Goal: Information Seeking & Learning: Learn about a topic

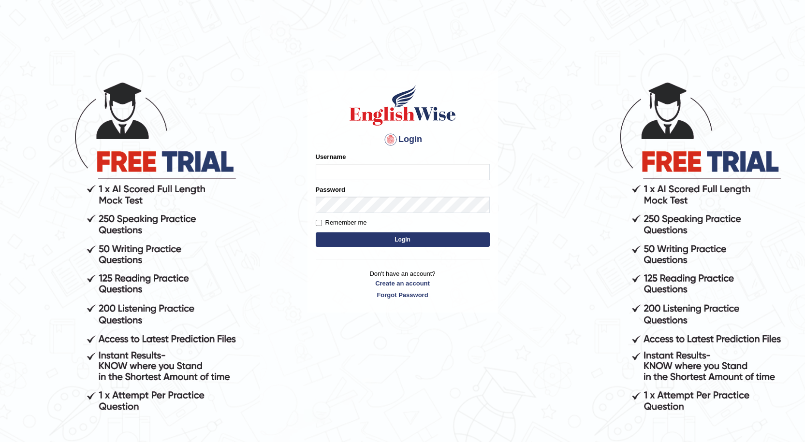
click at [405, 172] on input "Username" at bounding box center [403, 172] width 174 height 16
click at [316, 232] on button "Login" at bounding box center [403, 239] width 174 height 15
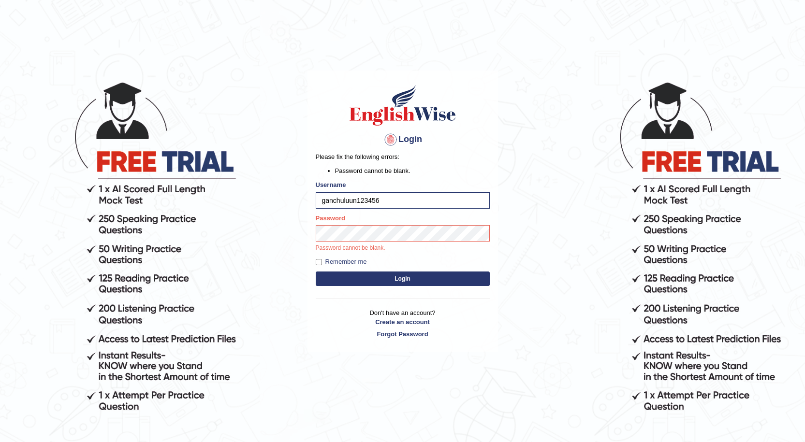
click at [316, 272] on button "Login" at bounding box center [403, 279] width 174 height 15
type input "ganchuluun"
click at [316, 272] on button "Login" at bounding box center [403, 279] width 174 height 15
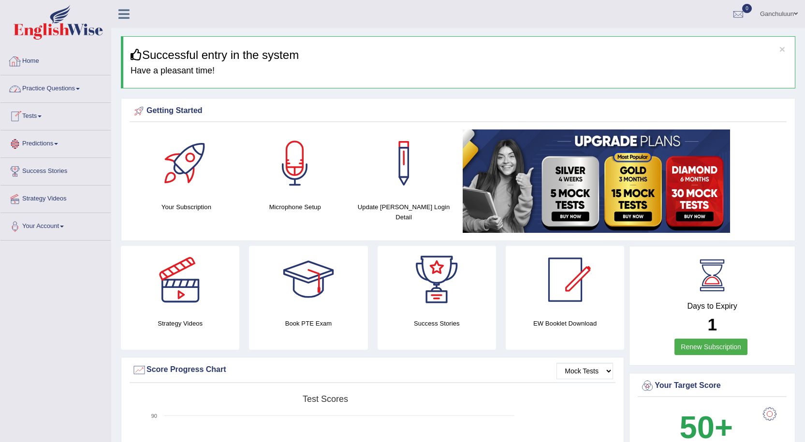
click at [39, 95] on link "Practice Questions" at bounding box center [55, 87] width 110 height 24
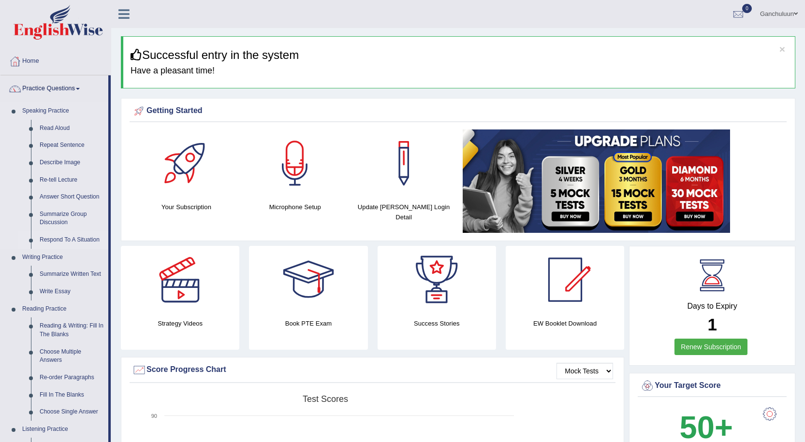
click at [75, 235] on link "Respond To A Situation" at bounding box center [71, 240] width 73 height 17
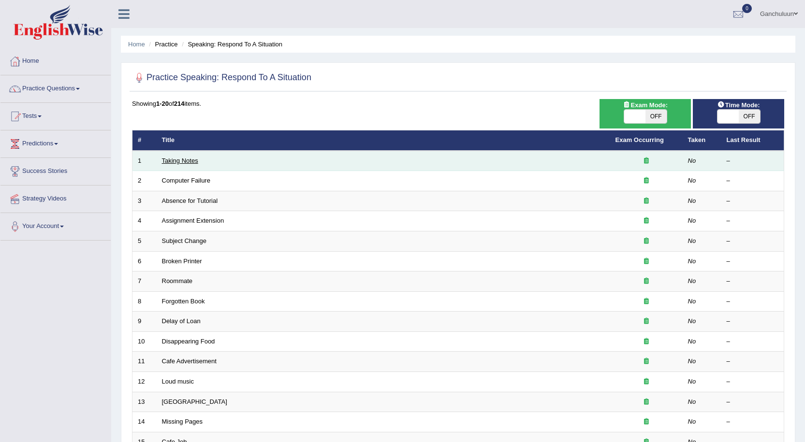
click at [183, 160] on link "Taking Notes" at bounding box center [180, 160] width 36 height 7
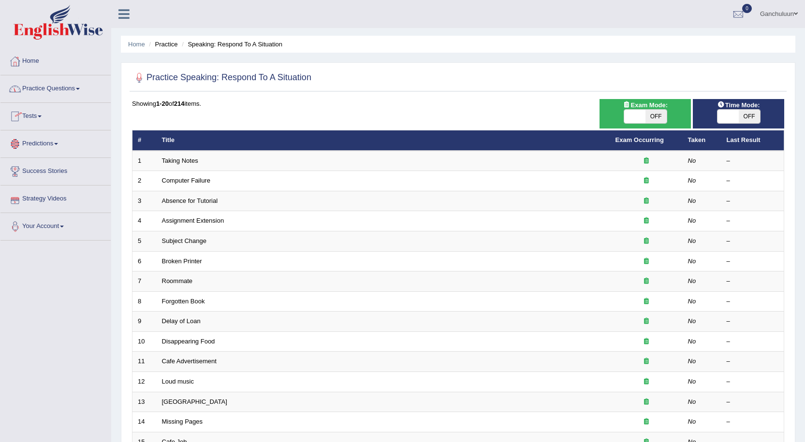
click at [71, 87] on link "Practice Questions" at bounding box center [55, 87] width 110 height 24
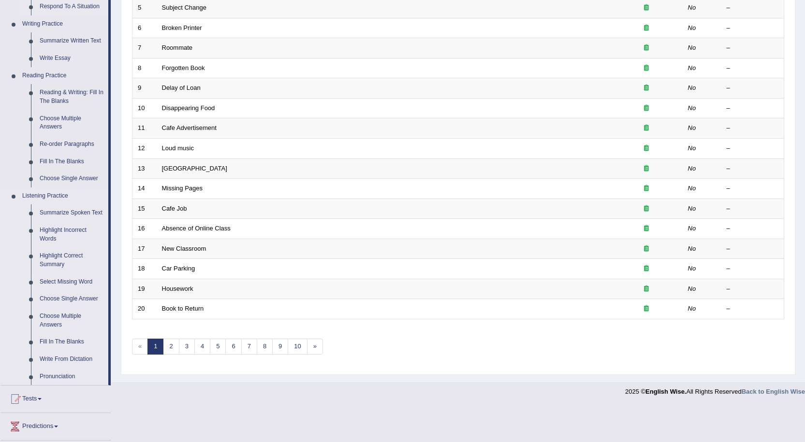
scroll to position [218, 0]
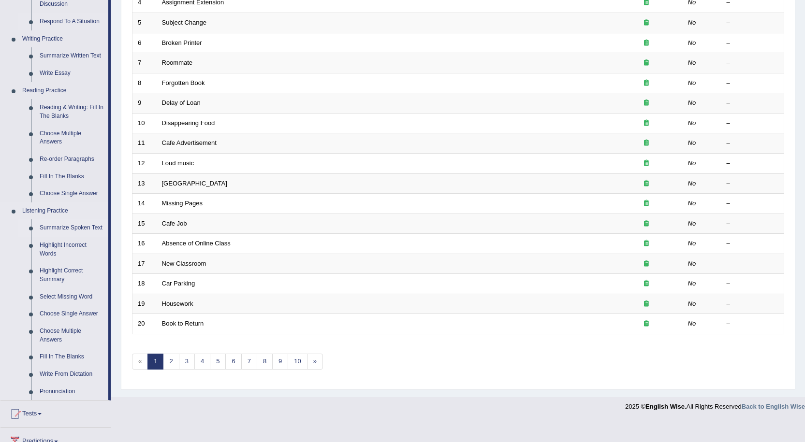
click at [62, 227] on link "Summarize Spoken Text" at bounding box center [71, 227] width 73 height 17
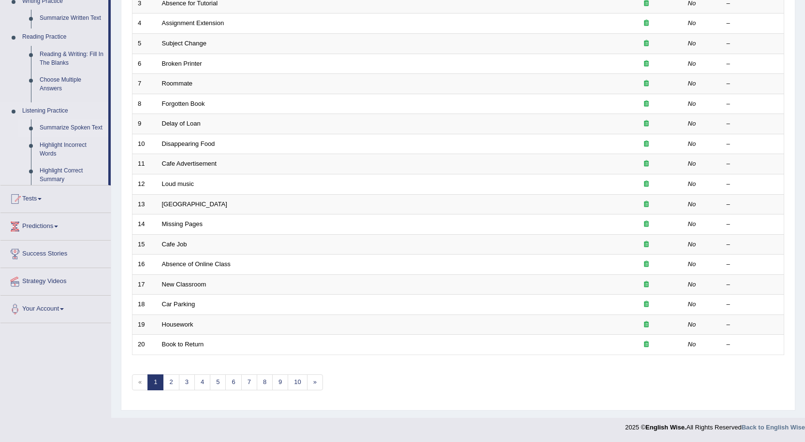
scroll to position [198, 0]
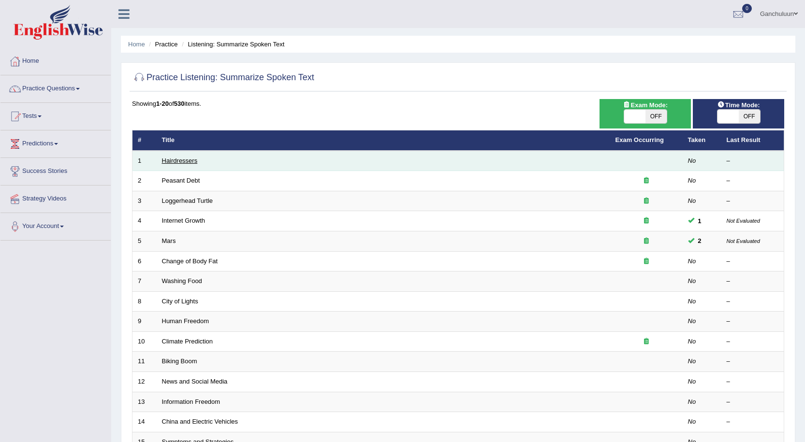
click at [170, 161] on link "Hairdressers" at bounding box center [180, 160] width 36 height 7
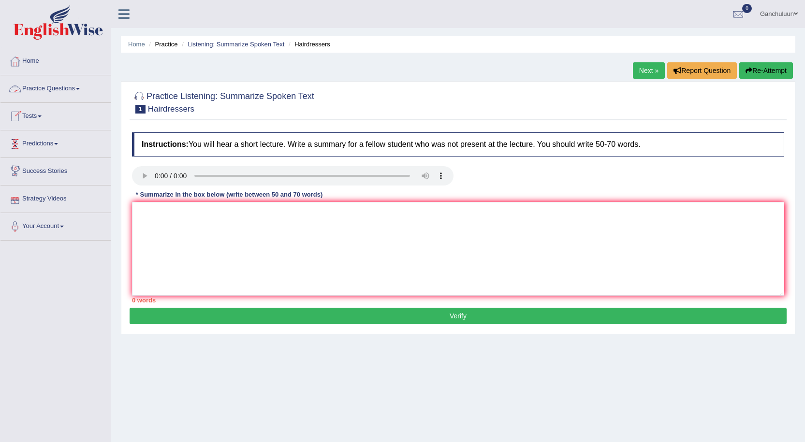
click at [77, 88] on link "Practice Questions" at bounding box center [55, 87] width 110 height 24
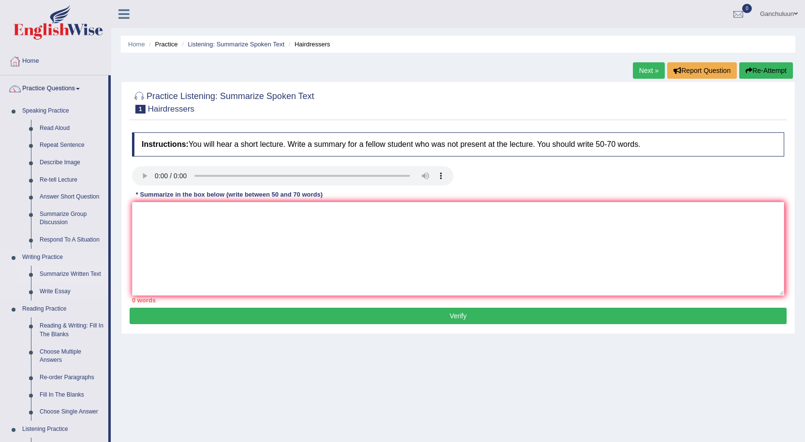
click at [76, 273] on link "Summarize Written Text" at bounding box center [71, 274] width 73 height 17
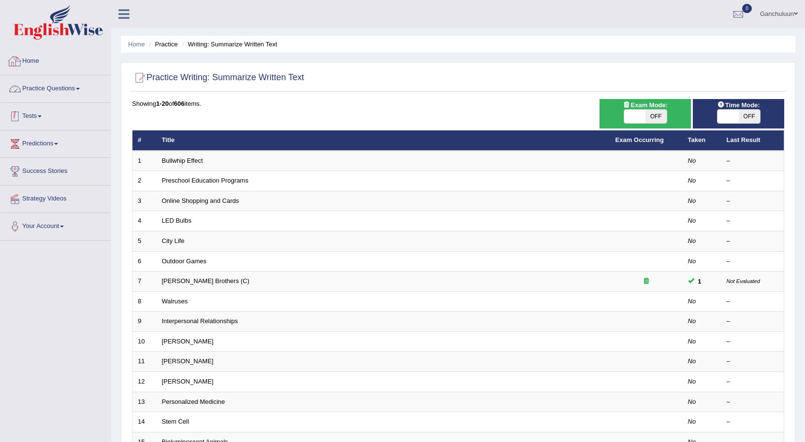
click at [71, 87] on link "Practice Questions" at bounding box center [55, 87] width 110 height 24
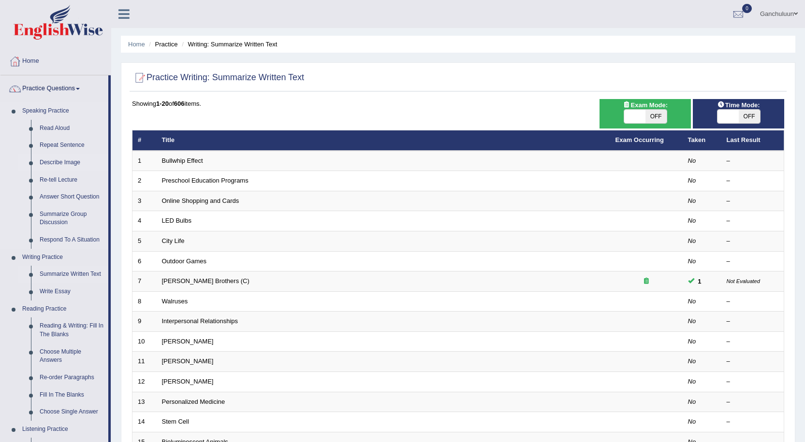
click at [58, 162] on link "Describe Image" at bounding box center [71, 162] width 73 height 17
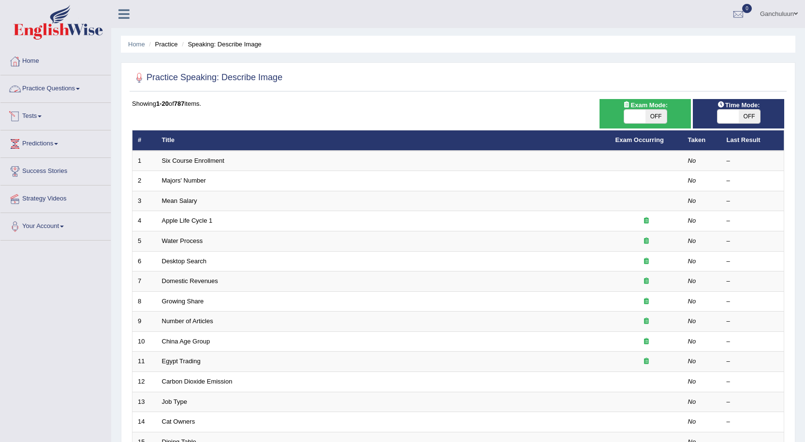
click at [47, 83] on link "Practice Questions" at bounding box center [55, 87] width 110 height 24
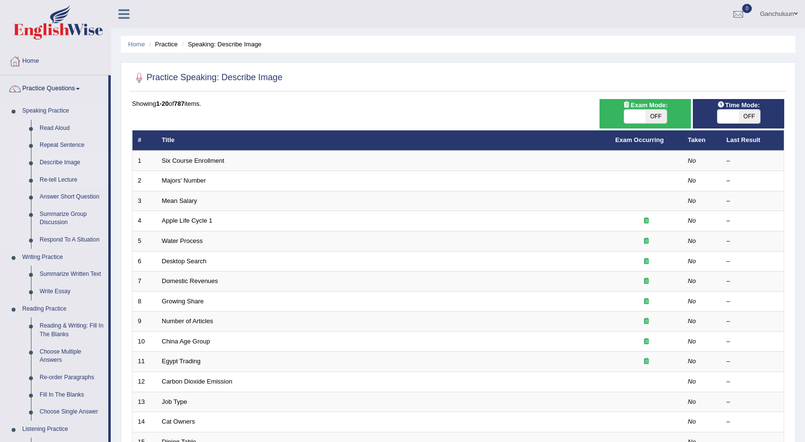
click at [59, 179] on link "Re-tell Lecture" at bounding box center [71, 180] width 73 height 17
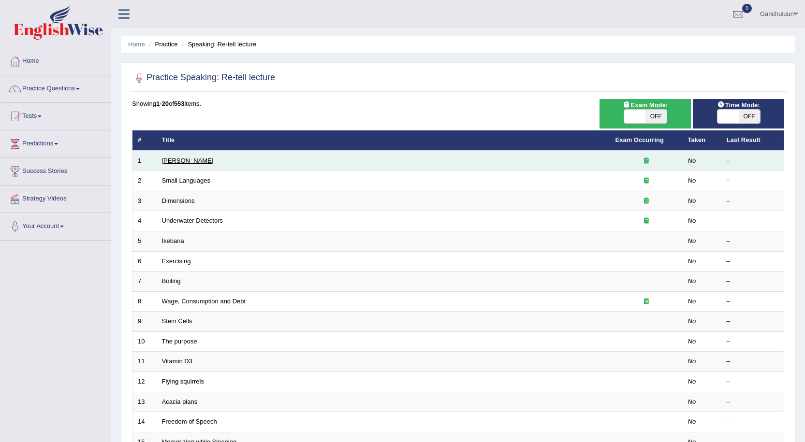
click at [191, 161] on link "Amory Lovins" at bounding box center [188, 160] width 52 height 7
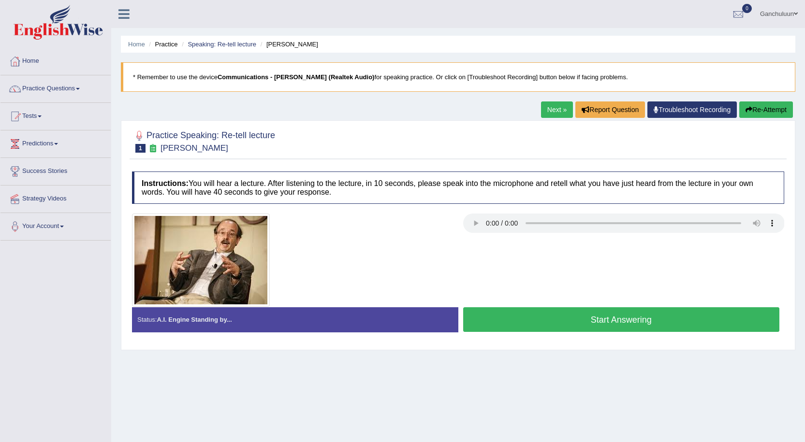
click at [515, 322] on button "Start Answering" at bounding box center [621, 319] width 317 height 25
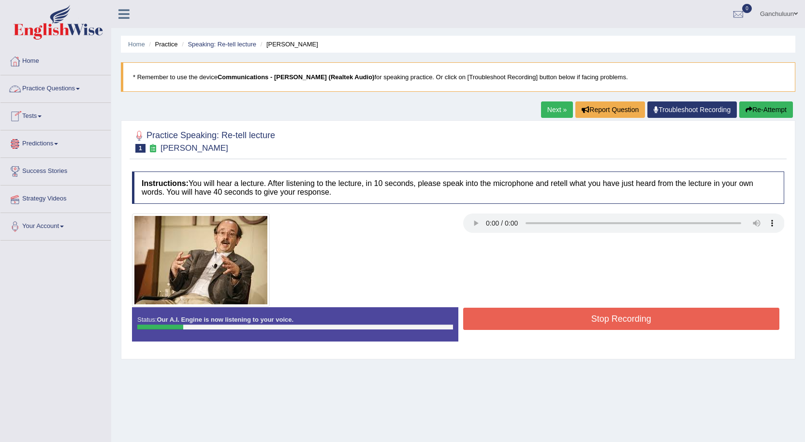
click at [555, 317] on button "Stop Recording" at bounding box center [621, 319] width 317 height 22
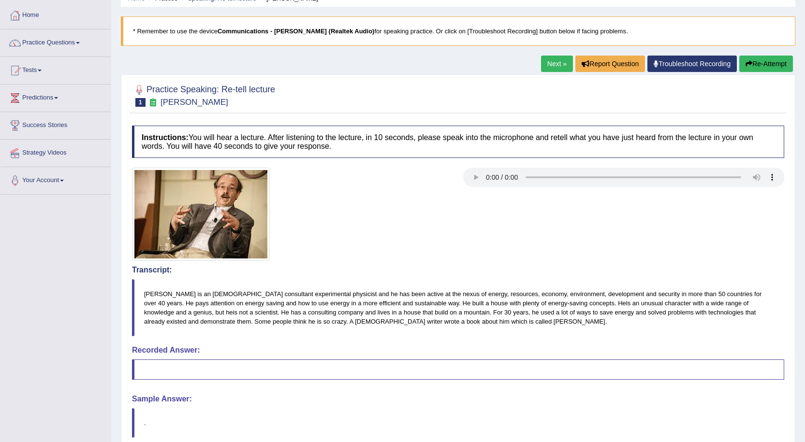
scroll to position [48, 0]
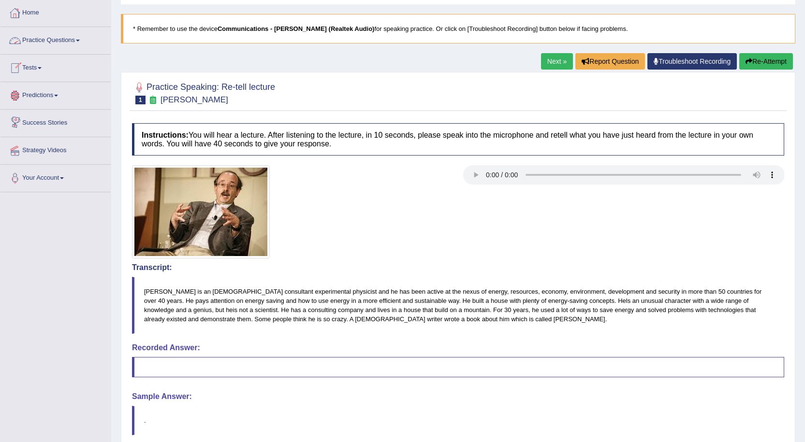
click at [69, 42] on link "Practice Questions" at bounding box center [55, 39] width 110 height 24
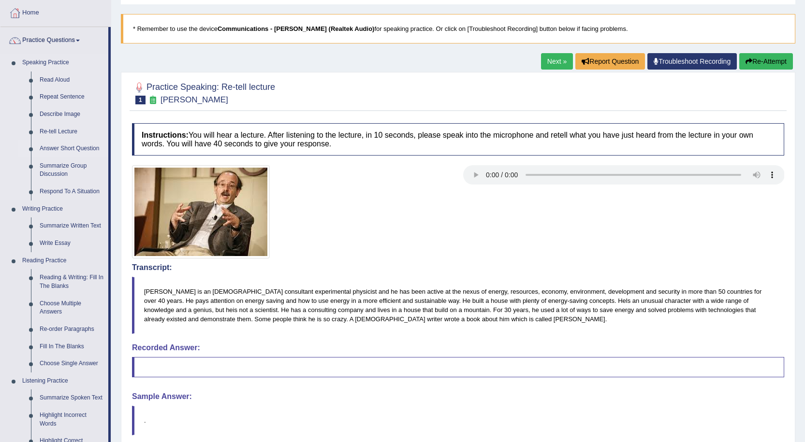
click at [71, 148] on link "Answer Short Question" at bounding box center [71, 148] width 73 height 17
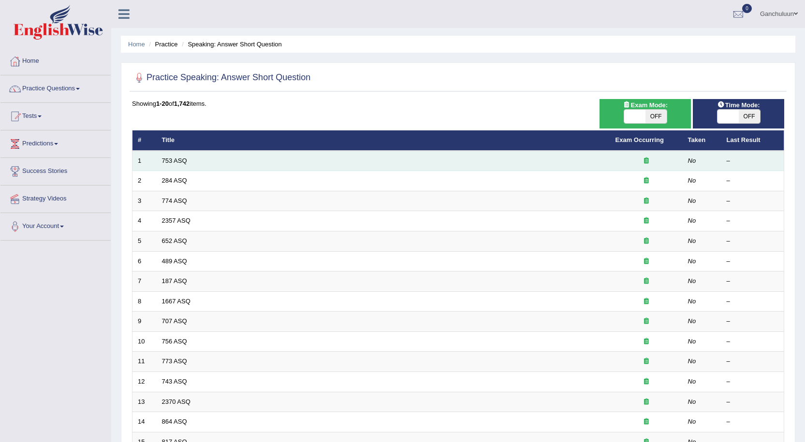
click at [195, 162] on td "753 ASQ" at bounding box center [383, 161] width 453 height 20
click at [170, 158] on link "753 ASQ" at bounding box center [174, 160] width 25 height 7
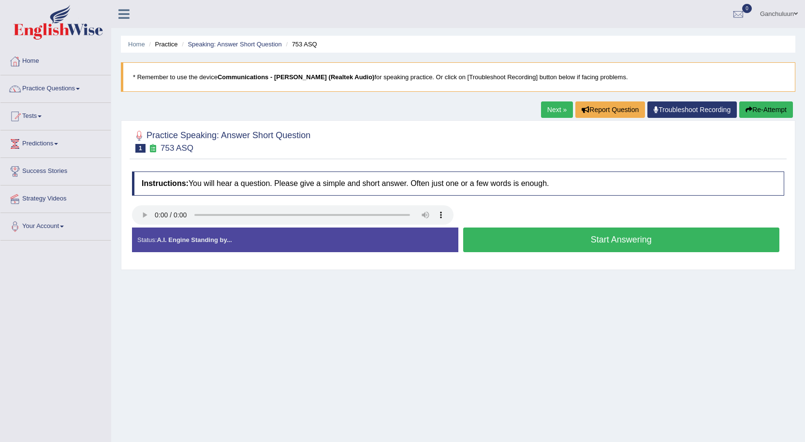
click at [585, 237] on button "Start Answering" at bounding box center [621, 240] width 317 height 25
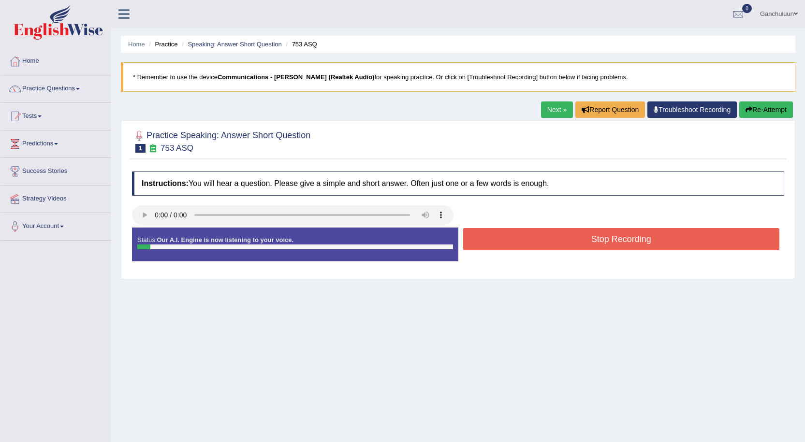
click at [585, 237] on button "Stop Recording" at bounding box center [621, 239] width 317 height 22
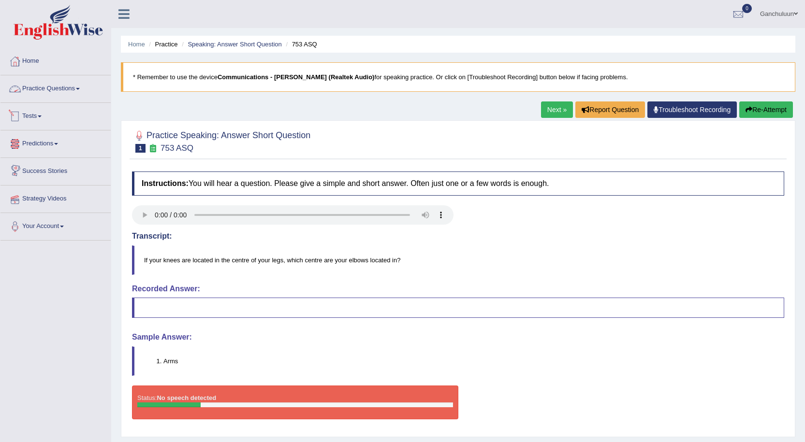
click at [74, 85] on link "Practice Questions" at bounding box center [55, 87] width 110 height 24
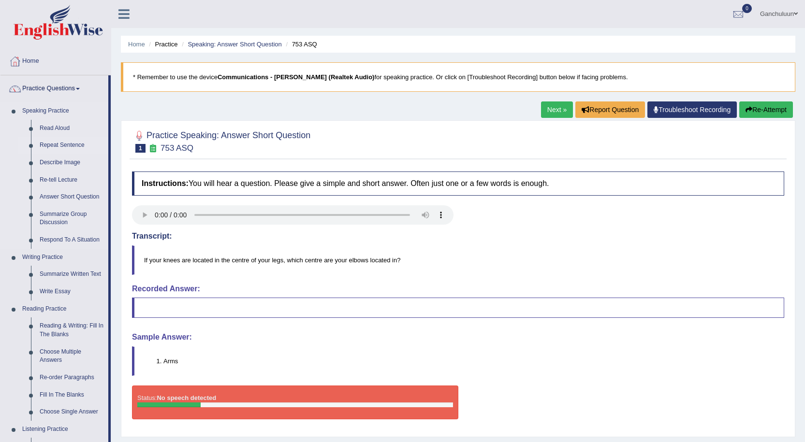
click at [47, 145] on link "Repeat Sentence" at bounding box center [71, 145] width 73 height 17
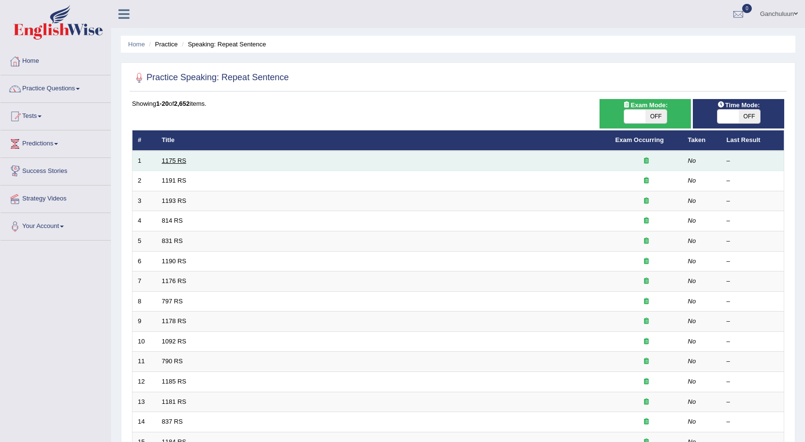
click at [179, 161] on link "1175 RS" at bounding box center [174, 160] width 25 height 7
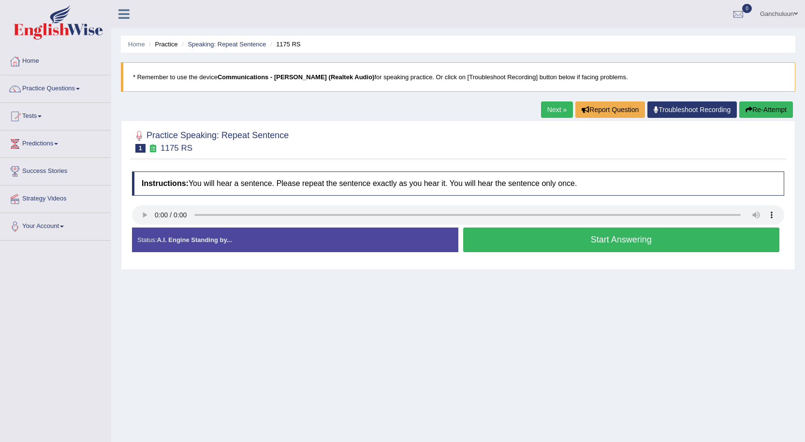
click at [501, 245] on button "Start Answering" at bounding box center [621, 240] width 317 height 25
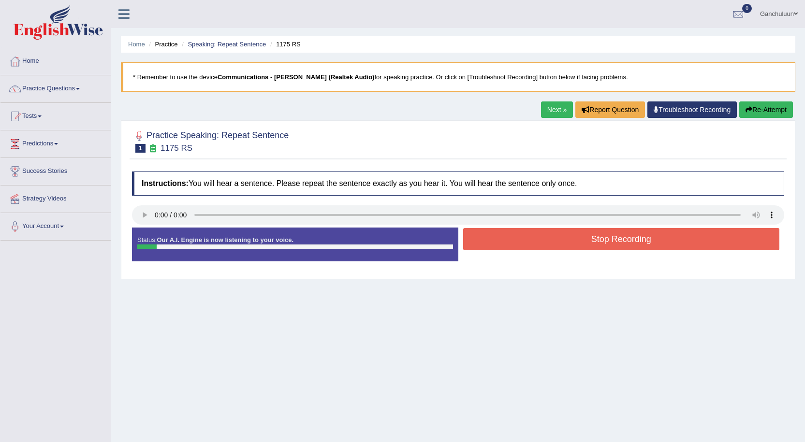
click at [501, 245] on button "Stop Recording" at bounding box center [621, 239] width 317 height 22
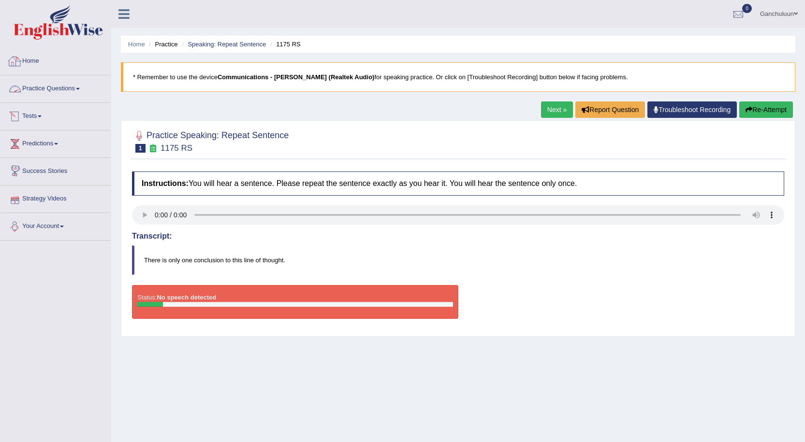
click at [49, 89] on link "Practice Questions" at bounding box center [55, 87] width 110 height 24
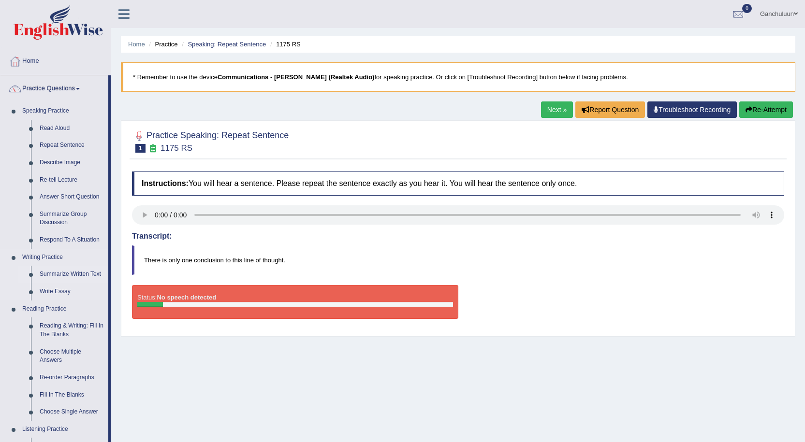
click at [63, 275] on link "Summarize Written Text" at bounding box center [71, 274] width 73 height 17
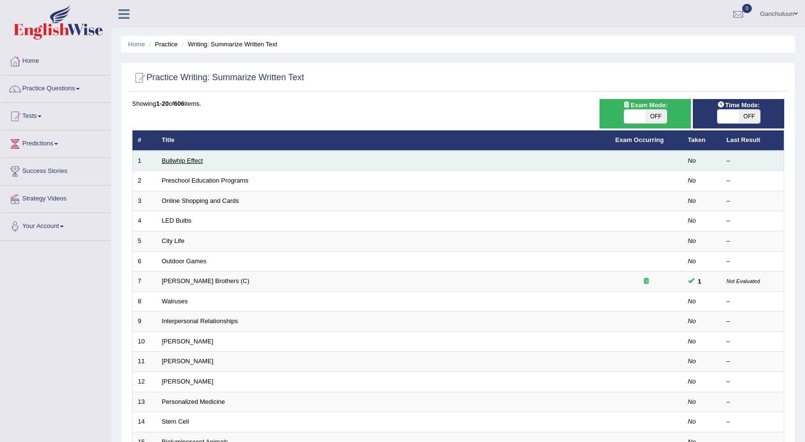
click at [187, 162] on link "Bullwhip Effect" at bounding box center [182, 160] width 41 height 7
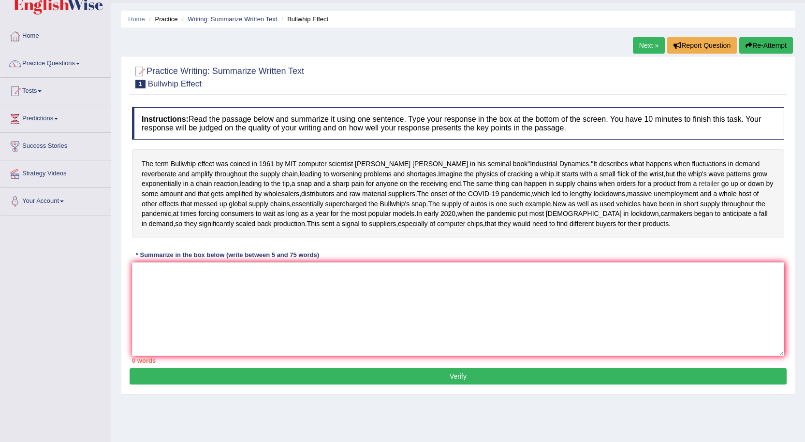
scroll to position [65, 0]
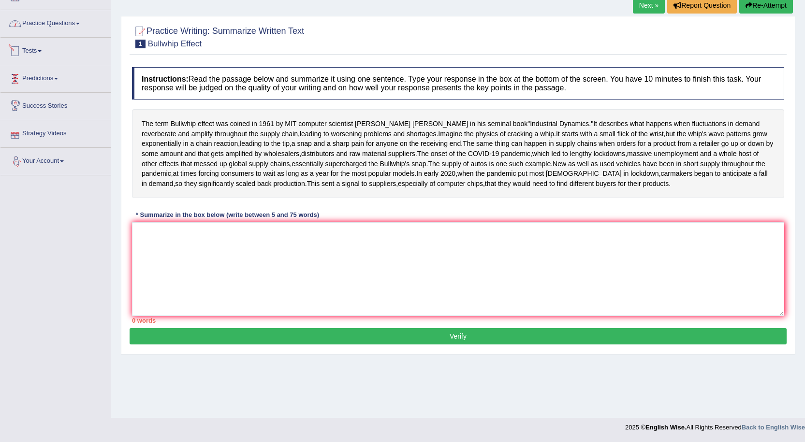
click at [70, 18] on link "Practice Questions" at bounding box center [55, 22] width 110 height 24
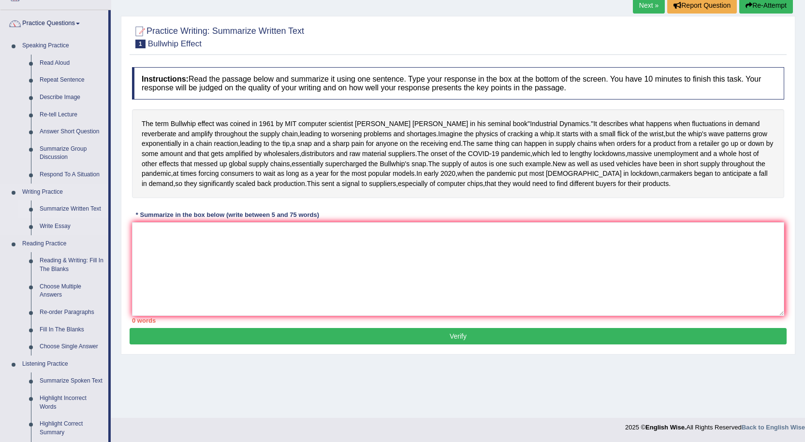
click at [73, 207] on link "Summarize Written Text" at bounding box center [71, 209] width 73 height 17
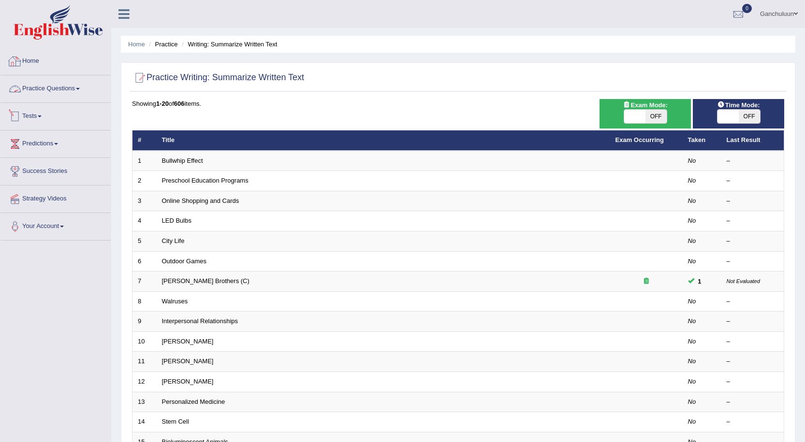
click at [76, 83] on link "Practice Questions" at bounding box center [55, 87] width 110 height 24
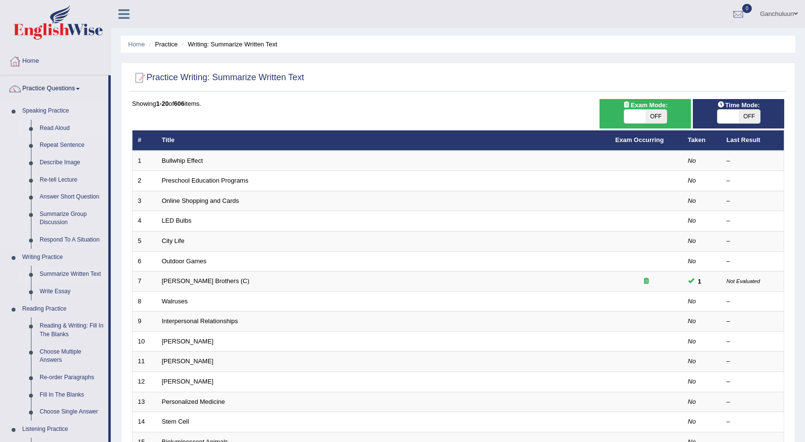
click at [62, 129] on link "Read Aloud" at bounding box center [71, 128] width 73 height 17
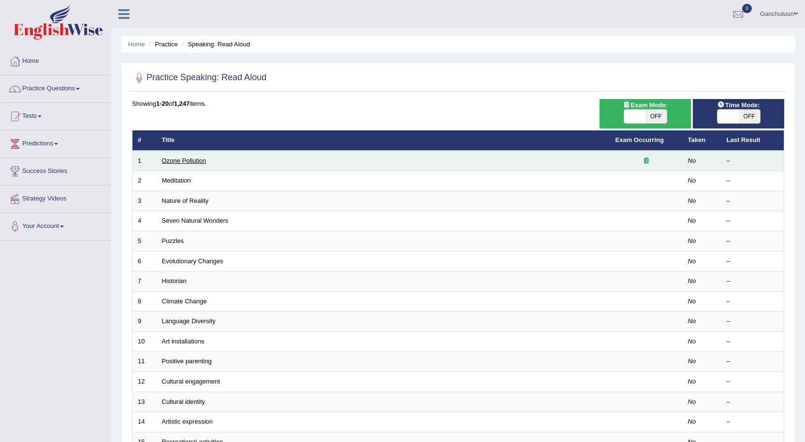
click at [203, 161] on link "Ozone Pollution" at bounding box center [184, 160] width 44 height 7
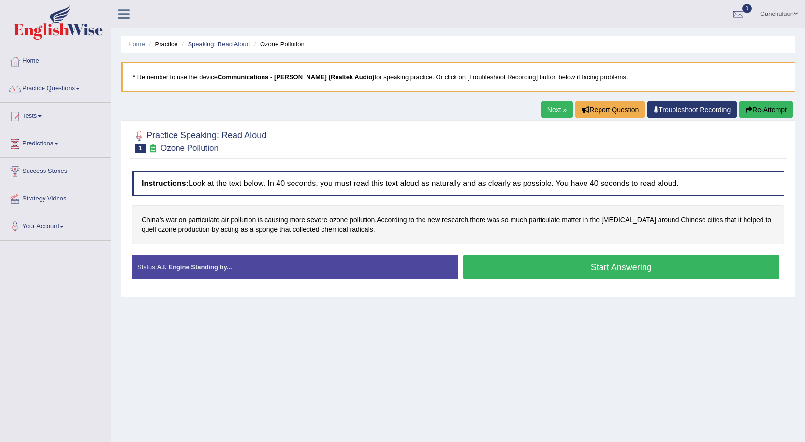
click at [594, 267] on button "Start Answering" at bounding box center [621, 267] width 317 height 25
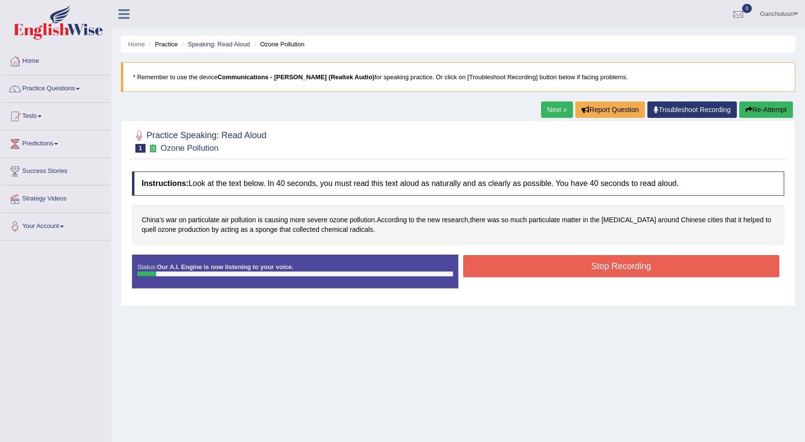
click at [604, 267] on button "Stop Recording" at bounding box center [621, 266] width 317 height 22
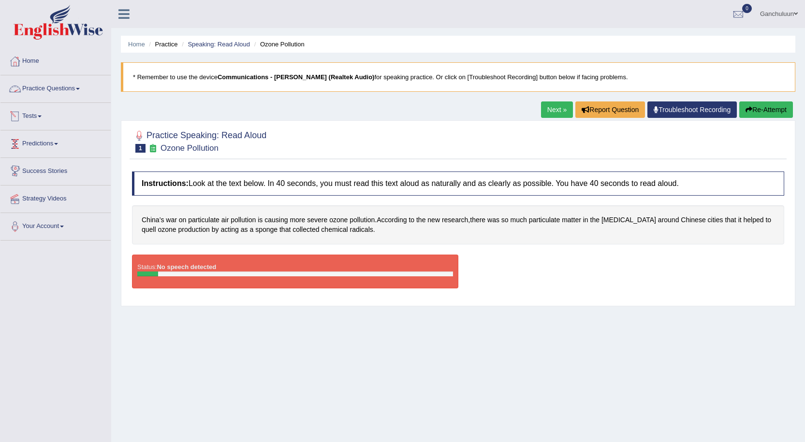
click at [79, 86] on link "Practice Questions" at bounding box center [55, 87] width 110 height 24
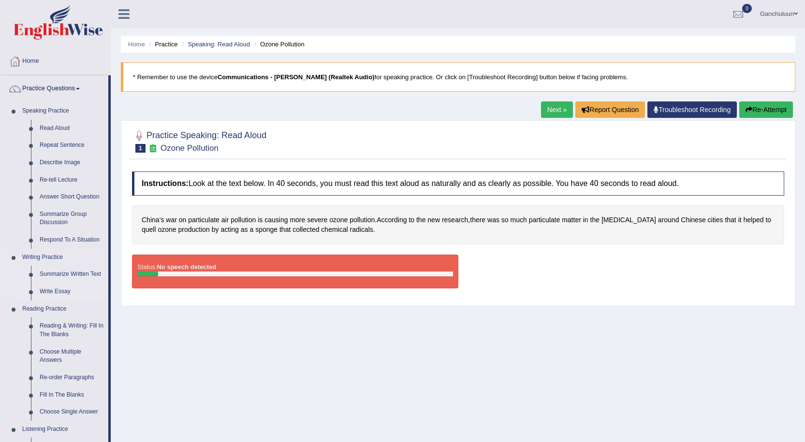
click at [45, 291] on link "Write Essay" at bounding box center [71, 291] width 73 height 17
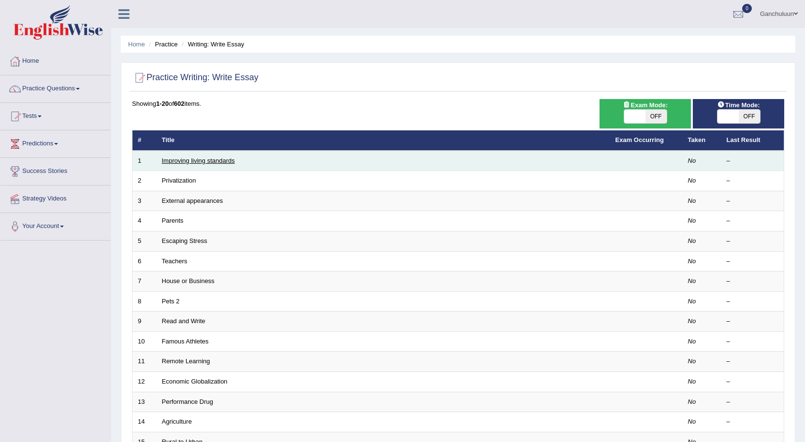
click at [183, 160] on link "Improving living standards" at bounding box center [198, 160] width 73 height 7
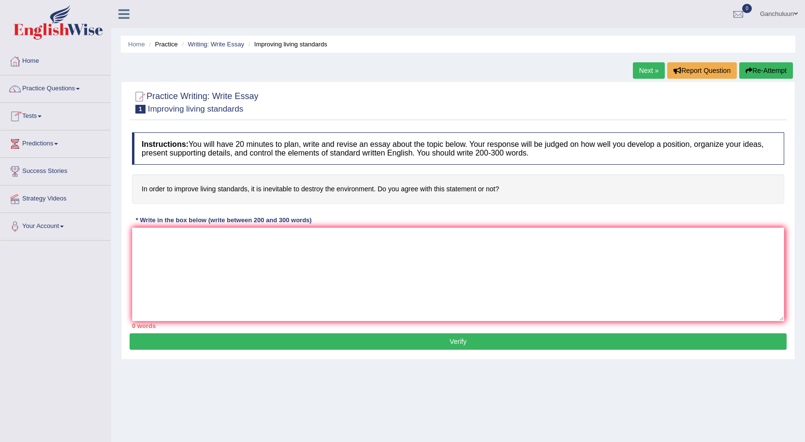
click at [642, 67] on link "Next »" at bounding box center [649, 70] width 32 height 16
click at [208, 189] on h4 "Do you agree that privatization of public sector undertakings is beneficial to …" at bounding box center [458, 188] width 652 height 29
click at [205, 243] on textarea at bounding box center [458, 275] width 652 height 94
click at [169, 251] on textarea at bounding box center [458, 275] width 652 height 94
type textarea "t"
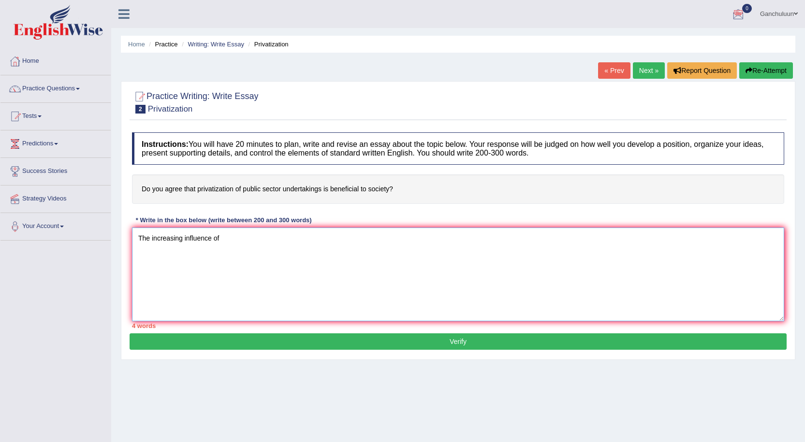
type textarea "The increasing influence of"
click at [650, 73] on link "Next »" at bounding box center [649, 70] width 32 height 16
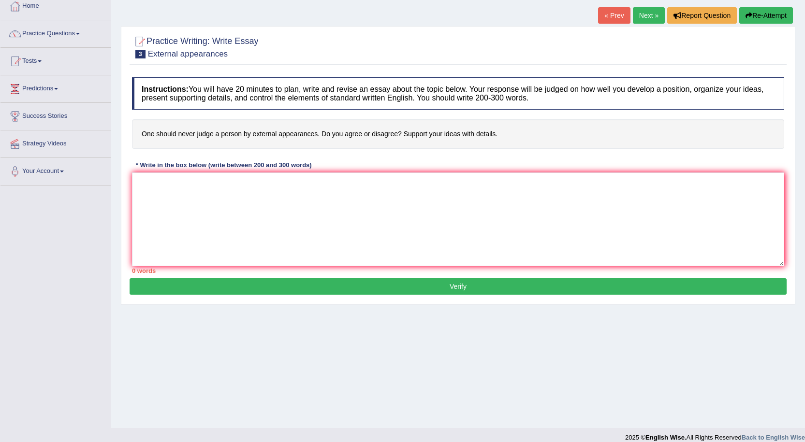
scroll to position [65, 0]
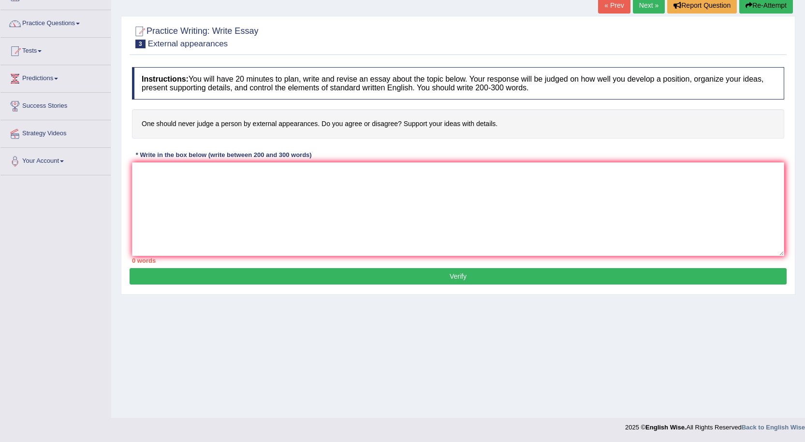
click at [129, 192] on div "Practice Writing: Write Essay 3 External appearances Instructions: You will hav…" at bounding box center [458, 155] width 674 height 279
click at [278, 226] on textarea at bounding box center [458, 209] width 652 height 94
type textarea "t"
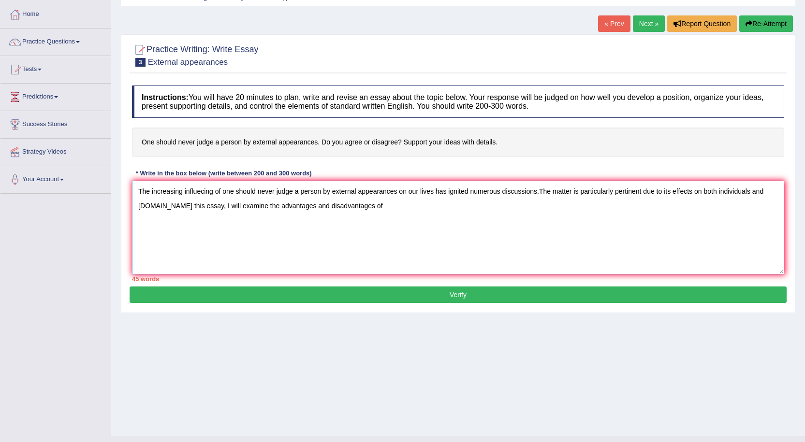
scroll to position [17, 0]
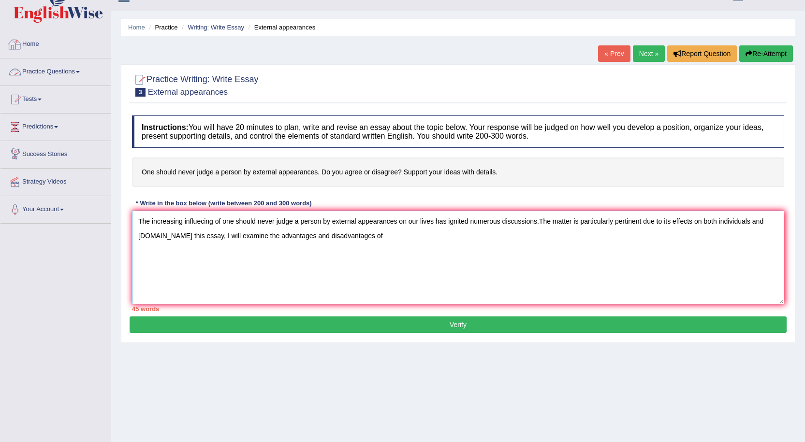
type textarea "The increasing influecing of one should never judge a person by external appear…"
click at [67, 77] on link "Practice Questions" at bounding box center [55, 70] width 110 height 24
click at [67, 71] on link "Practice Questions" at bounding box center [54, 70] width 108 height 24
click at [48, 68] on link "Practice Questions" at bounding box center [55, 70] width 110 height 24
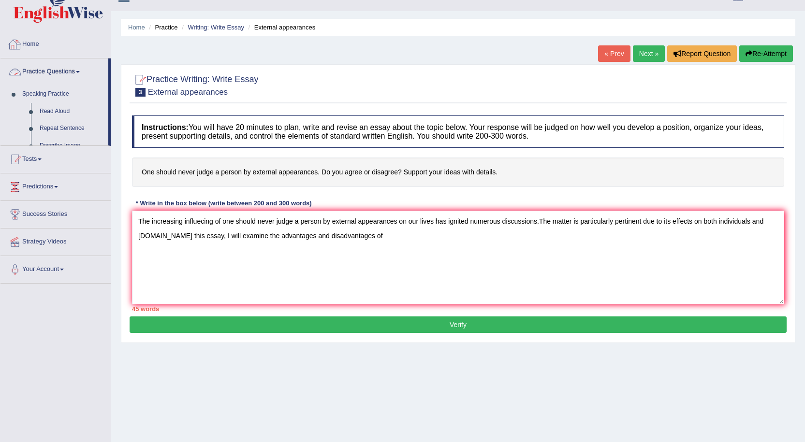
click at [33, 50] on link "Home" at bounding box center [55, 43] width 110 height 24
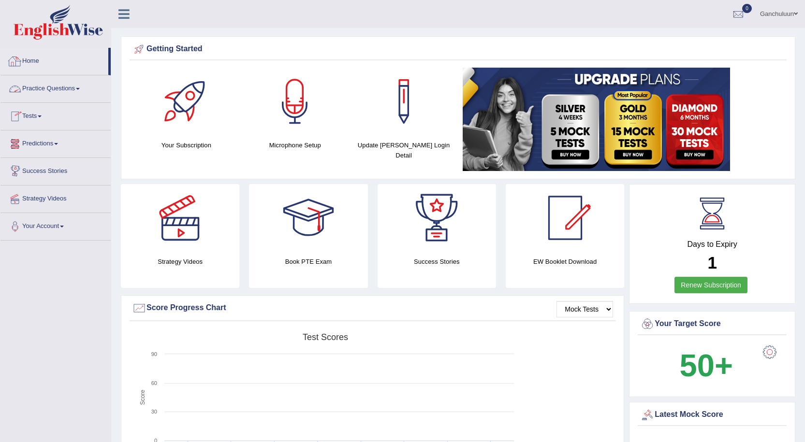
click at [44, 92] on link "Practice Questions" at bounding box center [55, 87] width 110 height 24
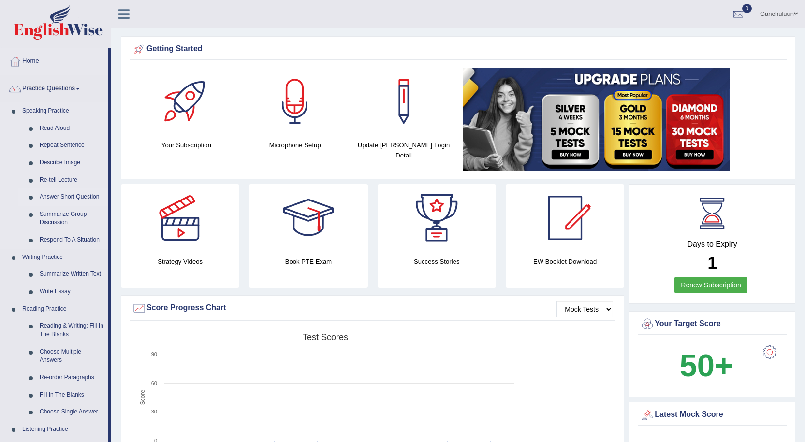
click at [83, 194] on link "Answer Short Question" at bounding box center [71, 197] width 73 height 17
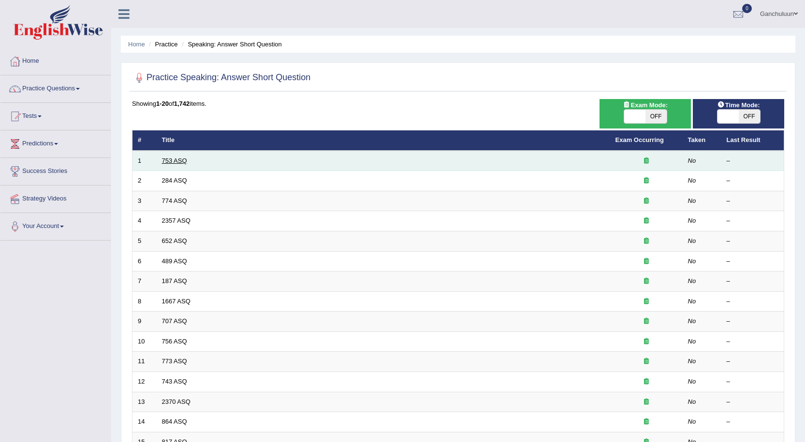
click at [175, 160] on link "753 ASQ" at bounding box center [174, 160] width 25 height 7
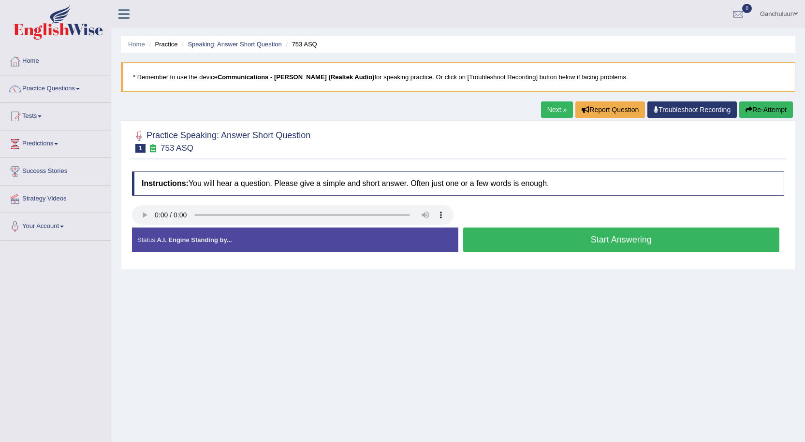
click at [531, 242] on button "Start Answering" at bounding box center [621, 240] width 317 height 25
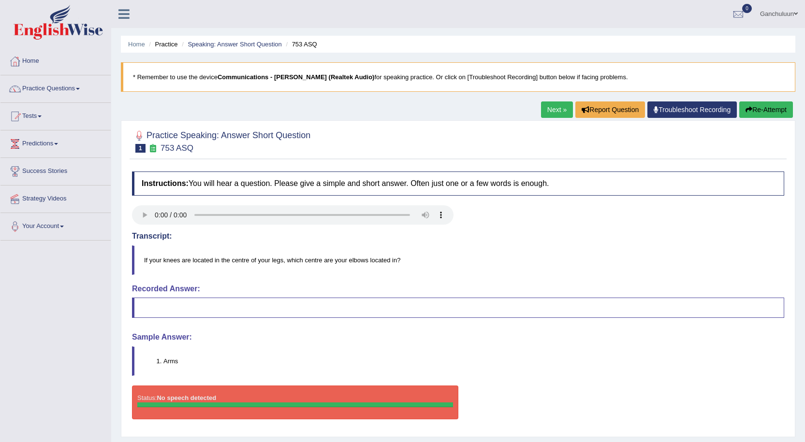
click at [549, 109] on link "Next »" at bounding box center [557, 110] width 32 height 16
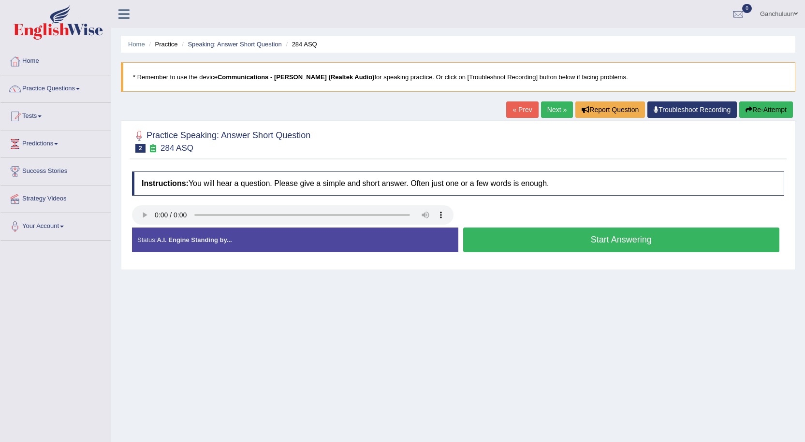
click at [521, 237] on button "Start Answering" at bounding box center [621, 240] width 317 height 25
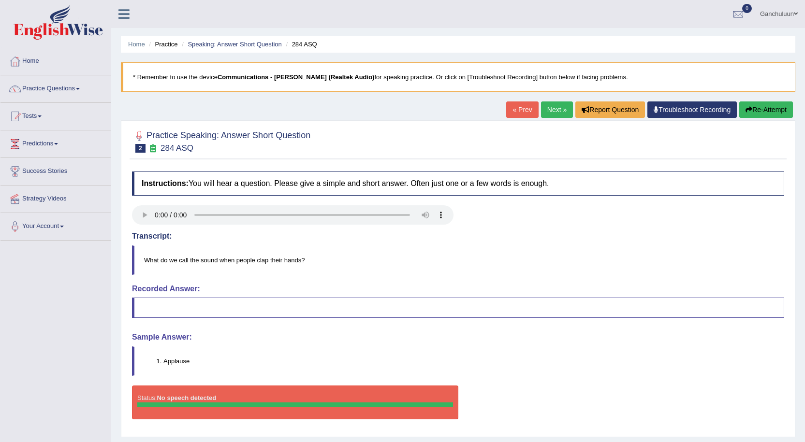
click at [547, 106] on link "Next »" at bounding box center [557, 110] width 32 height 16
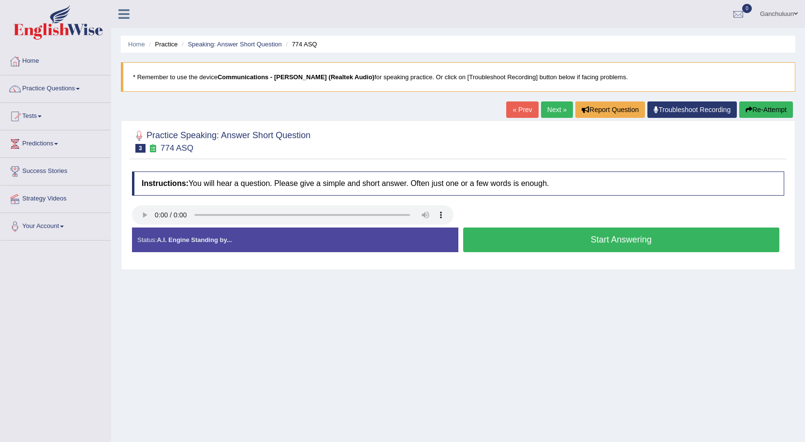
click at [495, 239] on button "Start Answering" at bounding box center [621, 240] width 317 height 25
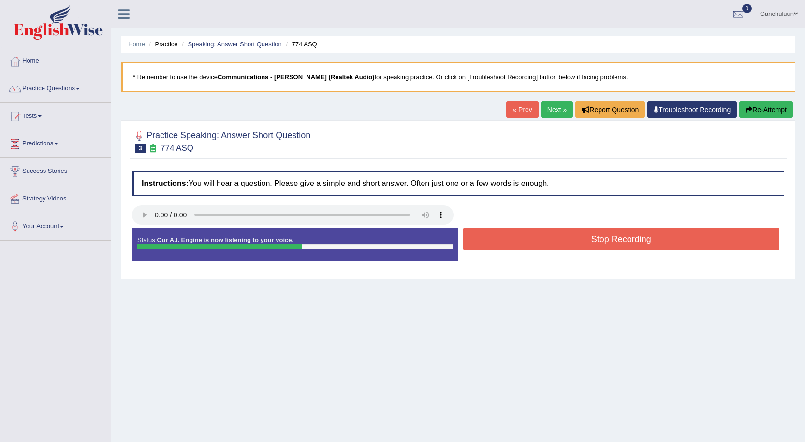
click at [495, 239] on button "Stop Recording" at bounding box center [621, 239] width 317 height 22
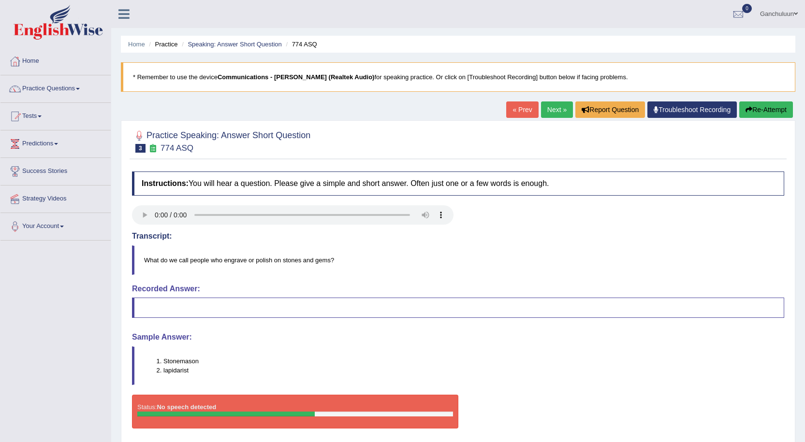
click at [554, 111] on link "Next »" at bounding box center [557, 110] width 32 height 16
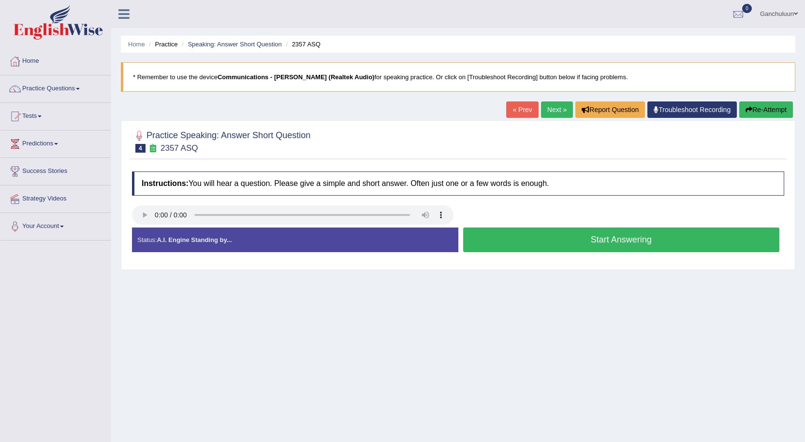
click at [548, 241] on button "Start Answering" at bounding box center [621, 240] width 317 height 25
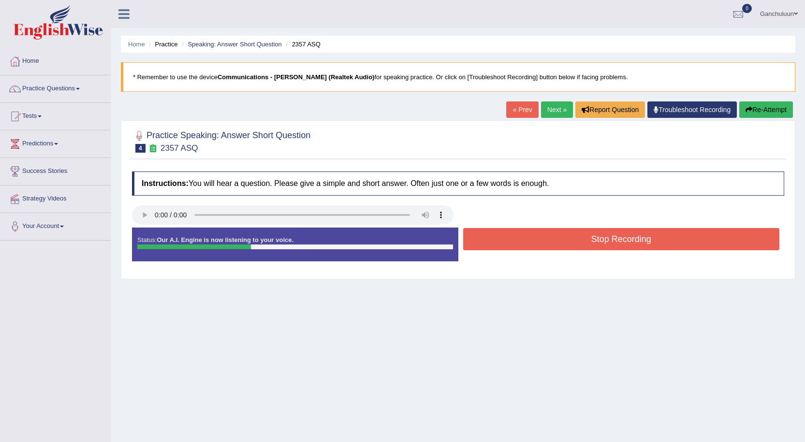
click at [548, 241] on button "Stop Recording" at bounding box center [621, 239] width 317 height 22
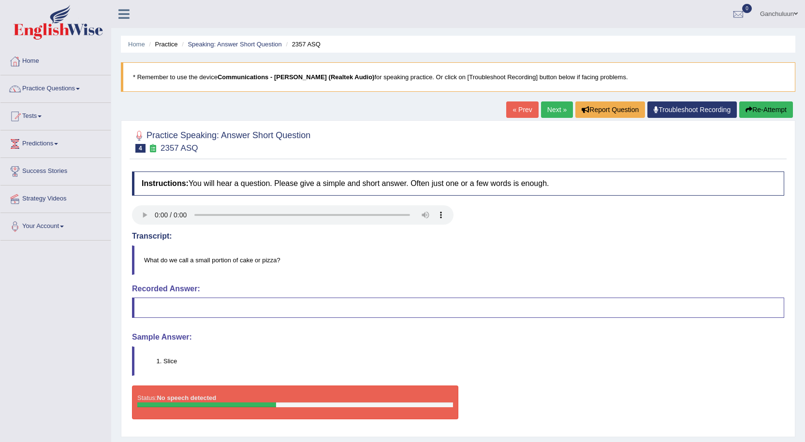
click at [544, 106] on link "Next »" at bounding box center [557, 110] width 32 height 16
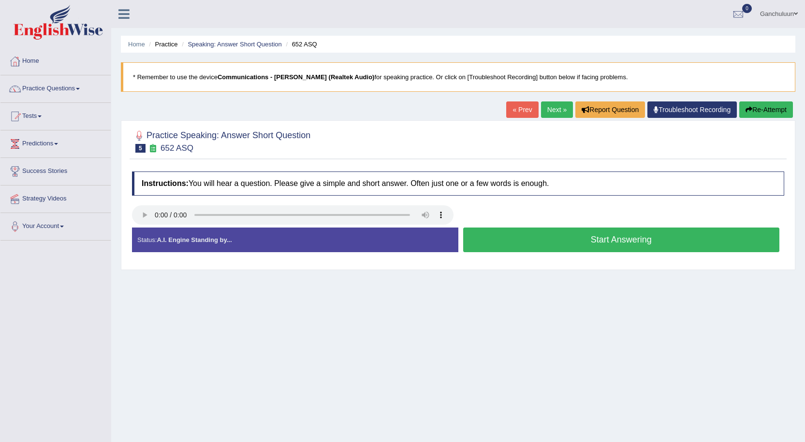
click at [503, 237] on button "Start Answering" at bounding box center [621, 240] width 317 height 25
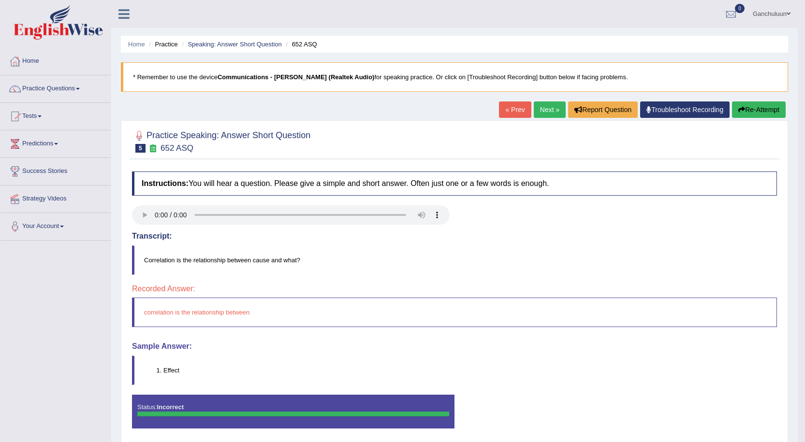
click at [538, 108] on link "Next »" at bounding box center [550, 110] width 32 height 16
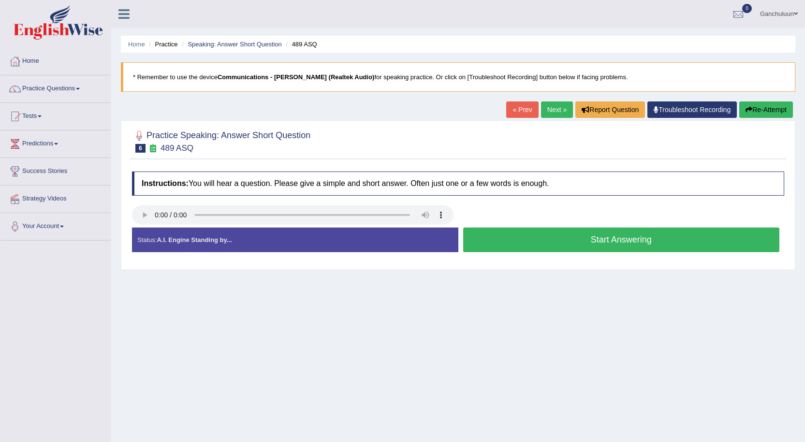
click at [519, 236] on button "Start Answering" at bounding box center [621, 240] width 317 height 25
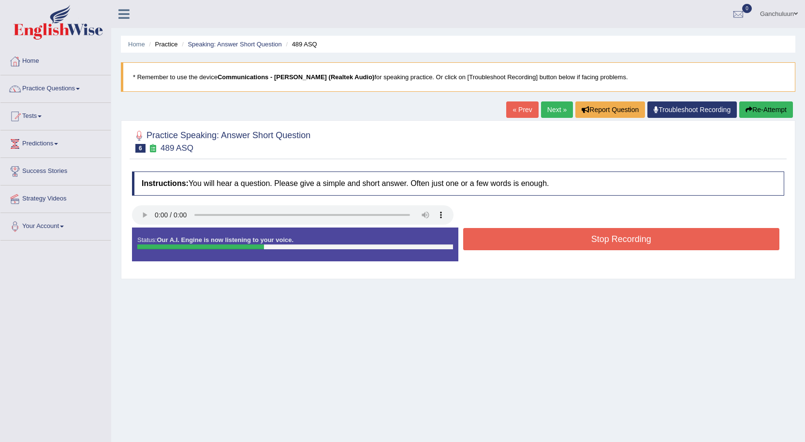
click at [519, 236] on button "Stop Recording" at bounding box center [621, 239] width 317 height 22
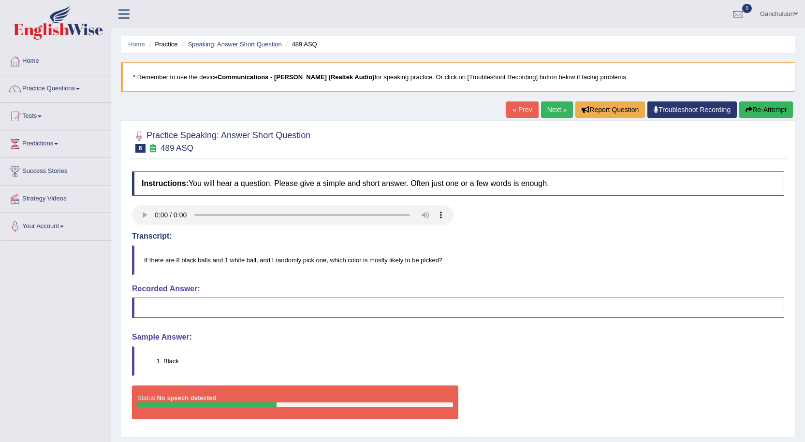
click at [560, 110] on link "Next »" at bounding box center [557, 110] width 32 height 16
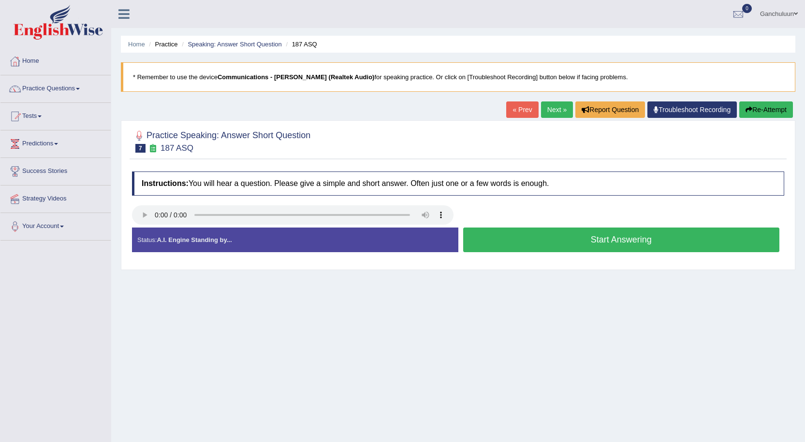
click at [565, 241] on button "Start Answering" at bounding box center [621, 240] width 317 height 25
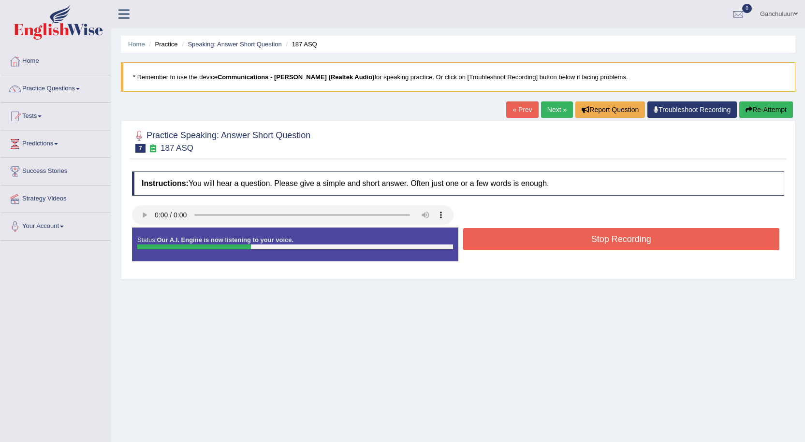
click at [564, 240] on button "Stop Recording" at bounding box center [621, 239] width 317 height 22
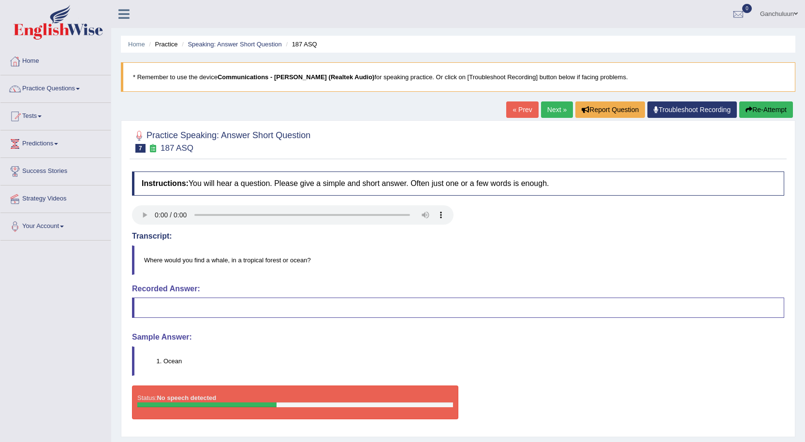
click at [553, 109] on link "Next »" at bounding box center [557, 110] width 32 height 16
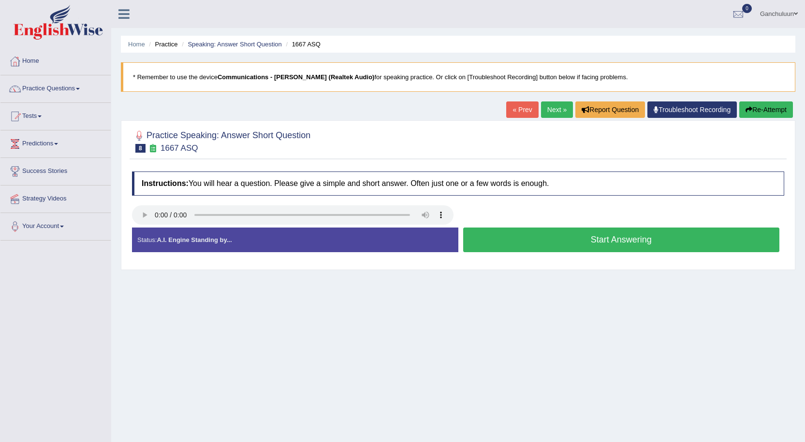
click at [521, 241] on button "Start Answering" at bounding box center [621, 240] width 317 height 25
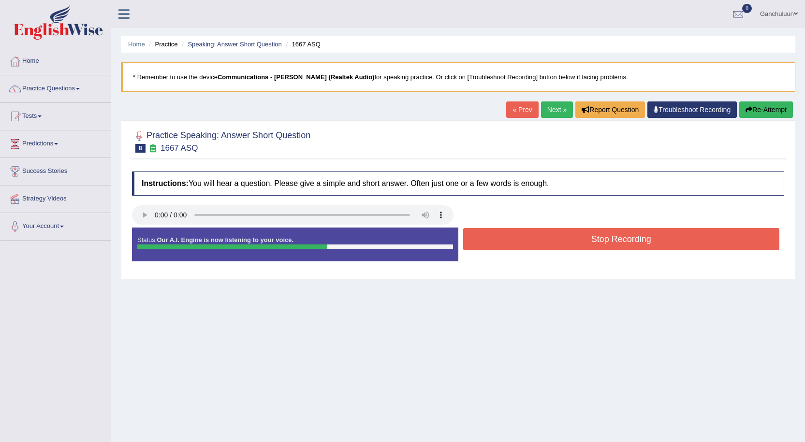
click at [521, 241] on button "Stop Recording" at bounding box center [621, 239] width 317 height 22
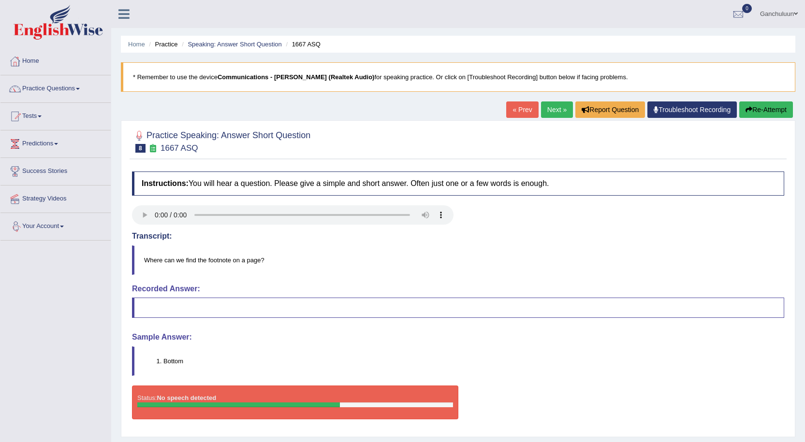
click at [559, 101] on div "Home Practice Speaking: Answer Short Question 1667 ASQ * Remember to use the de…" at bounding box center [458, 241] width 694 height 483
click at [548, 112] on link "Next »" at bounding box center [557, 110] width 32 height 16
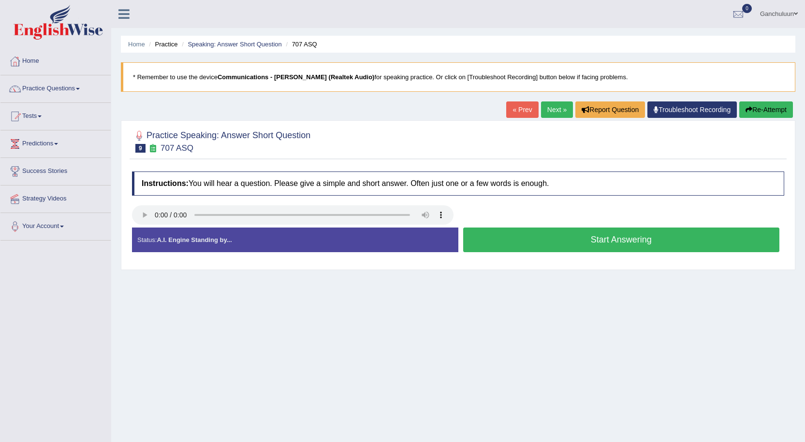
click at [483, 247] on button "Start Answering" at bounding box center [621, 240] width 317 height 25
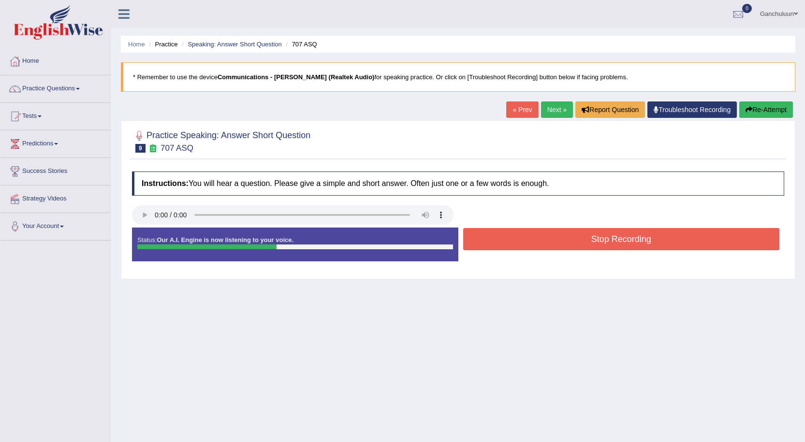
click at [485, 232] on button "Stop Recording" at bounding box center [621, 239] width 317 height 22
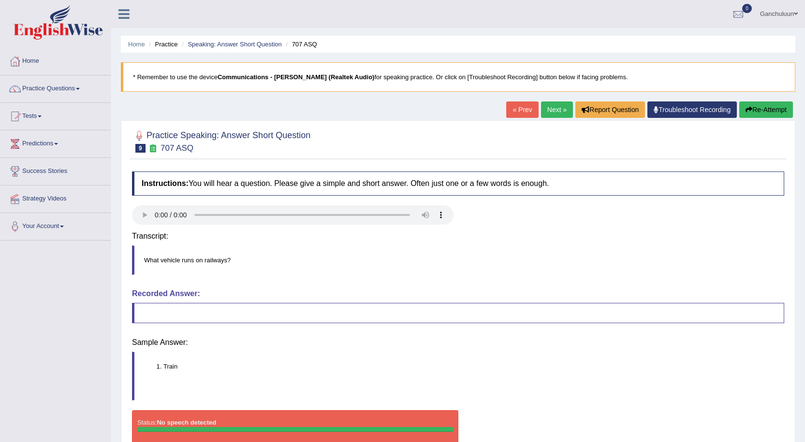
click at [586, 247] on div "Instructions: You will hear a question. Please give a simple and short answer. …" at bounding box center [458, 312] width 657 height 290
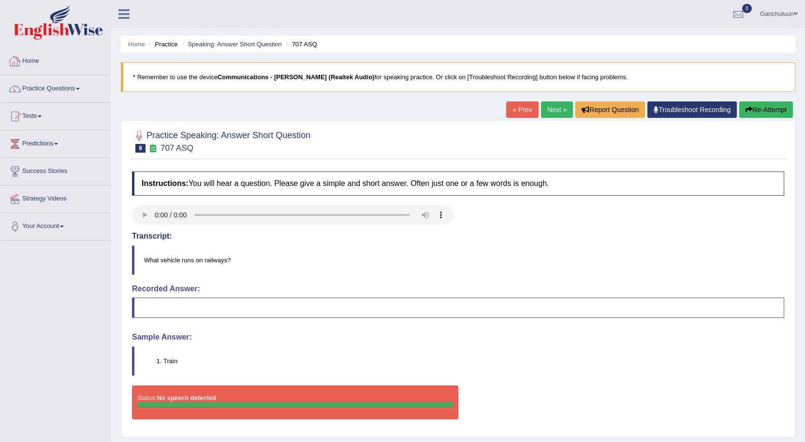
click at [40, 59] on link "Home" at bounding box center [55, 60] width 110 height 24
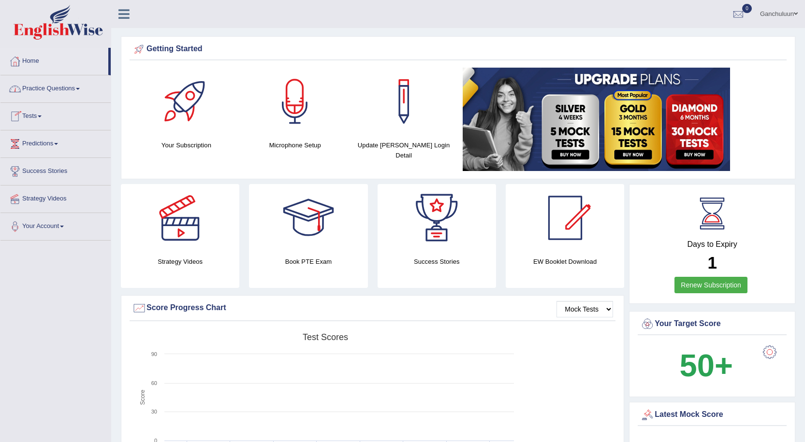
click at [66, 88] on link "Practice Questions" at bounding box center [55, 87] width 110 height 24
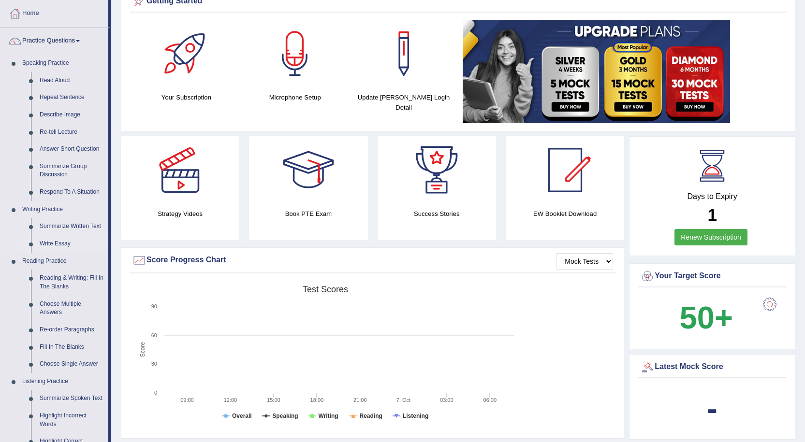
scroll to position [193, 0]
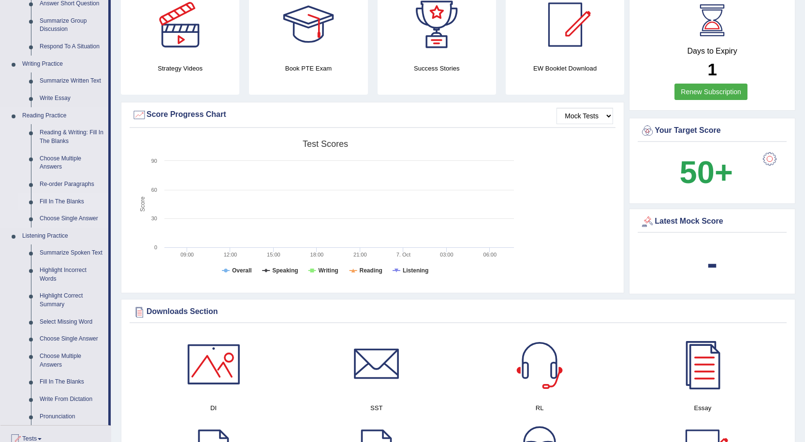
click at [69, 202] on link "Fill In The Blanks" at bounding box center [71, 201] width 73 height 17
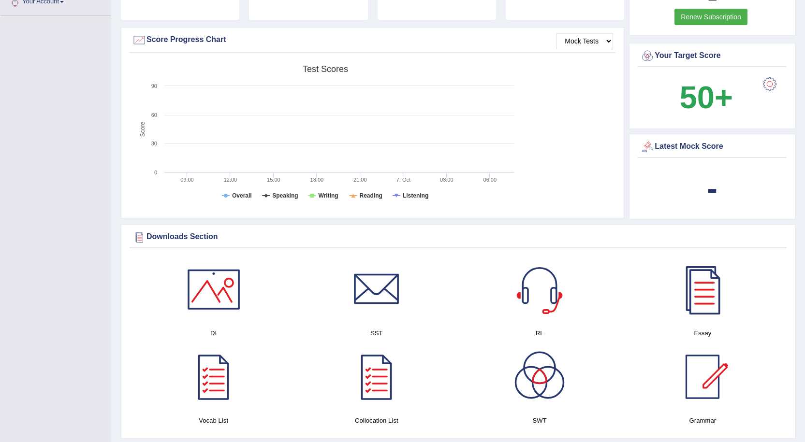
scroll to position [316, 0]
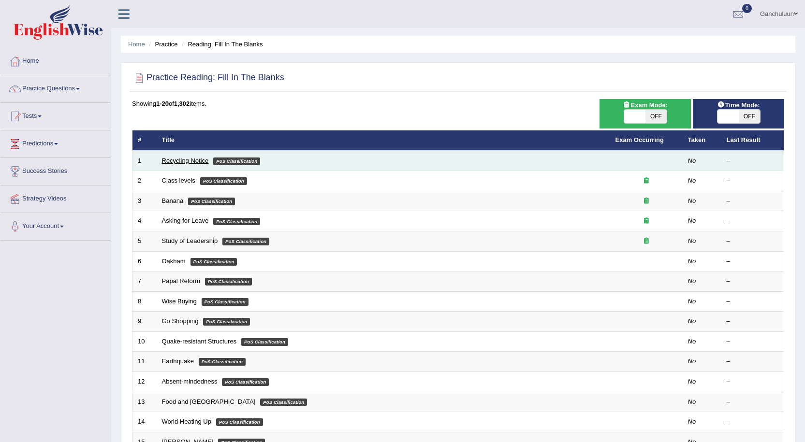
click at [182, 161] on link "Recycling Notice" at bounding box center [185, 160] width 47 height 7
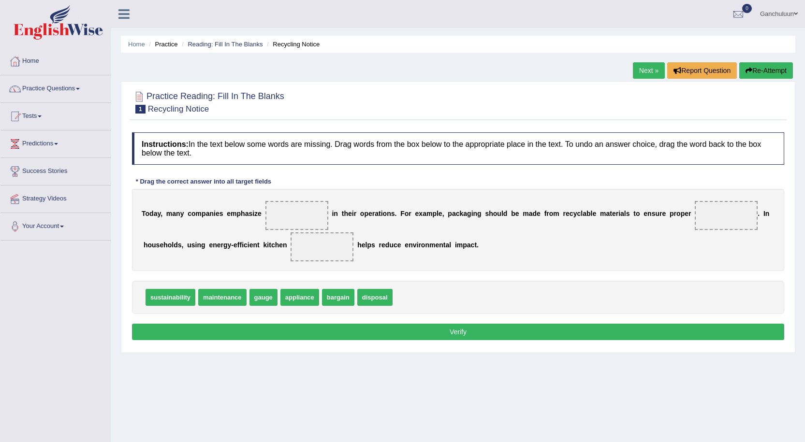
click at [298, 212] on span at bounding box center [296, 215] width 63 height 29
click at [165, 333] on button "Verify" at bounding box center [458, 332] width 652 height 16
drag, startPoint x: 225, startPoint y: 299, endPoint x: 307, endPoint y: 218, distance: 115.9
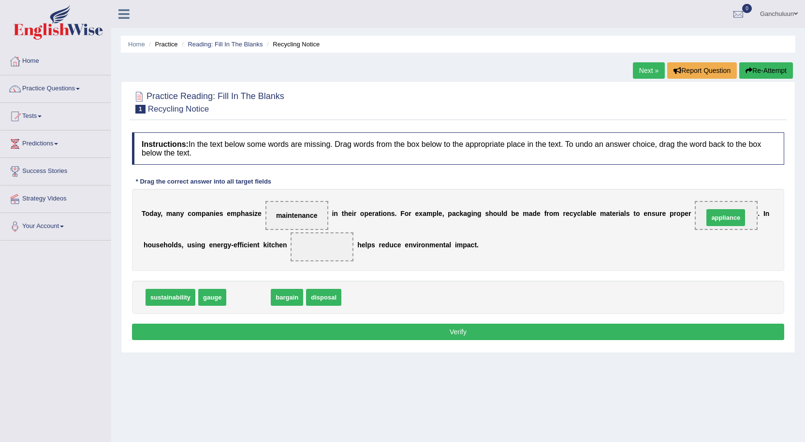
drag, startPoint x: 250, startPoint y: 299, endPoint x: 729, endPoint y: 219, distance: 485.6
drag, startPoint x: 251, startPoint y: 299, endPoint x: 322, endPoint y: 250, distance: 85.9
click at [311, 328] on button "Verify" at bounding box center [458, 332] width 652 height 16
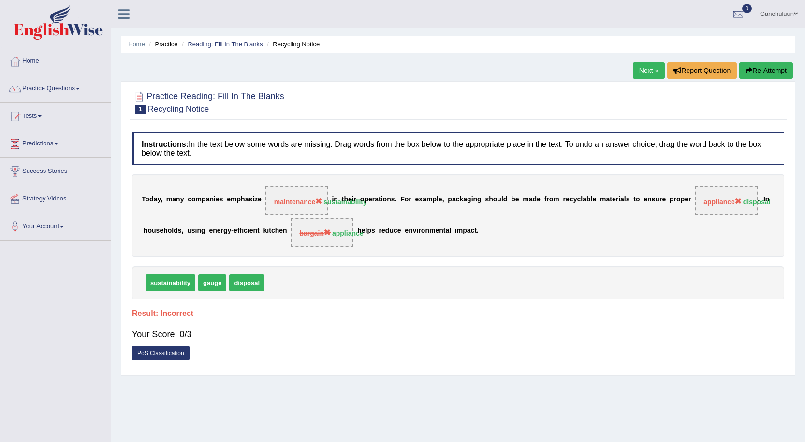
click at [647, 68] on link "Next »" at bounding box center [649, 70] width 32 height 16
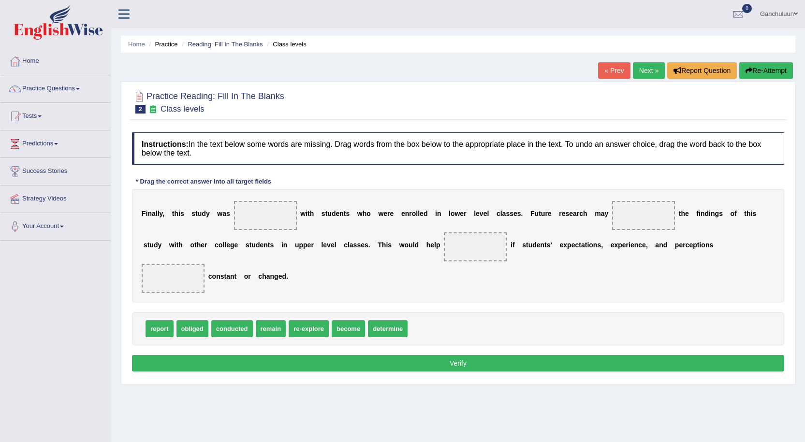
click at [40, 84] on link "Practice Questions" at bounding box center [55, 87] width 110 height 24
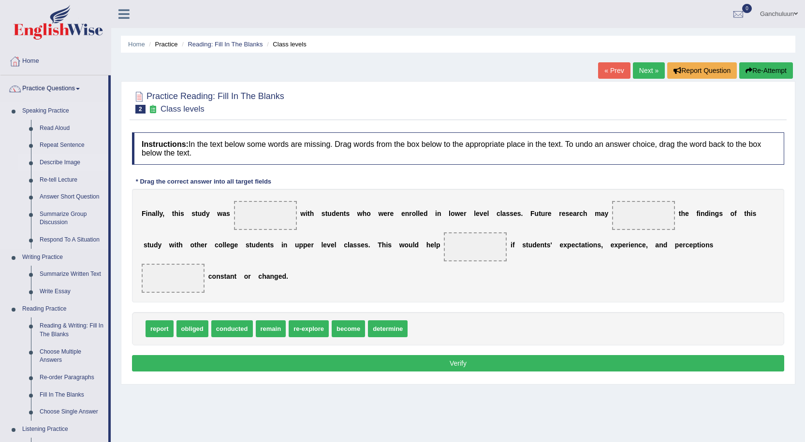
click at [65, 162] on link "Describe Image" at bounding box center [71, 162] width 73 height 17
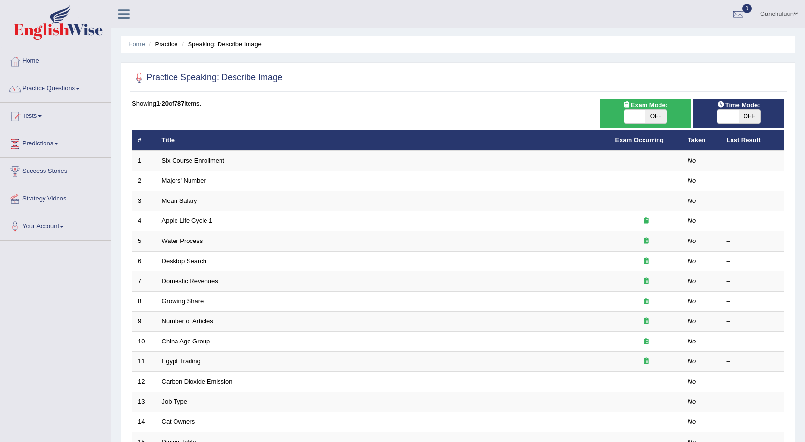
click at [79, 89] on link "Practice Questions" at bounding box center [55, 87] width 110 height 24
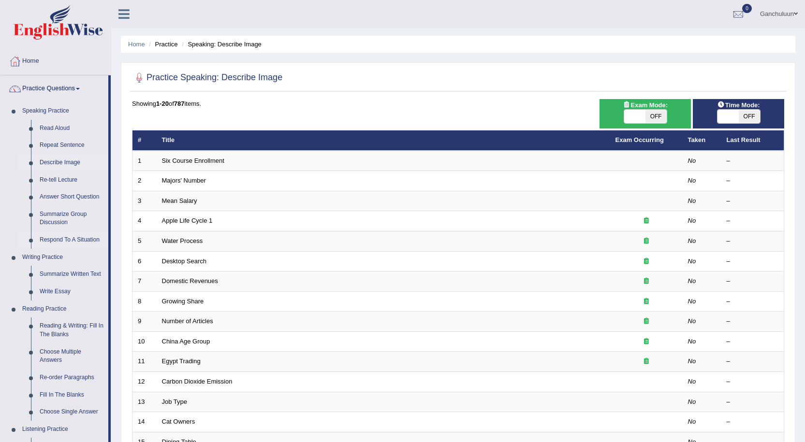
click at [67, 239] on link "Respond To A Situation" at bounding box center [71, 240] width 73 height 17
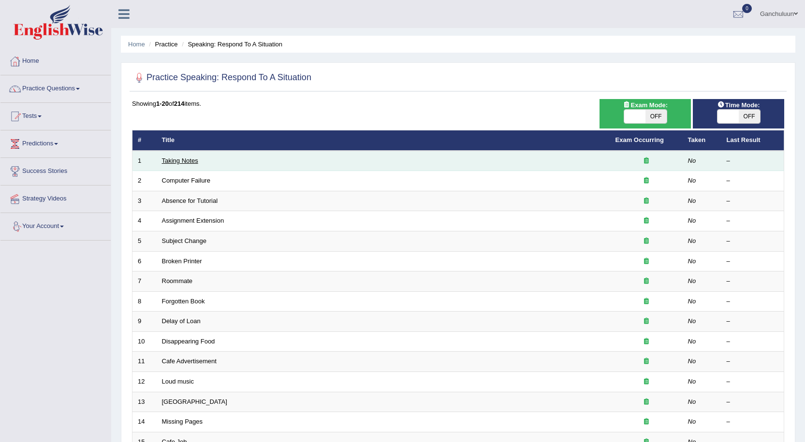
click at [182, 159] on link "Taking Notes" at bounding box center [180, 160] width 36 height 7
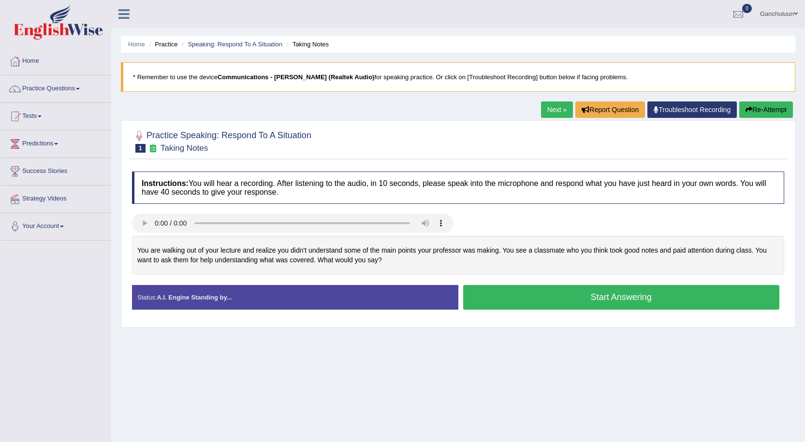
click at [43, 88] on link "Practice Questions" at bounding box center [55, 87] width 110 height 24
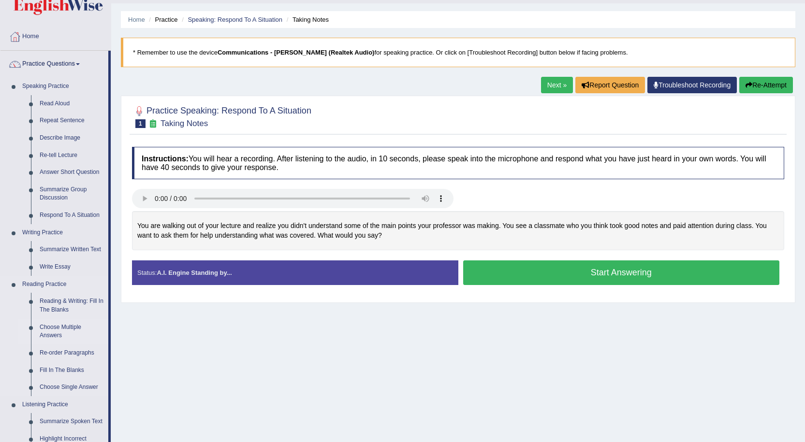
scroll to position [97, 0]
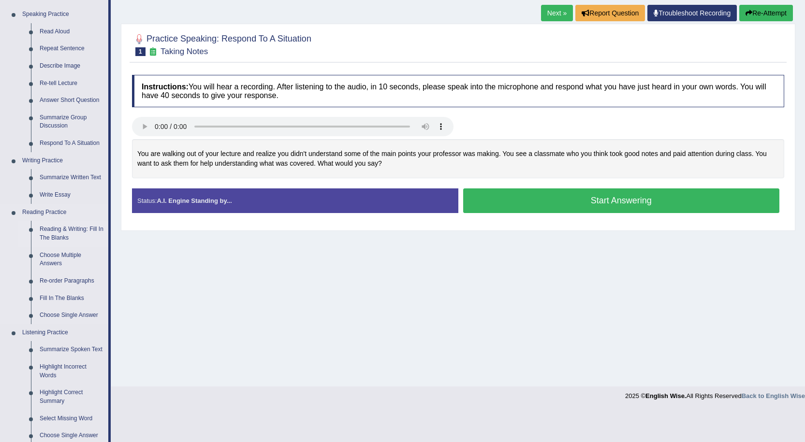
click at [55, 236] on link "Reading & Writing: Fill In The Blanks" at bounding box center [71, 234] width 73 height 26
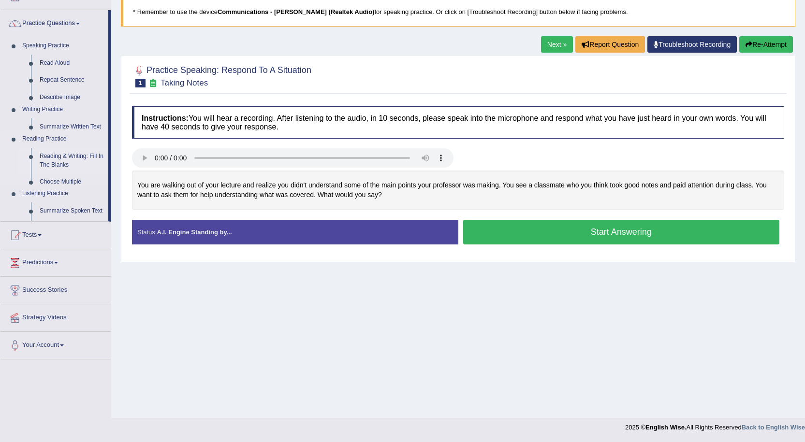
scroll to position [65, 0]
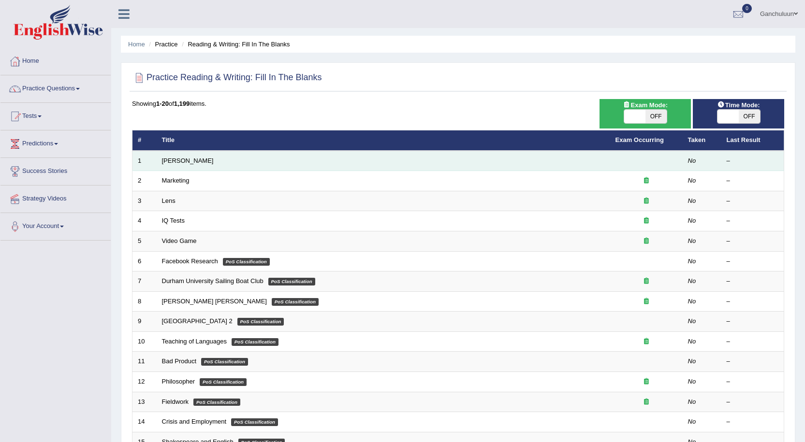
click at [189, 156] on td "[PERSON_NAME]" at bounding box center [383, 161] width 453 height 20
click at [190, 162] on link "[PERSON_NAME]" at bounding box center [188, 160] width 52 height 7
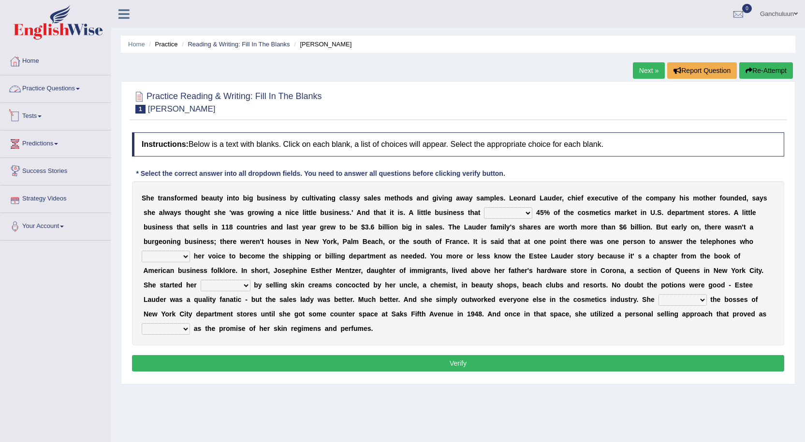
click at [66, 88] on link "Practice Questions" at bounding box center [55, 87] width 110 height 24
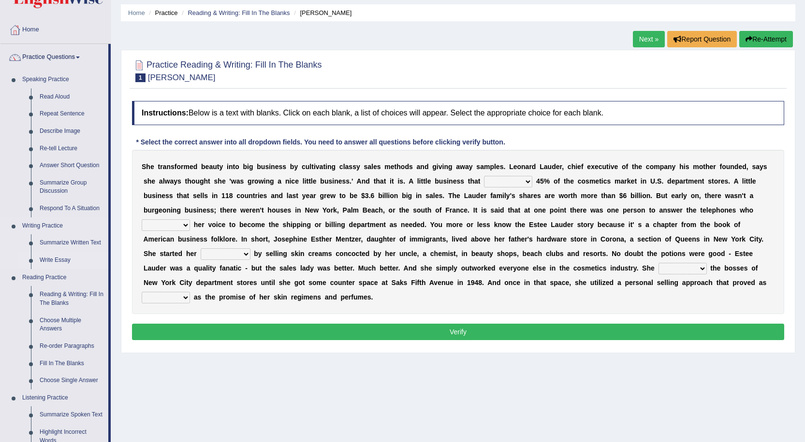
scroll to position [48, 0]
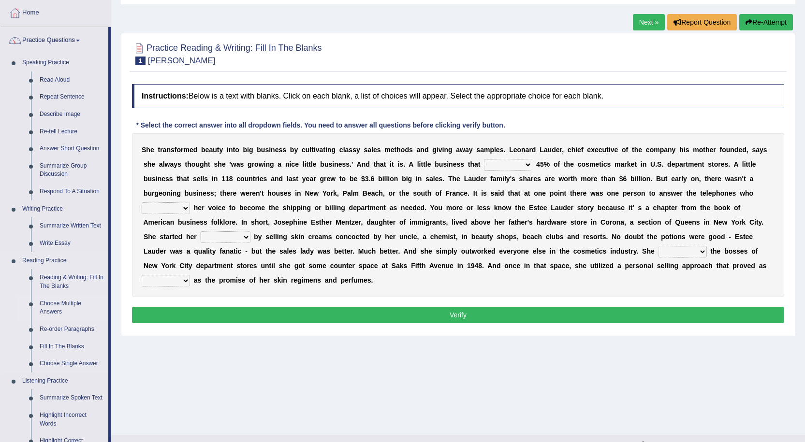
click at [56, 306] on link "Choose Multiple Answers" at bounding box center [71, 308] width 73 height 26
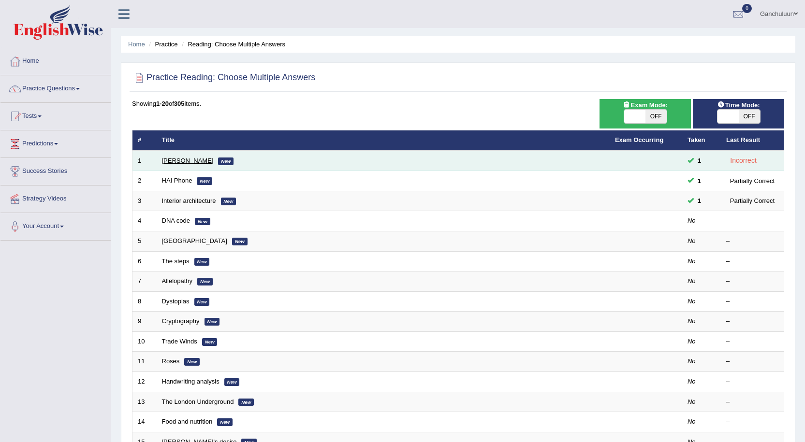
click at [174, 162] on link "[PERSON_NAME]" at bounding box center [188, 160] width 52 height 7
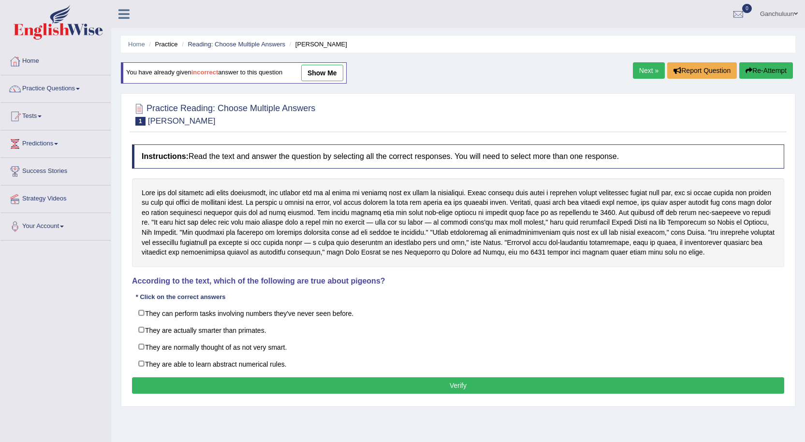
click at [250, 192] on div at bounding box center [458, 222] width 652 height 89
click at [694, 67] on button "Report Question" at bounding box center [702, 70] width 70 height 16
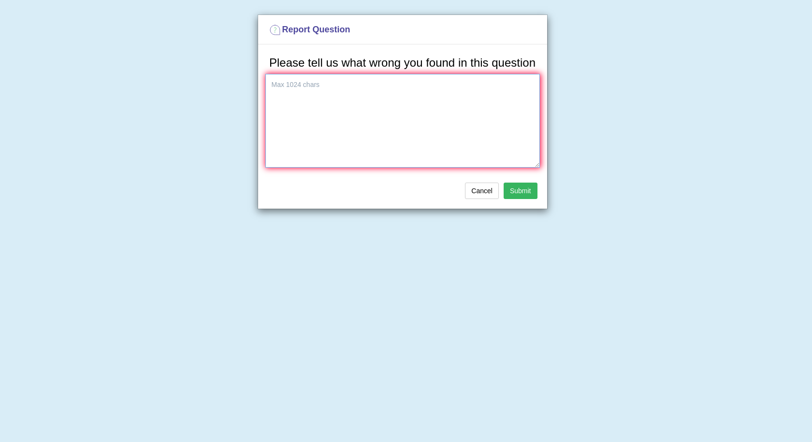
click at [304, 104] on textarea at bounding box center [402, 121] width 275 height 94
click at [471, 191] on button "Cancel" at bounding box center [482, 191] width 34 height 16
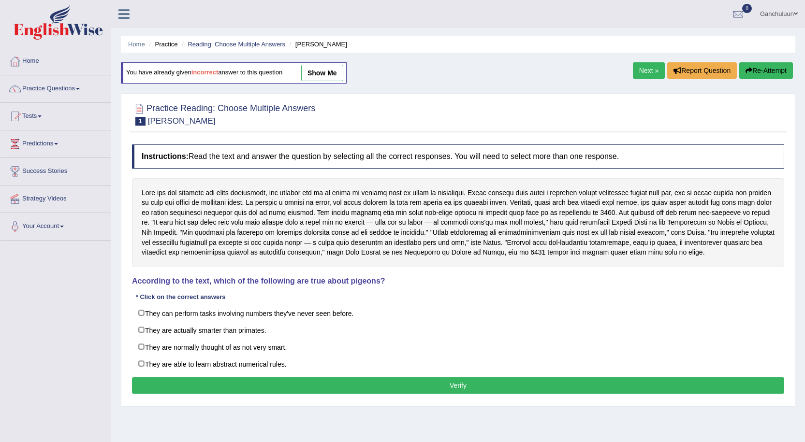
drag, startPoint x: 238, startPoint y: 192, endPoint x: 264, endPoint y: 195, distance: 26.3
click at [264, 195] on div at bounding box center [458, 222] width 652 height 89
click at [261, 193] on div at bounding box center [458, 222] width 652 height 89
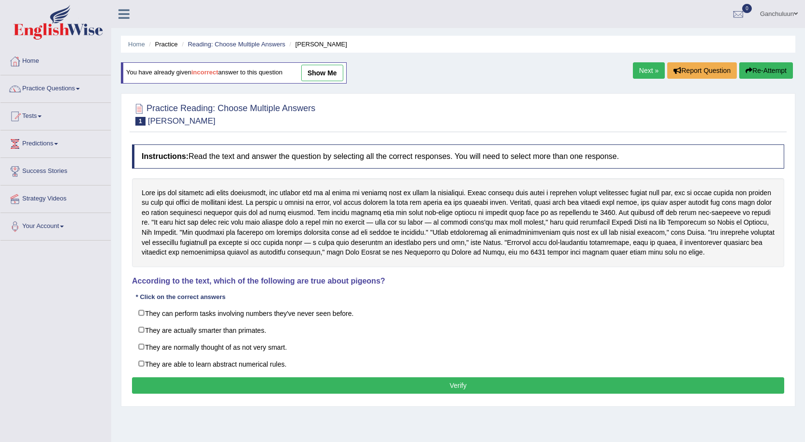
click at [246, 187] on div at bounding box center [458, 222] width 652 height 89
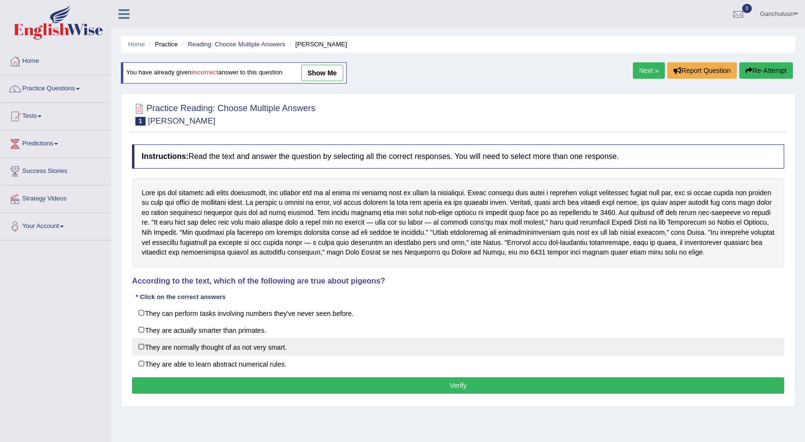
click at [213, 346] on label "They are normally thought of as not very smart." at bounding box center [458, 346] width 652 height 17
checkbox input "true"
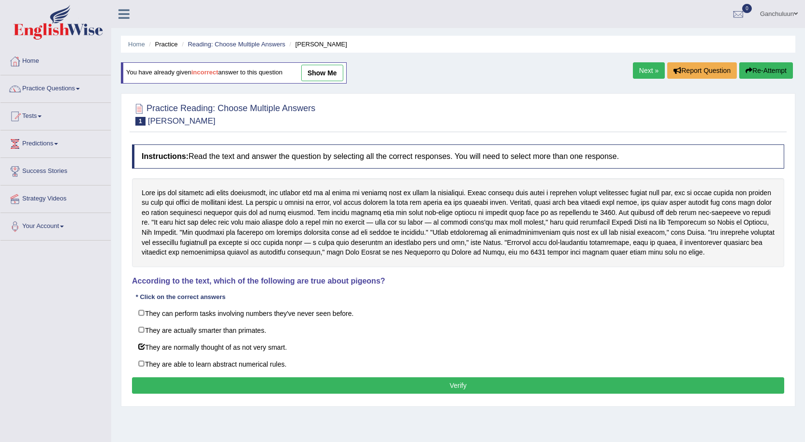
click at [218, 376] on div "Instructions: Read the text and answer the question by selecting all the correc…" at bounding box center [458, 271] width 657 height 262
click at [219, 382] on button "Verify" at bounding box center [458, 385] width 652 height 16
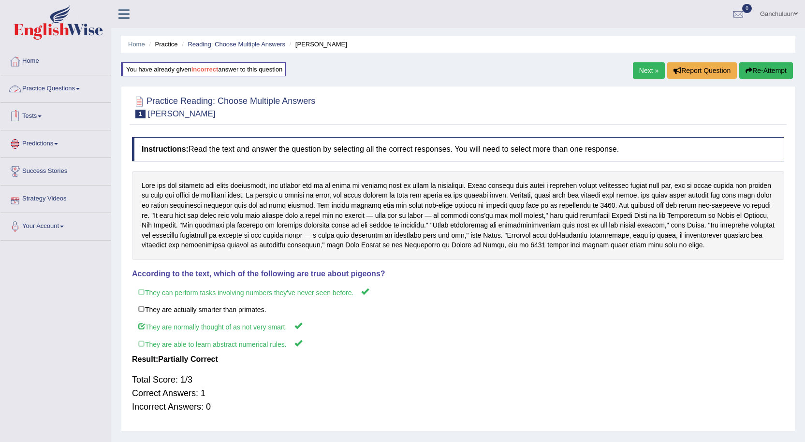
click at [76, 84] on link "Practice Questions" at bounding box center [55, 87] width 110 height 24
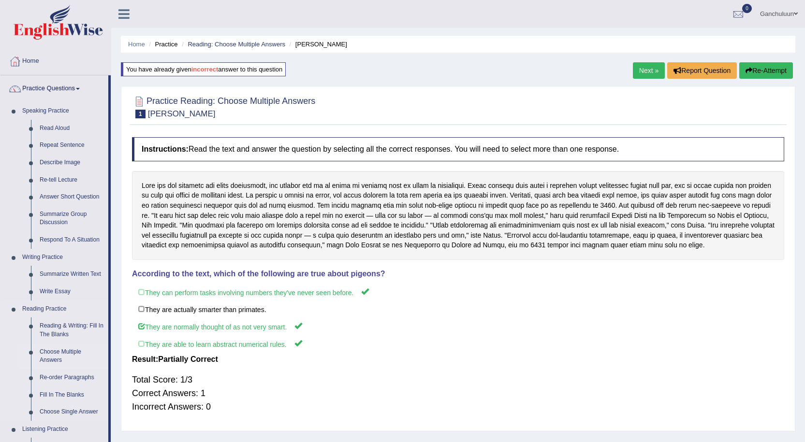
scroll to position [48, 0]
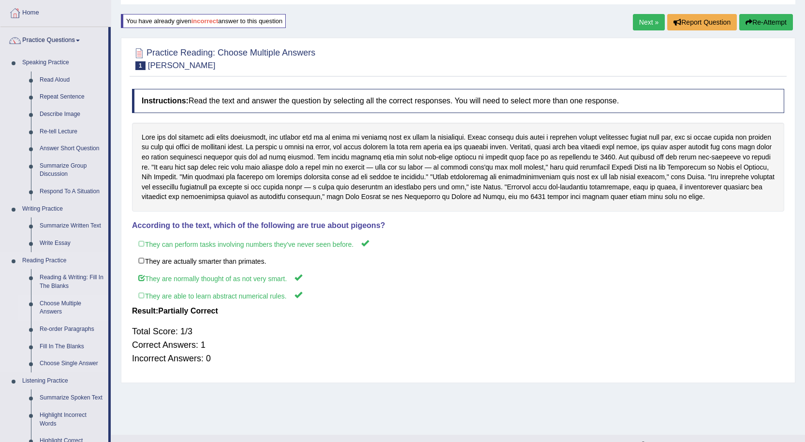
click at [66, 301] on link "Choose Multiple Answers" at bounding box center [71, 308] width 73 height 26
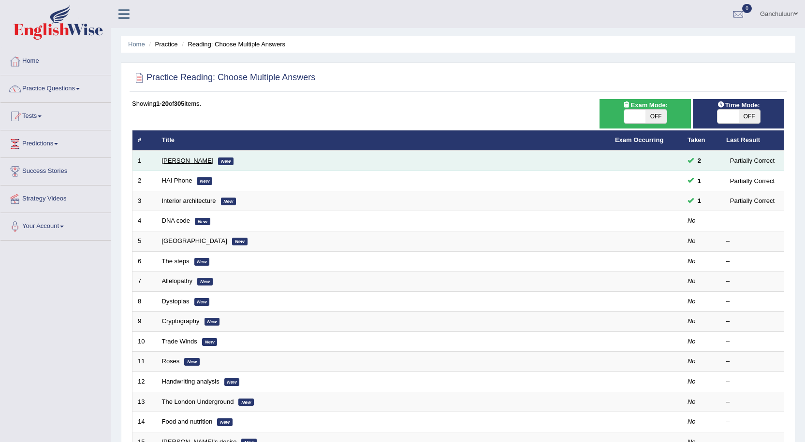
click at [186, 159] on link "[PERSON_NAME]" at bounding box center [188, 160] width 52 height 7
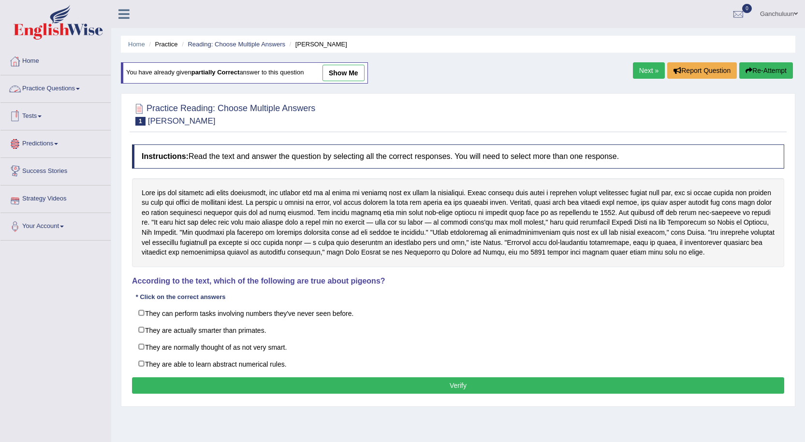
click at [67, 93] on link "Practice Questions" at bounding box center [55, 87] width 110 height 24
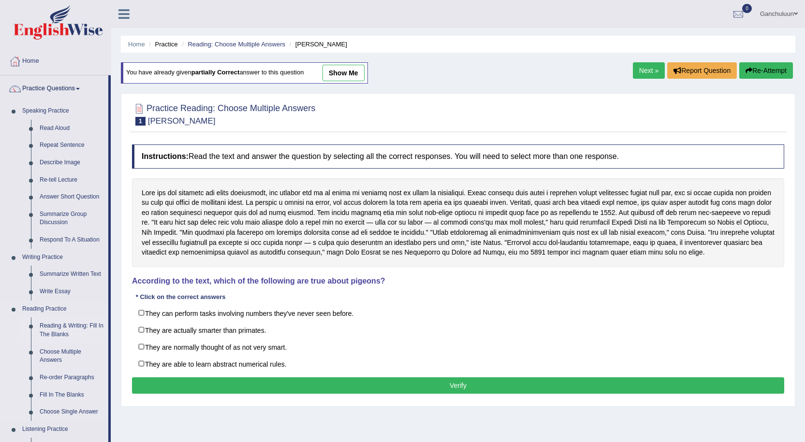
scroll to position [48, 0]
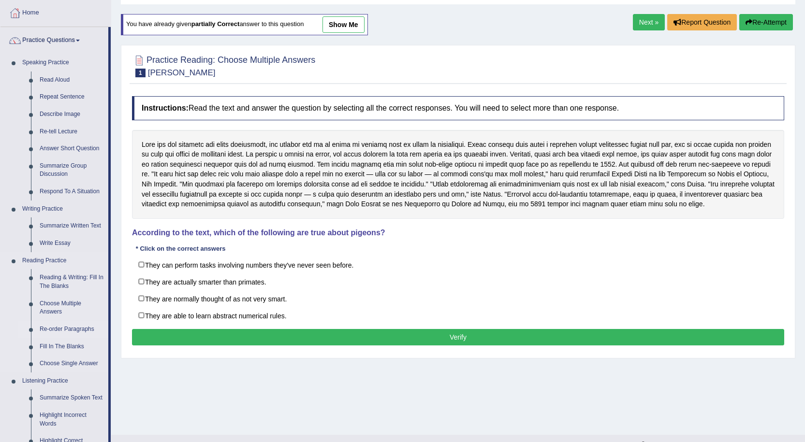
click at [57, 328] on link "Re-order Paragraphs" at bounding box center [71, 329] width 73 height 17
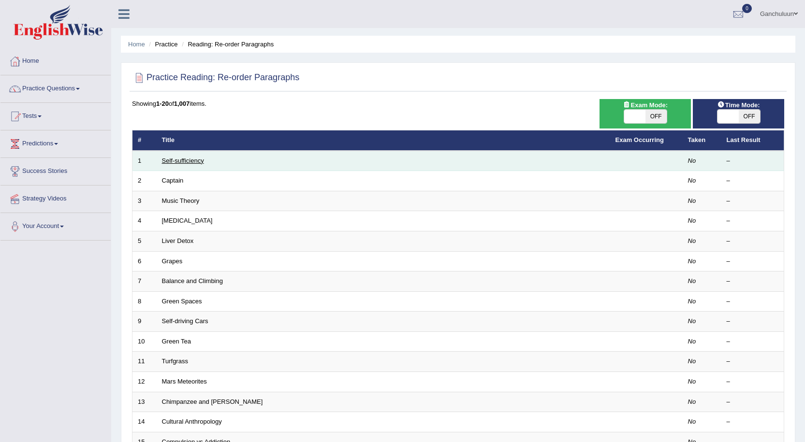
click at [198, 160] on link "Self-sufficiency" at bounding box center [183, 160] width 42 height 7
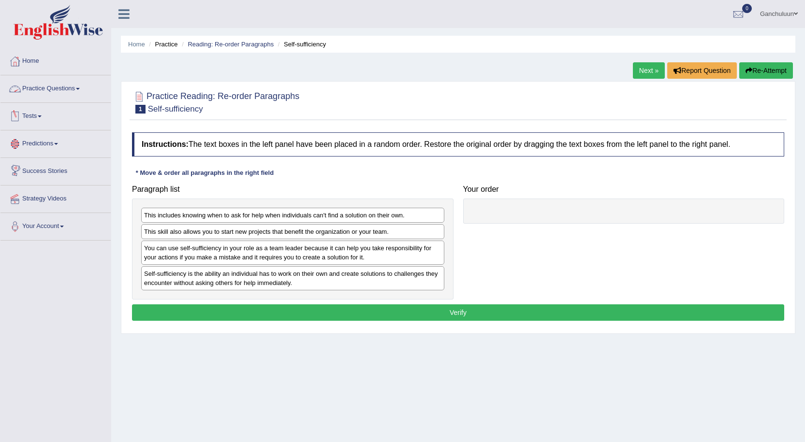
click at [63, 84] on link "Practice Questions" at bounding box center [55, 87] width 110 height 24
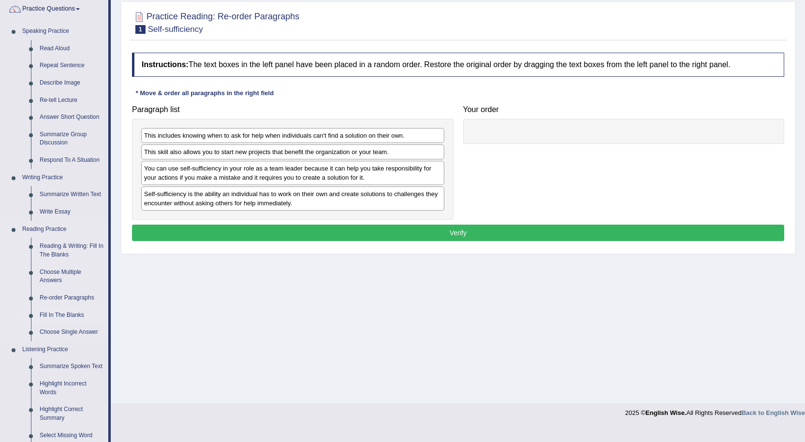
scroll to position [97, 0]
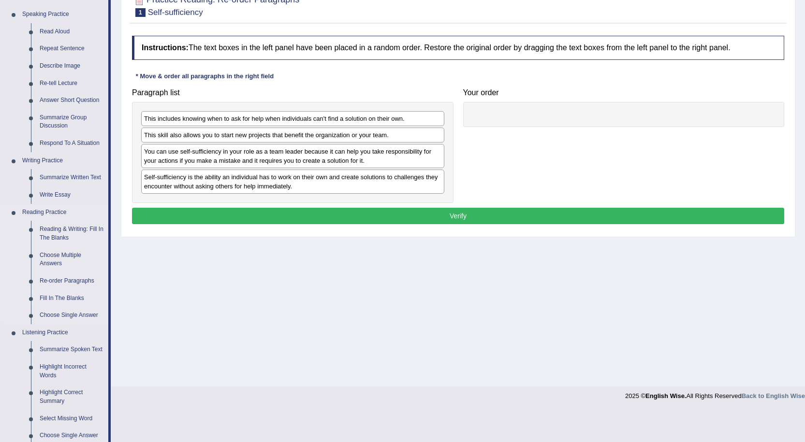
click at [56, 299] on link "Fill In The Blanks" at bounding box center [71, 298] width 73 height 17
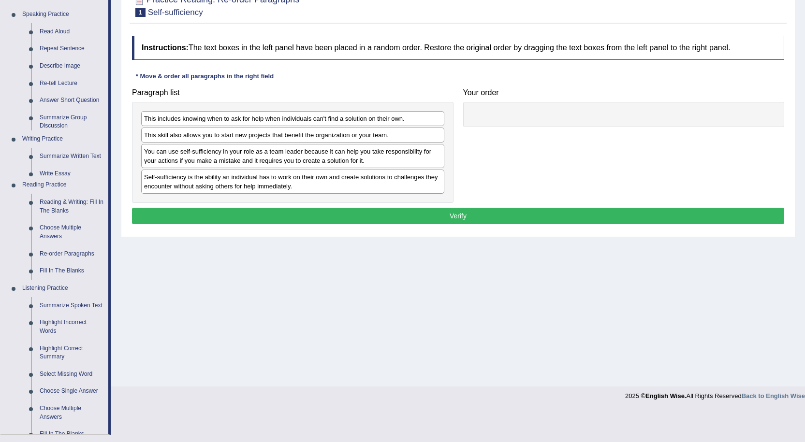
scroll to position [65, 0]
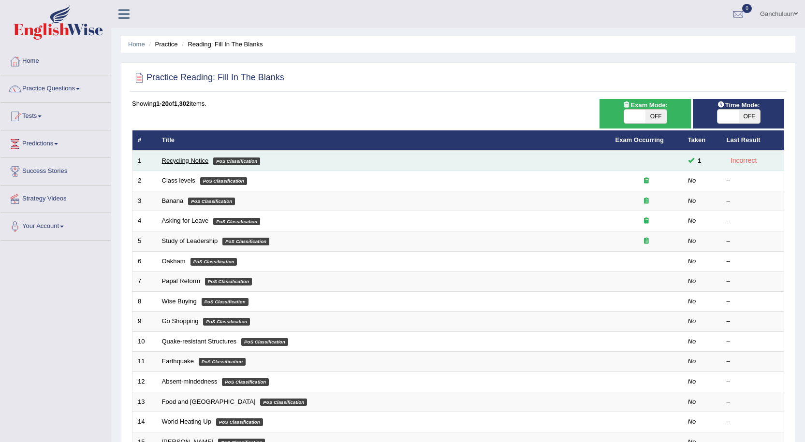
click at [174, 161] on link "Recycling Notice" at bounding box center [185, 160] width 47 height 7
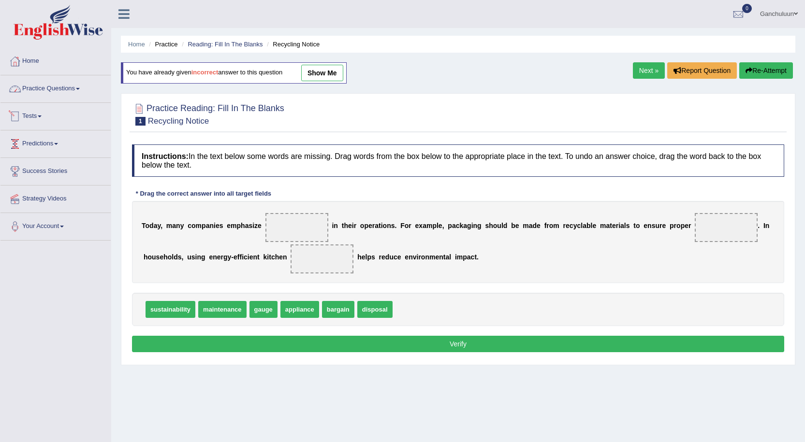
click at [59, 88] on link "Practice Questions" at bounding box center [55, 87] width 110 height 24
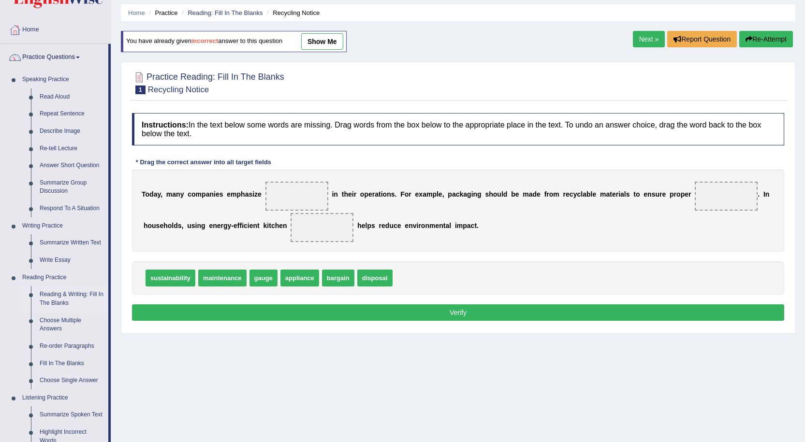
scroll to position [48, 0]
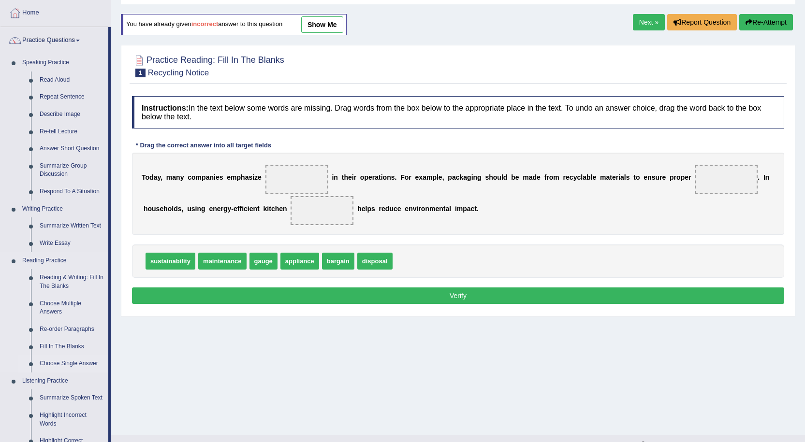
click at [66, 363] on link "Choose Single Answer" at bounding box center [71, 363] width 73 height 17
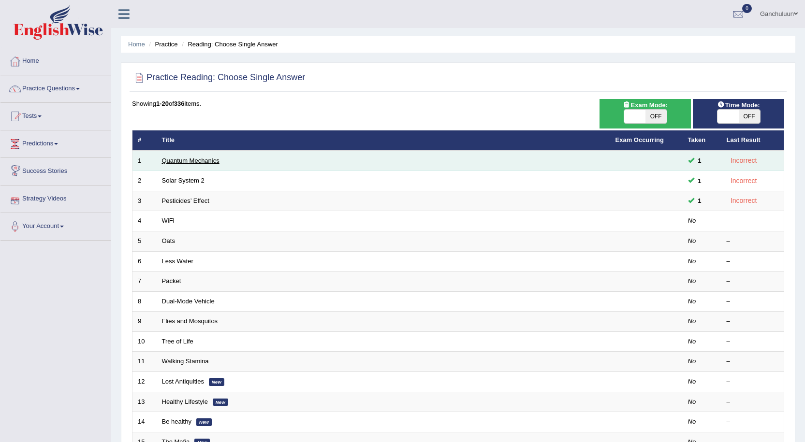
click at [165, 163] on link "Quantum Mechanics" at bounding box center [191, 160] width 58 height 7
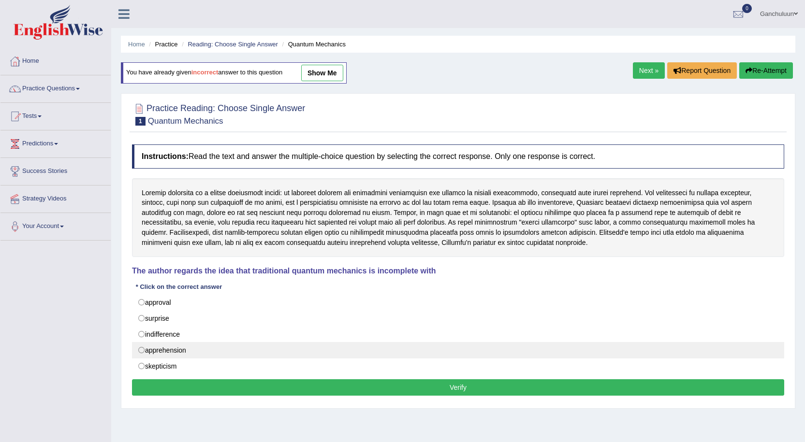
click at [143, 354] on label "apprehension" at bounding box center [458, 350] width 652 height 16
radio input "true"
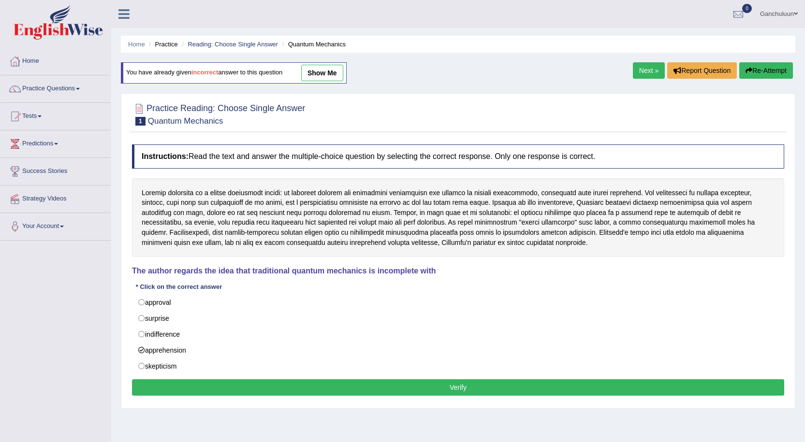
click at [254, 390] on button "Verify" at bounding box center [458, 387] width 652 height 16
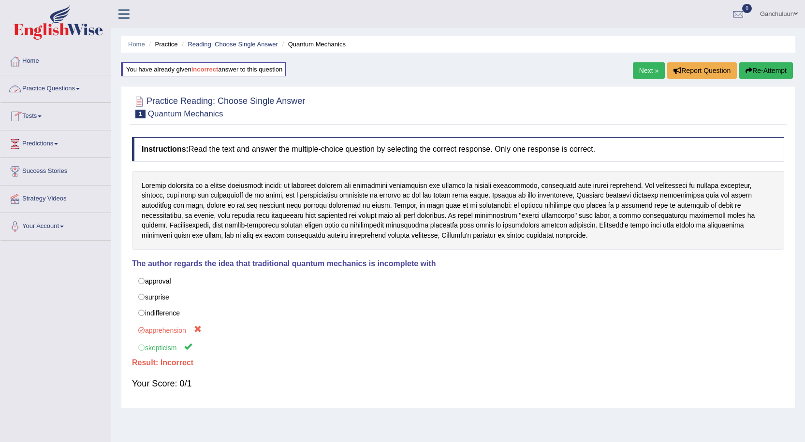
click at [66, 91] on link "Practice Questions" at bounding box center [55, 87] width 110 height 24
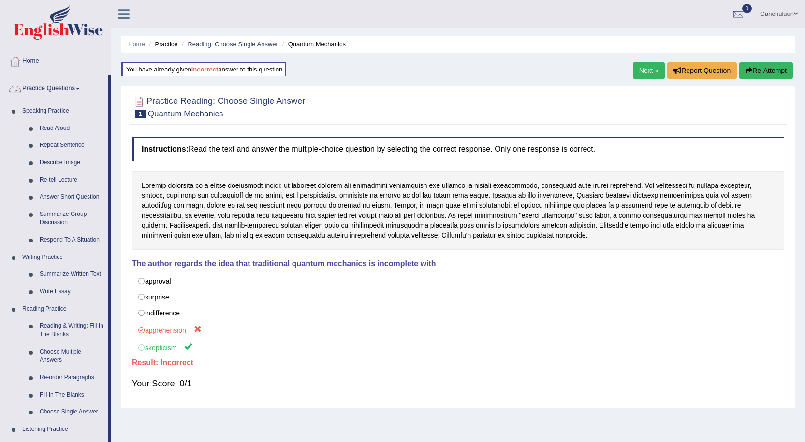
click at [39, 88] on link "Practice Questions" at bounding box center [54, 87] width 108 height 24
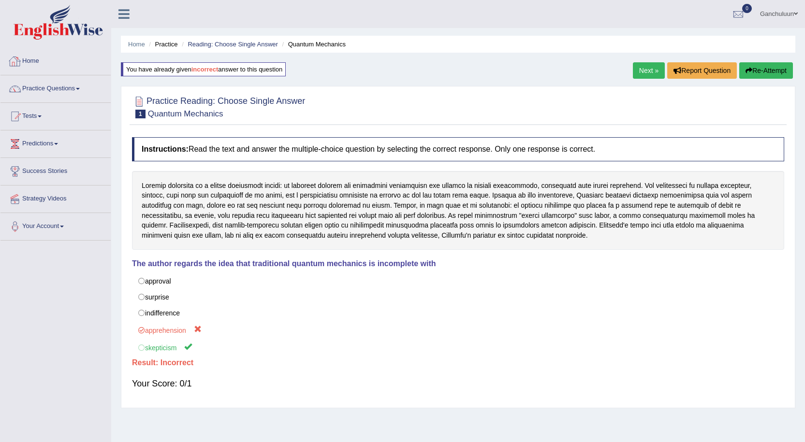
click at [27, 61] on link "Home" at bounding box center [55, 60] width 110 height 24
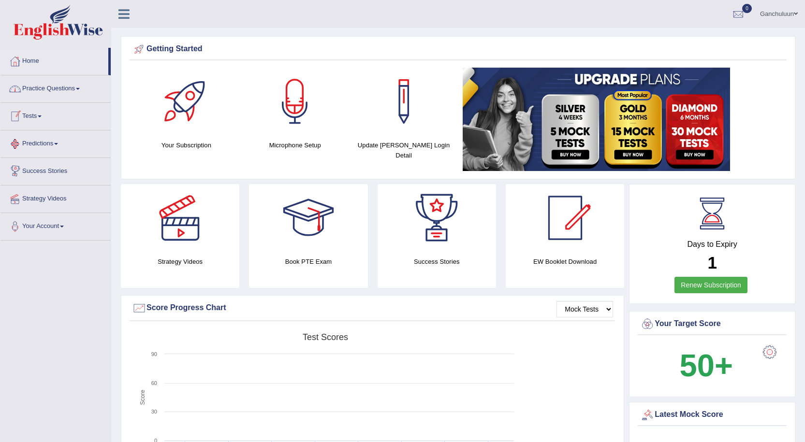
click at [78, 89] on link "Practice Questions" at bounding box center [55, 87] width 110 height 24
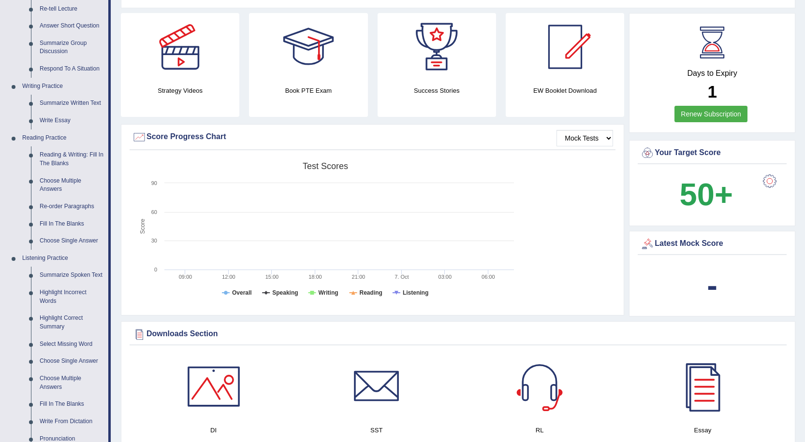
scroll to position [242, 0]
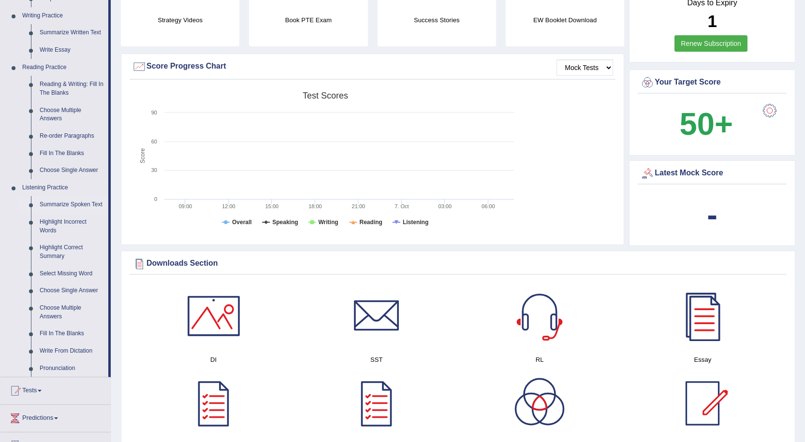
click at [69, 205] on link "Summarize Spoken Text" at bounding box center [71, 204] width 73 height 17
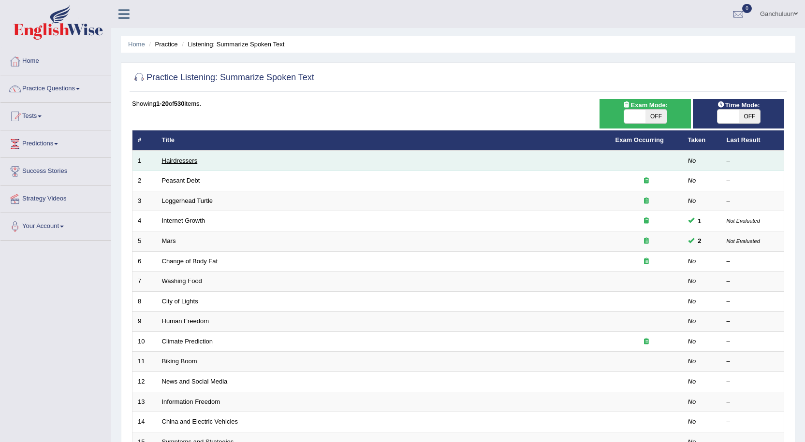
click at [182, 161] on link "Hairdressers" at bounding box center [180, 160] width 36 height 7
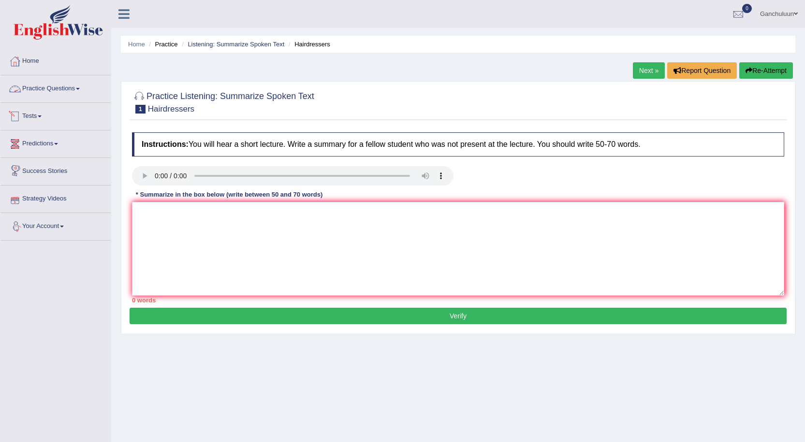
click at [70, 89] on link "Practice Questions" at bounding box center [55, 87] width 110 height 24
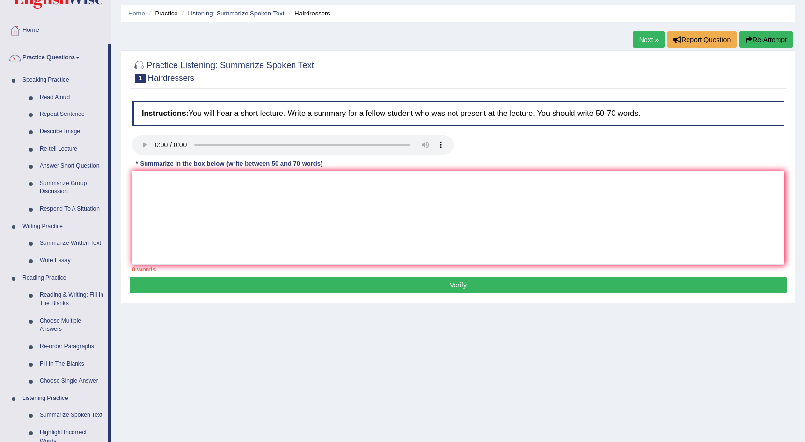
scroll to position [48, 0]
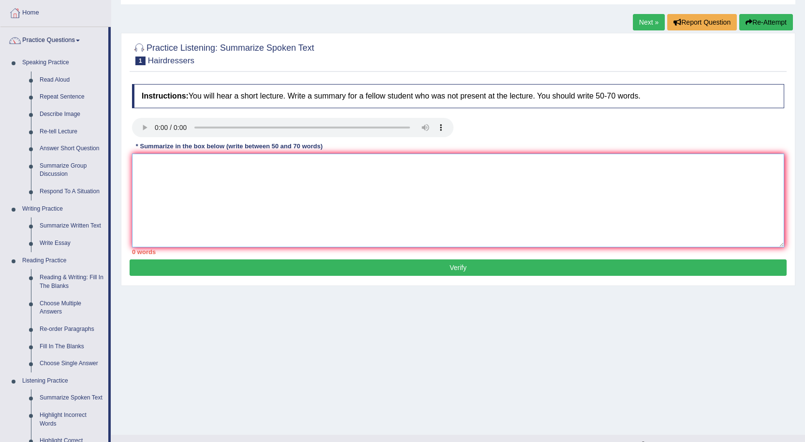
click at [226, 203] on textarea at bounding box center [458, 201] width 652 height 94
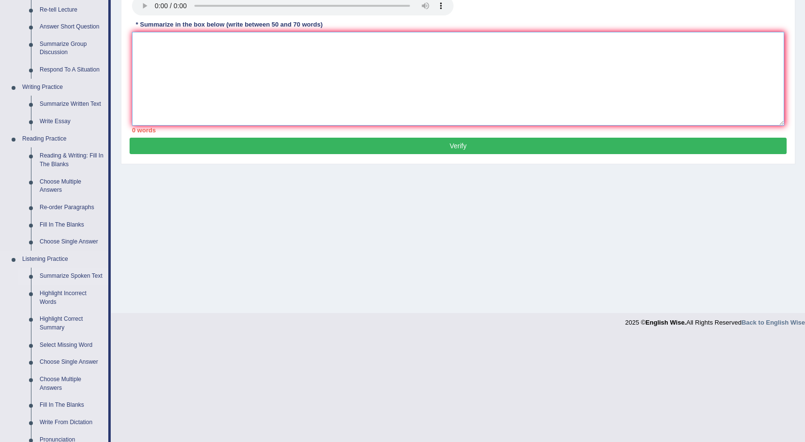
scroll to position [193, 0]
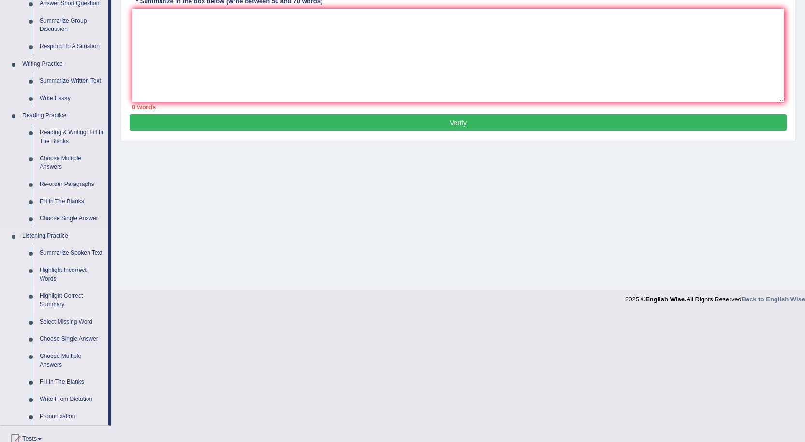
click at [53, 302] on link "Highlight Correct Summary" at bounding box center [71, 301] width 73 height 26
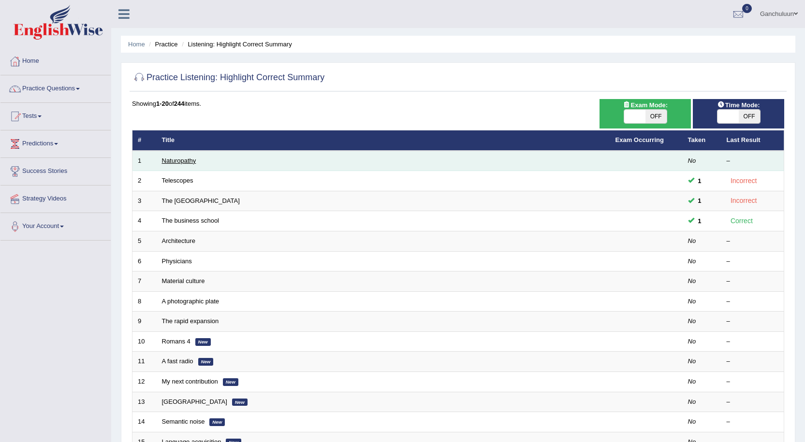
click at [182, 163] on link "Naturopathy" at bounding box center [179, 160] width 34 height 7
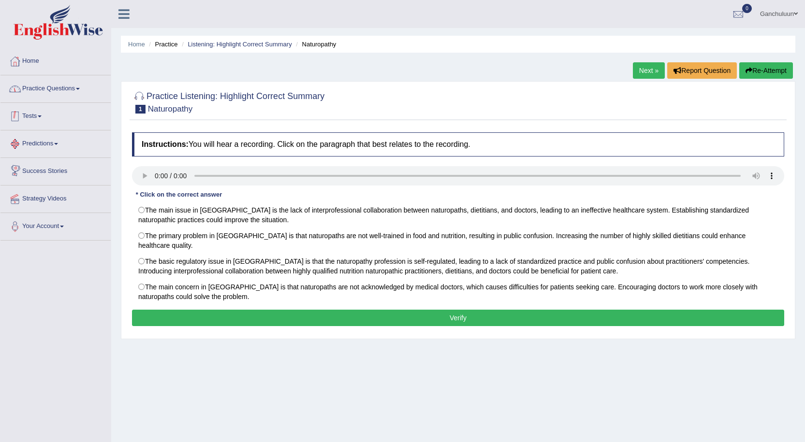
click at [73, 85] on link "Practice Questions" at bounding box center [55, 87] width 110 height 24
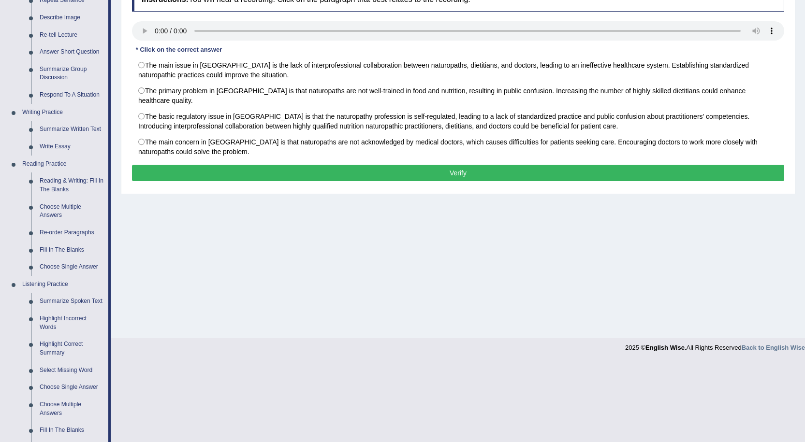
scroll to position [97, 0]
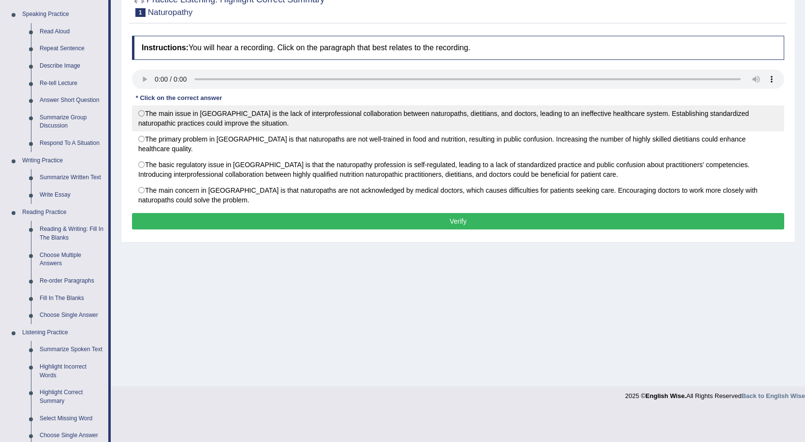
click at [139, 112] on label "The main issue in Australia is the lack of interprofessional collaboration betw…" at bounding box center [458, 118] width 652 height 26
radio input "true"
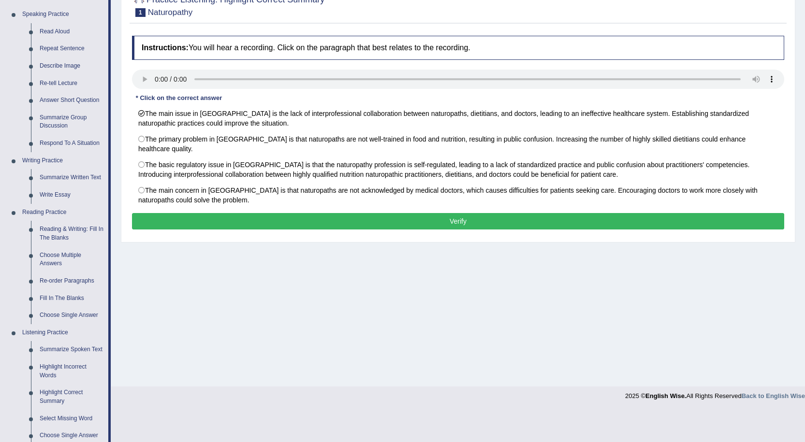
click at [180, 214] on button "Verify" at bounding box center [458, 221] width 652 height 16
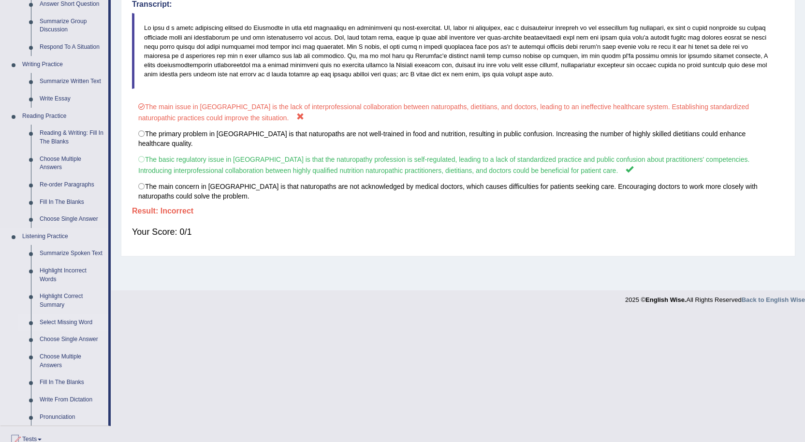
scroll to position [193, 0]
click at [73, 323] on link "Select Missing Word" at bounding box center [71, 322] width 73 height 17
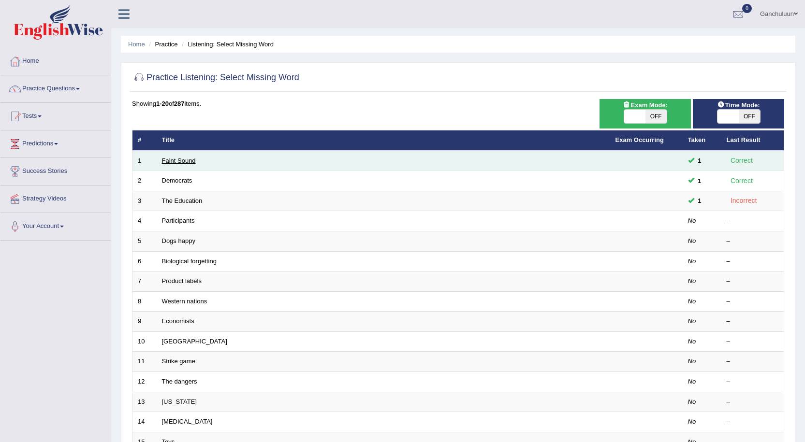
click at [187, 161] on link "Faint Sound" at bounding box center [179, 160] width 34 height 7
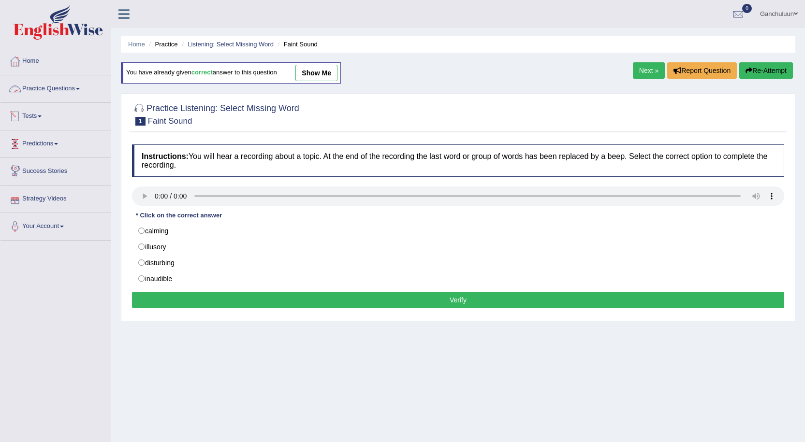
click at [73, 87] on link "Practice Questions" at bounding box center [55, 87] width 110 height 24
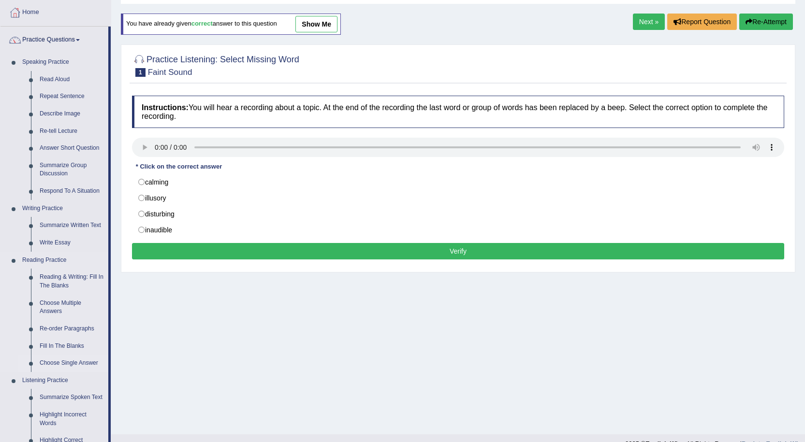
scroll to position [48, 0]
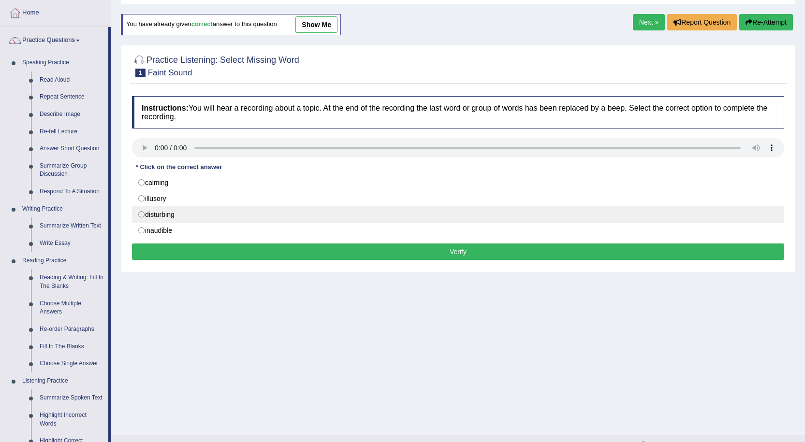
click at [140, 217] on label "disturbing" at bounding box center [458, 214] width 652 height 16
radio input "true"
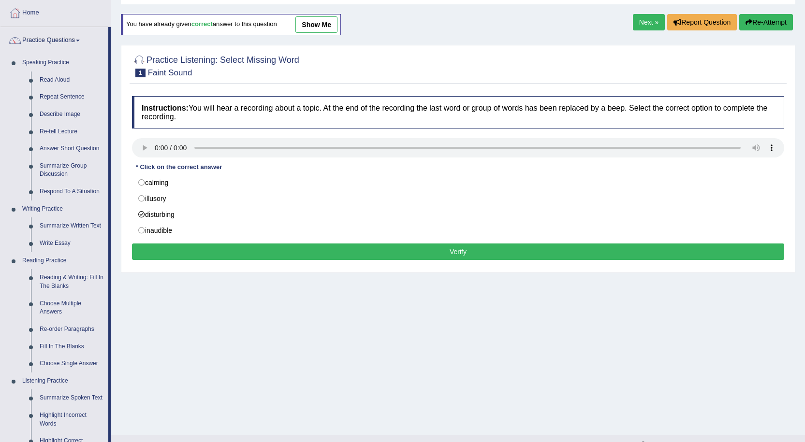
click at [168, 255] on button "Verify" at bounding box center [458, 252] width 652 height 16
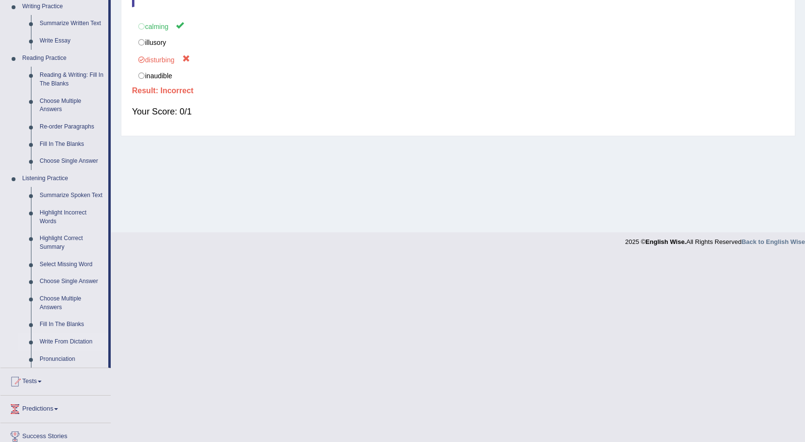
scroll to position [290, 0]
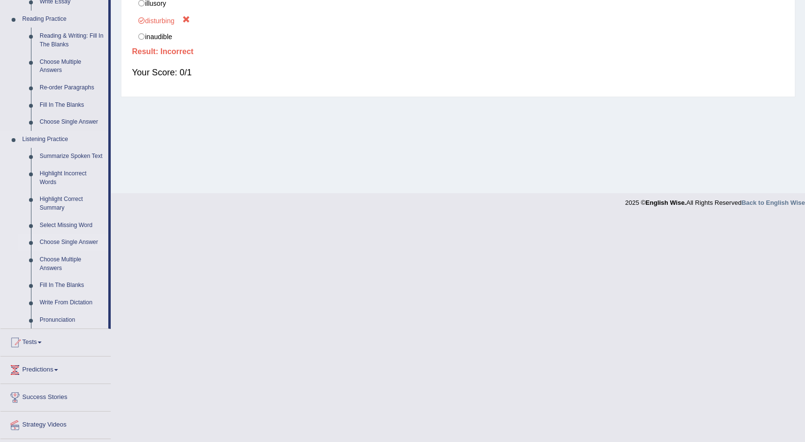
click at [56, 246] on link "Choose Single Answer" at bounding box center [71, 242] width 73 height 17
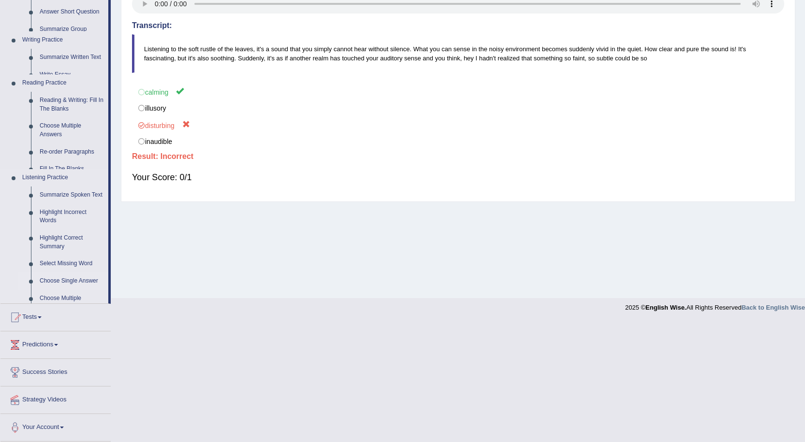
scroll to position [65, 0]
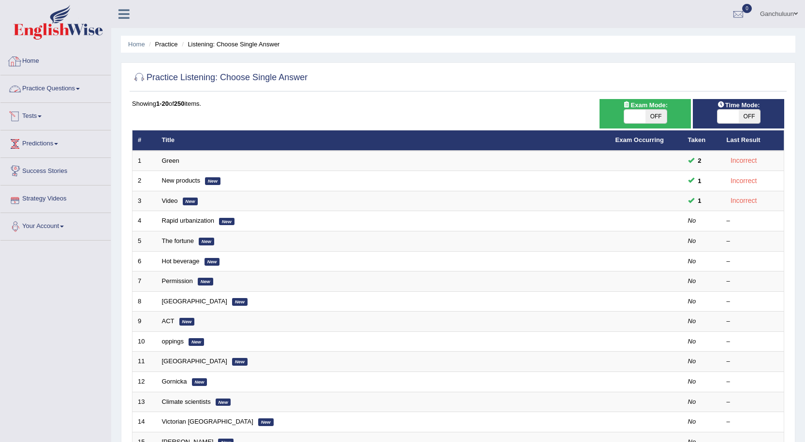
click at [31, 66] on link "Home" at bounding box center [55, 60] width 110 height 24
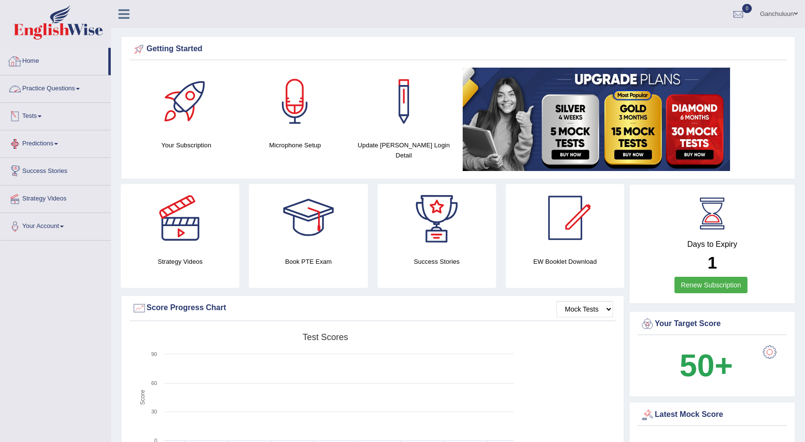
click at [35, 57] on link "Home" at bounding box center [54, 60] width 108 height 24
click at [84, 85] on link "Practice Questions" at bounding box center [55, 87] width 110 height 24
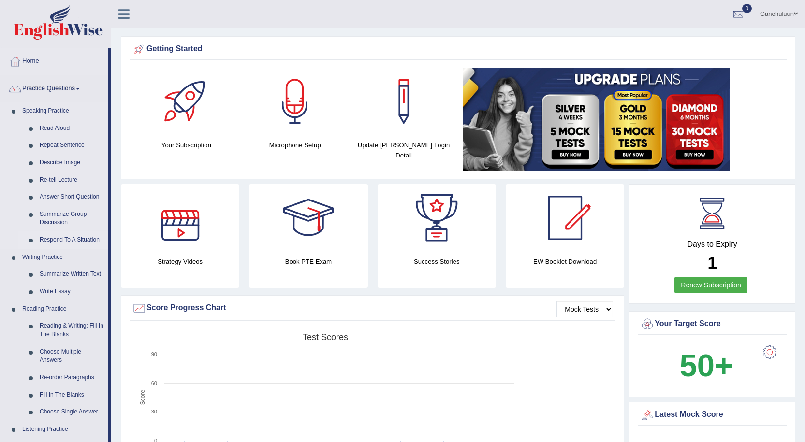
click at [75, 240] on link "Respond To A Situation" at bounding box center [71, 240] width 73 height 17
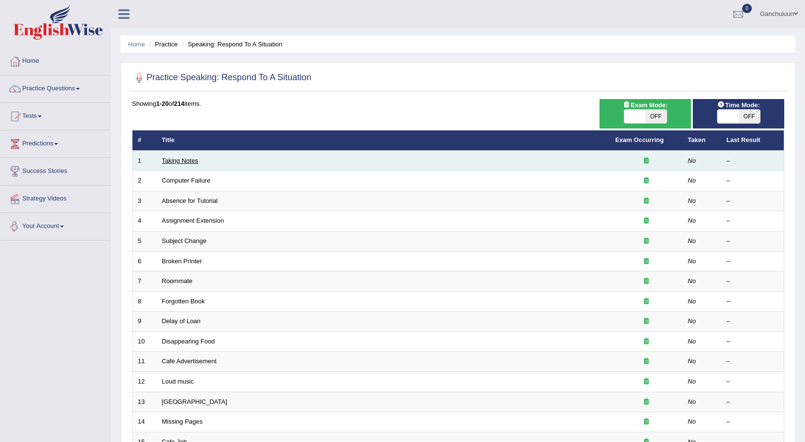
click at [178, 158] on link "Taking Notes" at bounding box center [180, 160] width 36 height 7
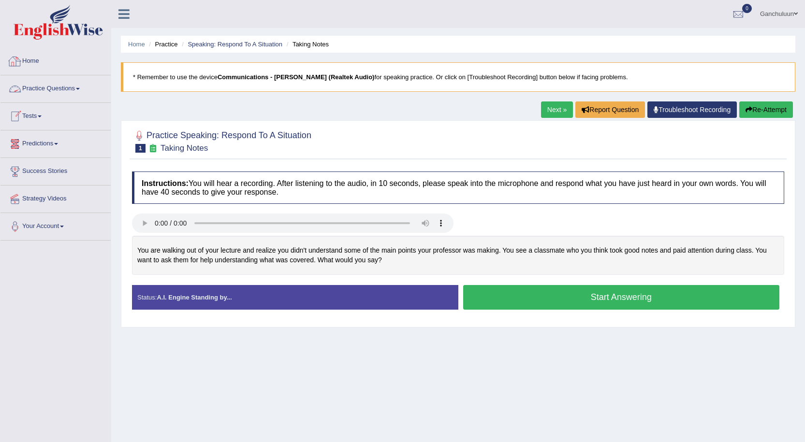
click at [81, 90] on link "Practice Questions" at bounding box center [55, 87] width 110 height 24
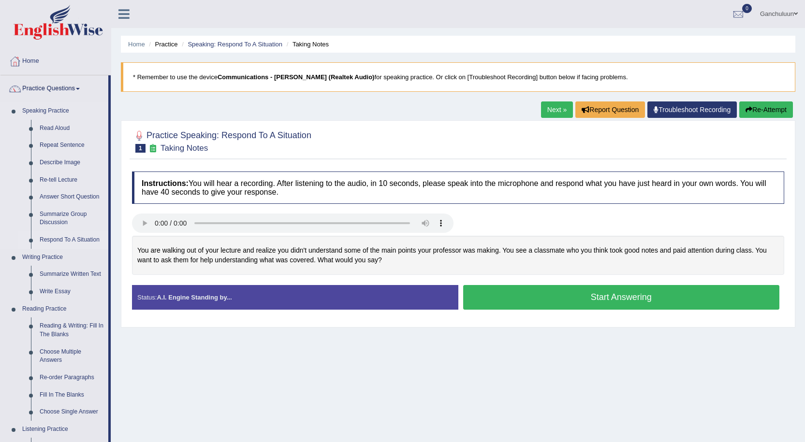
scroll to position [48, 0]
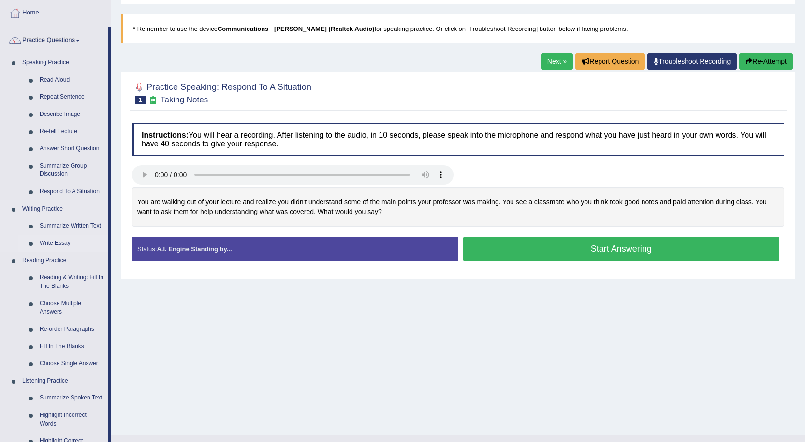
click at [60, 241] on link "Write Essay" at bounding box center [71, 243] width 73 height 17
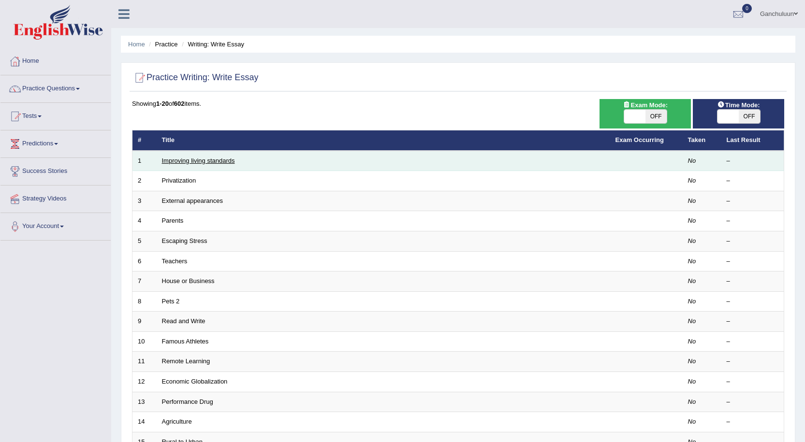
click at [192, 160] on link "Improving living standards" at bounding box center [198, 160] width 73 height 7
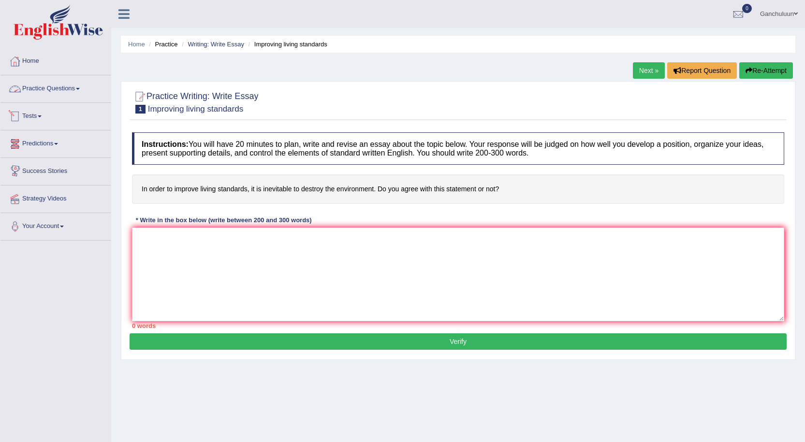
click at [74, 87] on link "Practice Questions" at bounding box center [55, 87] width 110 height 24
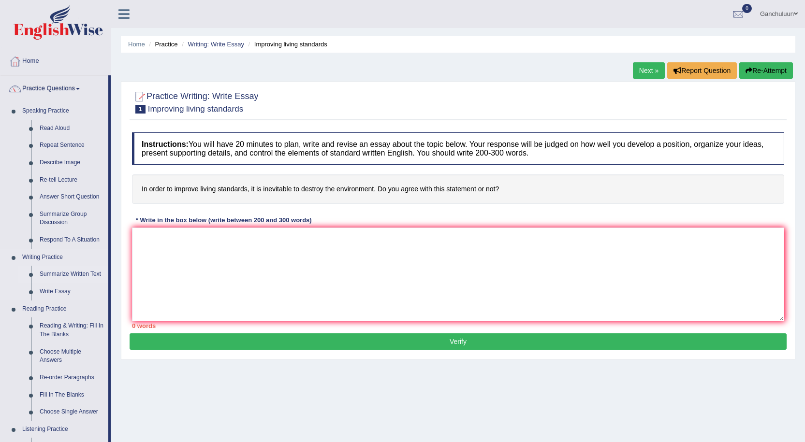
click at [64, 271] on link "Summarize Written Text" at bounding box center [71, 274] width 73 height 17
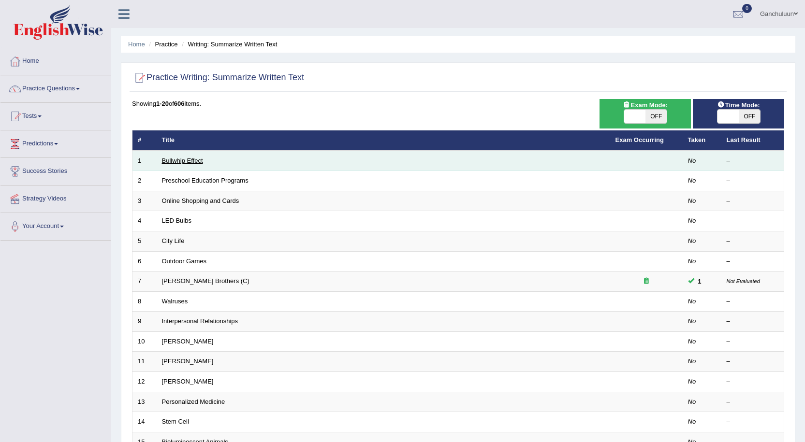
click at [182, 161] on link "Bullwhip Effect" at bounding box center [182, 160] width 41 height 7
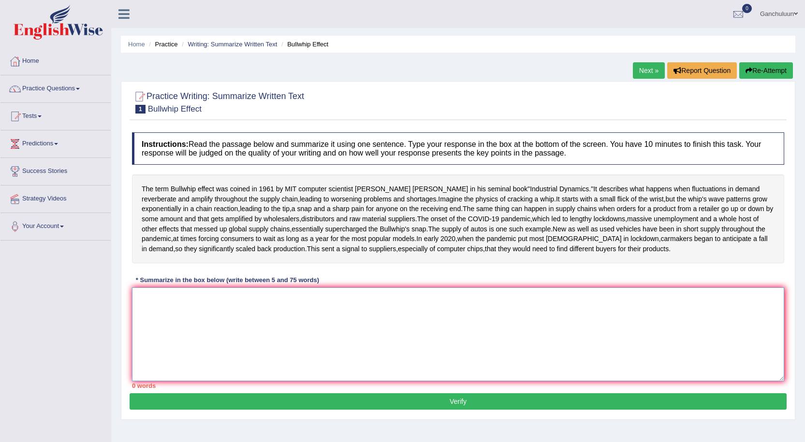
click at [214, 355] on textarea at bounding box center [458, 335] width 652 height 94
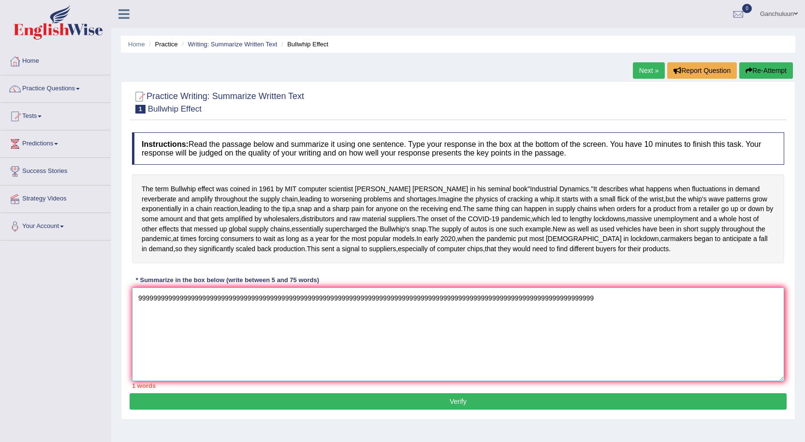
click at [232, 381] on textarea "9999999999999999999999999999999999999999999999999999999999999999999999999999999…" at bounding box center [458, 335] width 652 height 94
click at [154, 381] on textarea "9999999999999999999999999-09999999999999999999999999999999999999999999999999999…" at bounding box center [458, 335] width 652 height 94
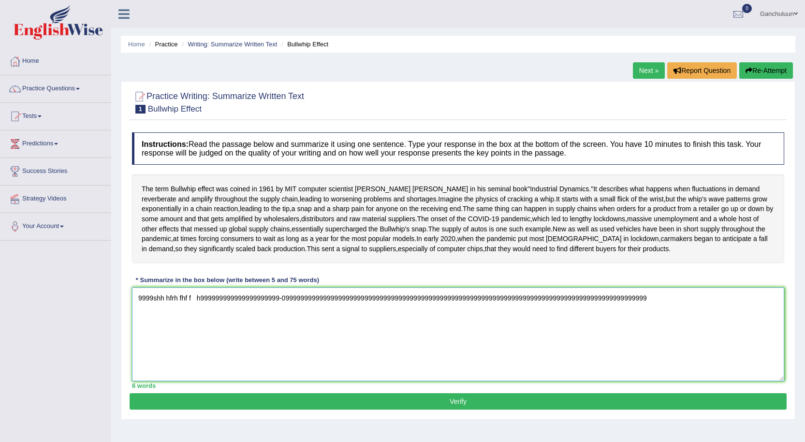
click at [663, 352] on textarea "9999shh hfrh fhf f h999999999999999999999-0999999999999999999999999999999999999…" at bounding box center [458, 335] width 652 height 94
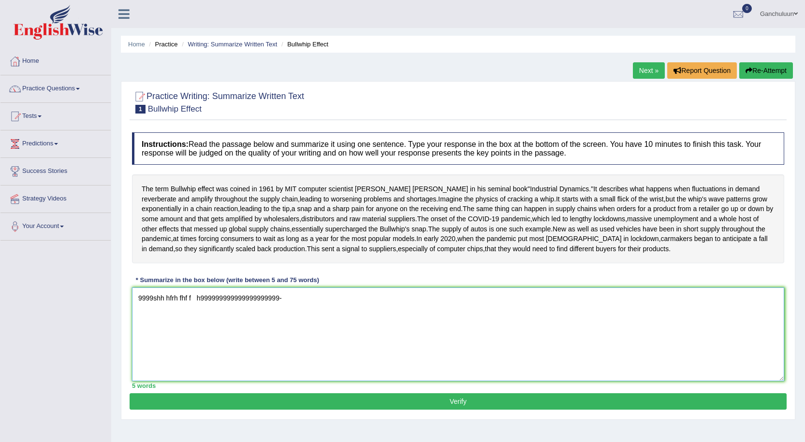
click at [357, 376] on textarea "9999shh hfrh fhf f h999999999999999999999-" at bounding box center [458, 335] width 652 height 94
type textarea "9999shh hfrh fhf f h999999999999999999999"
drag, startPoint x: 323, startPoint y: 357, endPoint x: 306, endPoint y: 354, distance: 17.2
click at [320, 357] on textarea "9999shh hfrh fhf f h999999999999999999999" at bounding box center [458, 335] width 652 height 94
click at [306, 353] on textarea "9999shh hfrh fhf f h999999999999999999999" at bounding box center [458, 335] width 652 height 94
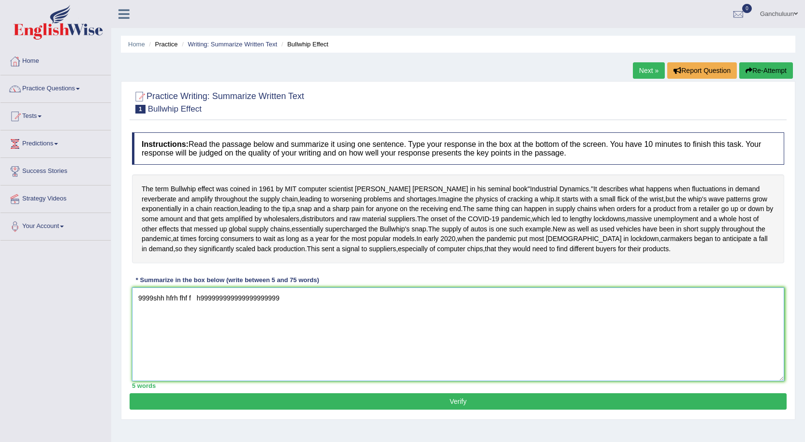
click at [304, 352] on textarea "9999shh hfrh fhf f h999999999999999999999" at bounding box center [458, 335] width 652 height 94
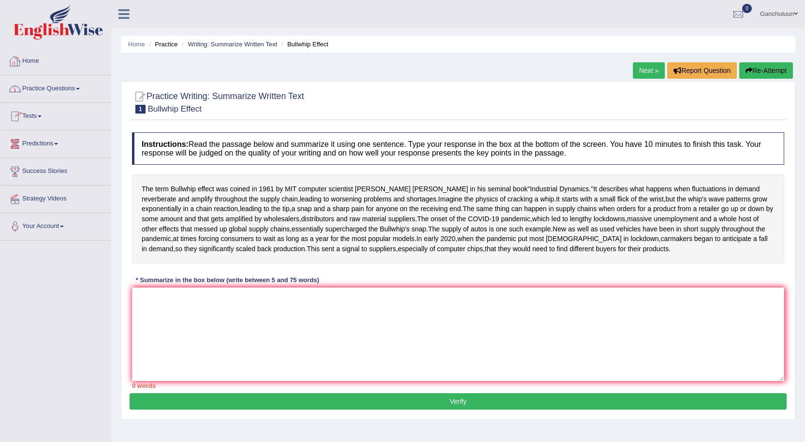
click at [29, 60] on link "Home" at bounding box center [55, 60] width 110 height 24
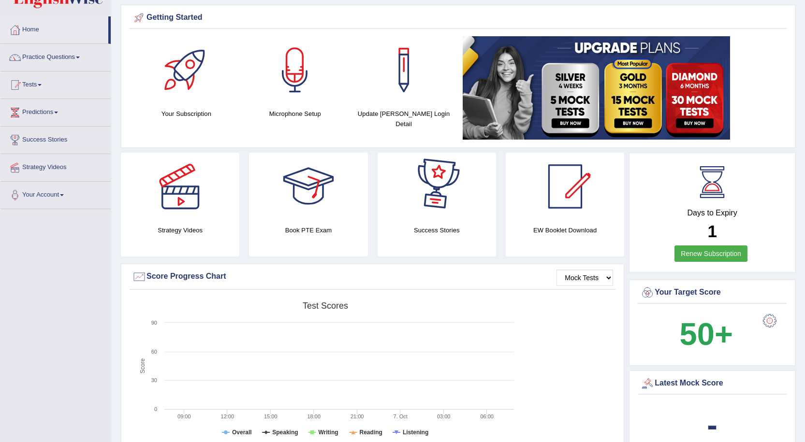
scroll to position [48, 0]
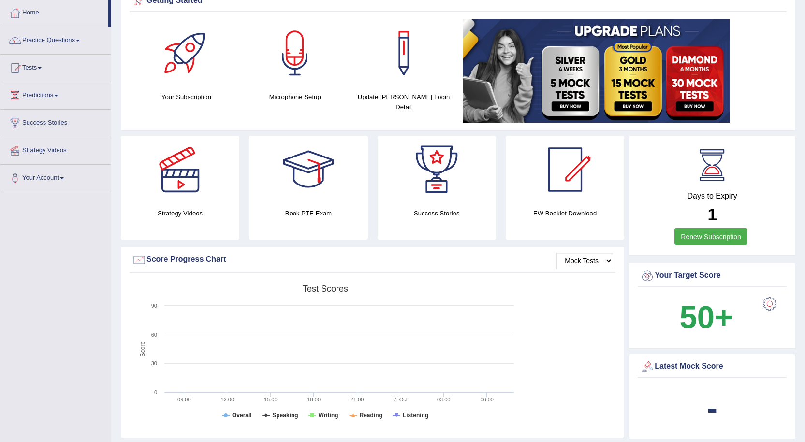
click at [709, 239] on link "Renew Subscription" at bounding box center [710, 237] width 73 height 16
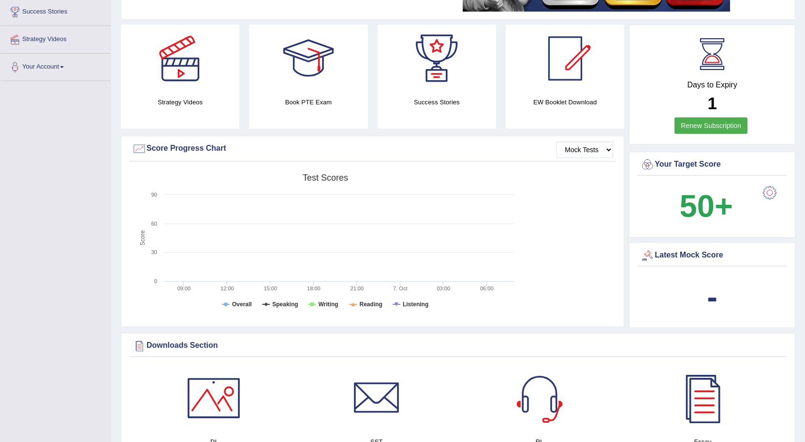
scroll to position [145, 0]
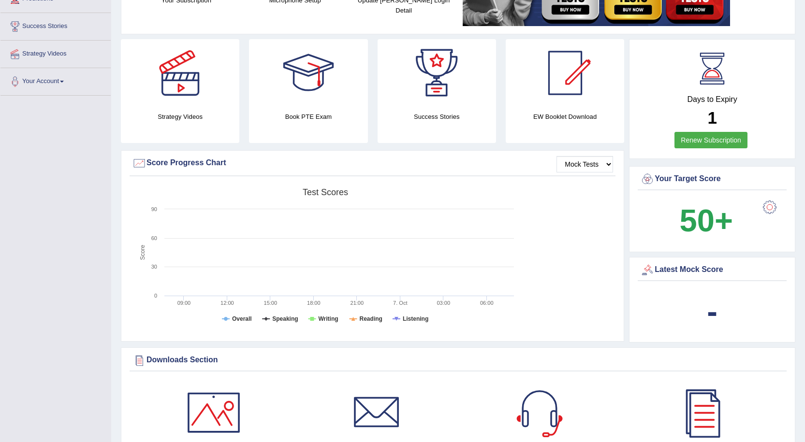
click at [712, 305] on b "-" at bounding box center [712, 311] width 11 height 35
click at [740, 257] on div "Latest Mock Score -" at bounding box center [712, 300] width 166 height 86
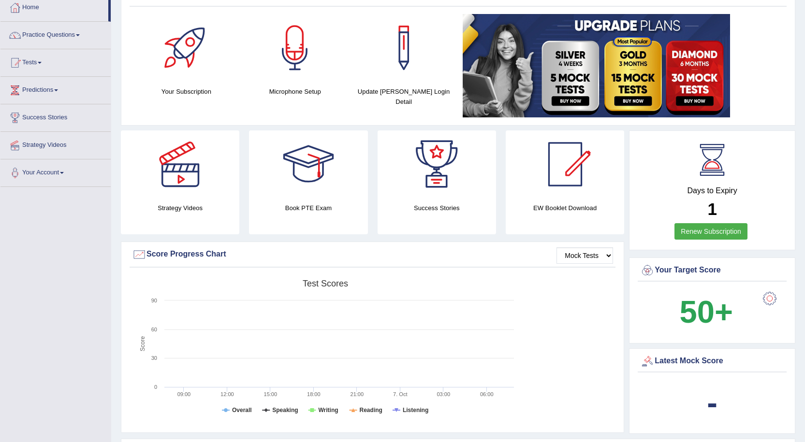
scroll to position [48, 0]
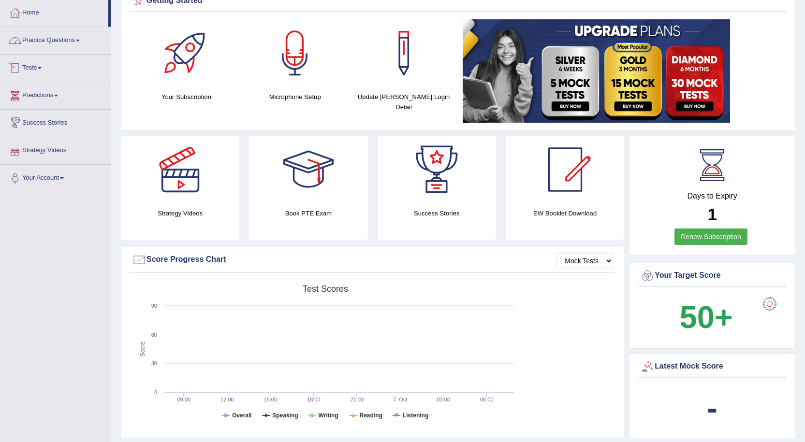
click at [77, 41] on link "Practice Questions" at bounding box center [55, 39] width 110 height 24
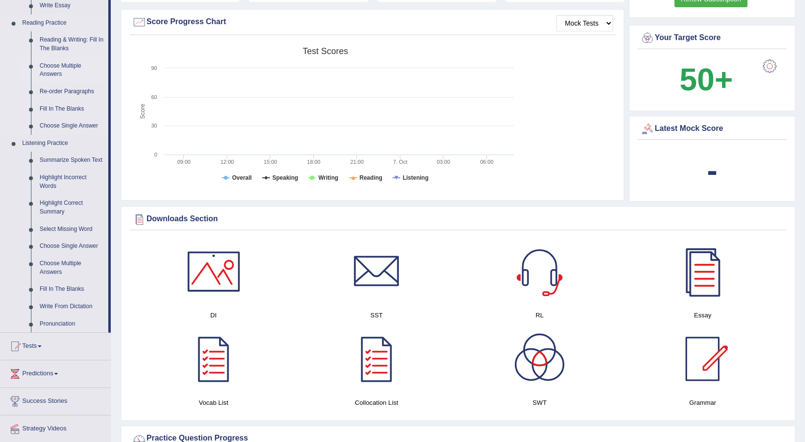
scroll to position [290, 0]
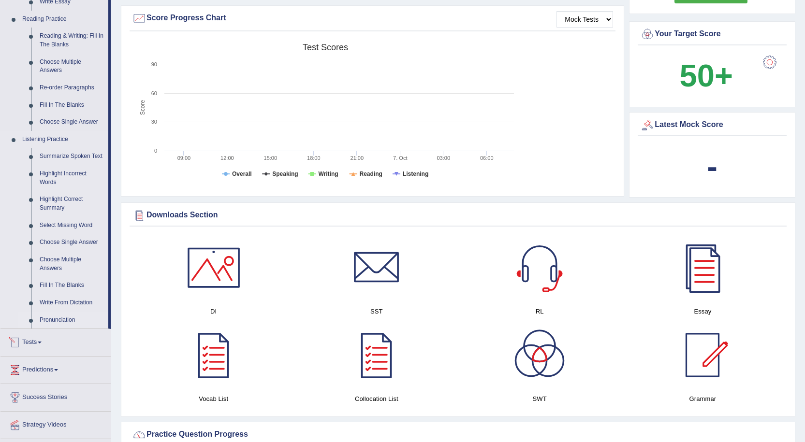
click at [56, 320] on link "Pronunciation" at bounding box center [71, 320] width 73 height 17
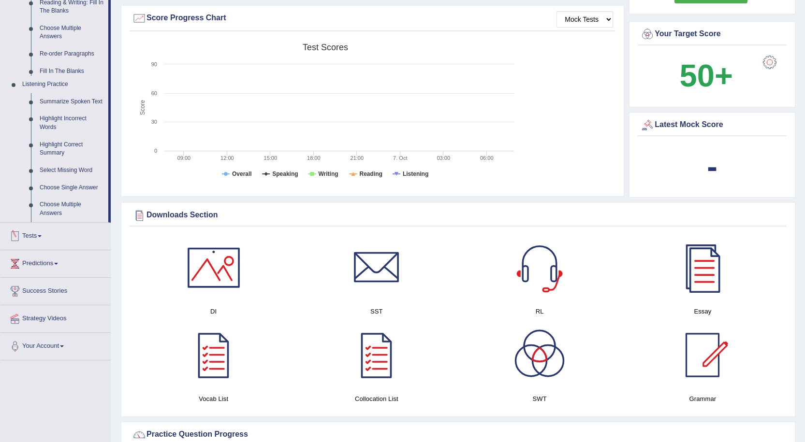
scroll to position [109, 0]
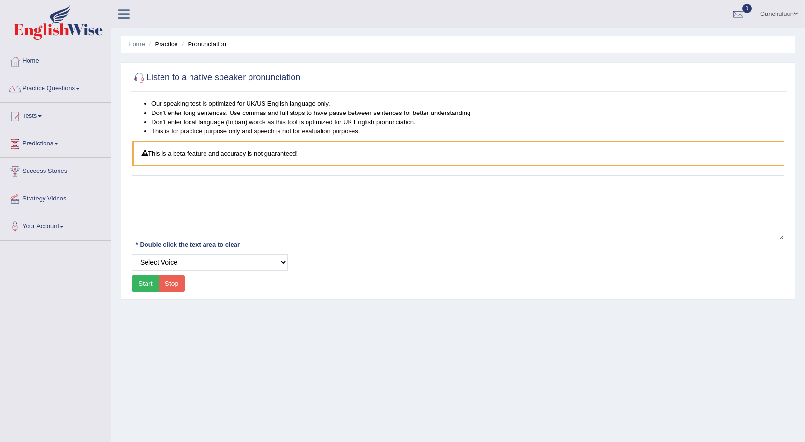
click at [152, 285] on button "Start" at bounding box center [145, 284] width 27 height 16
click at [147, 279] on button "Start" at bounding box center [145, 284] width 27 height 16
click at [171, 284] on button "Stop" at bounding box center [172, 284] width 27 height 16
click at [284, 263] on select "Select Voice UK English Female UK English Male" at bounding box center [210, 262] width 156 height 16
click at [132, 254] on select "Select Voice UK English Female UK English Male" at bounding box center [210, 262] width 156 height 16
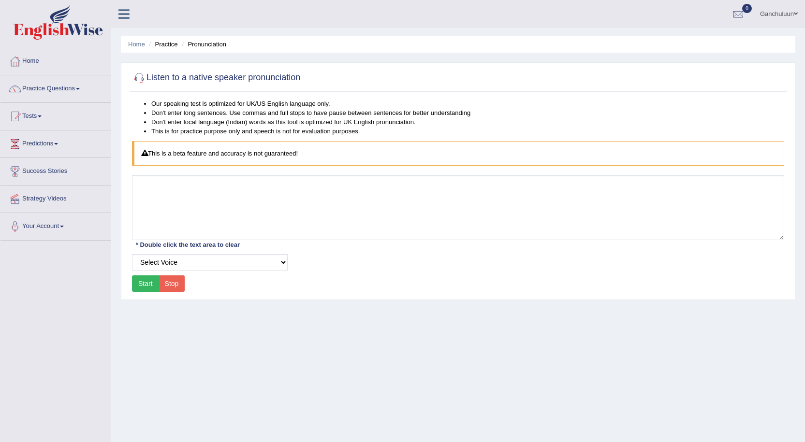
click at [147, 282] on button "Start" at bounding box center [145, 284] width 27 height 16
click at [277, 261] on select "Select Voice UK English Female UK English Male" at bounding box center [210, 262] width 156 height 16
select select "3"
click at [132, 254] on select "Select Voice UK English Female UK English Male" at bounding box center [210, 262] width 156 height 16
click at [149, 283] on button "Start" at bounding box center [145, 284] width 27 height 16
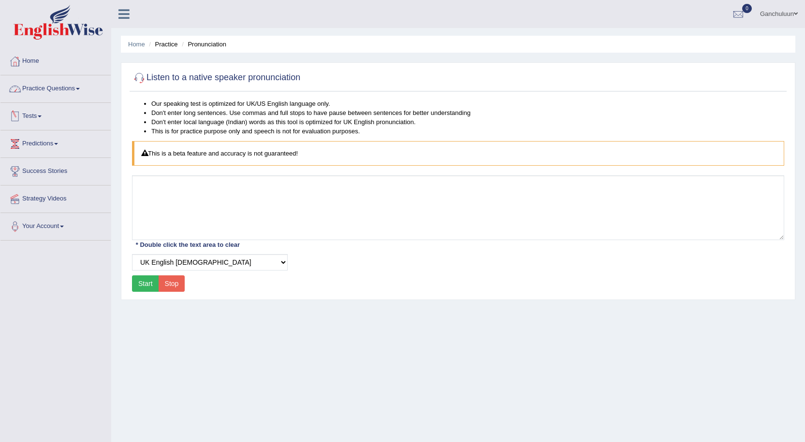
click at [66, 87] on link "Practice Questions" at bounding box center [55, 87] width 110 height 24
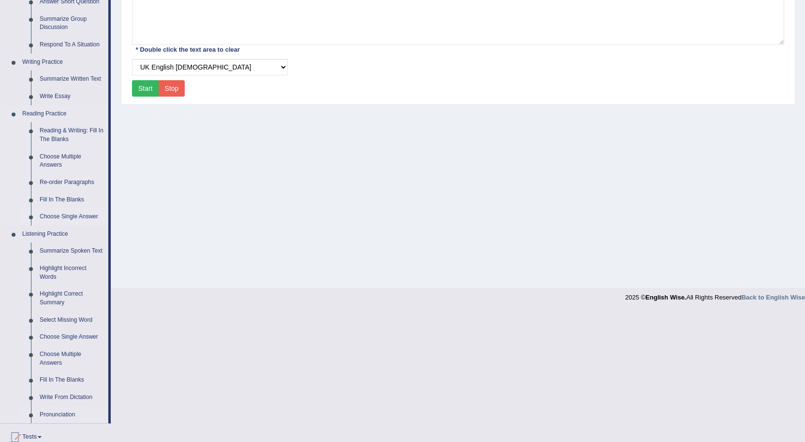
scroll to position [242, 0]
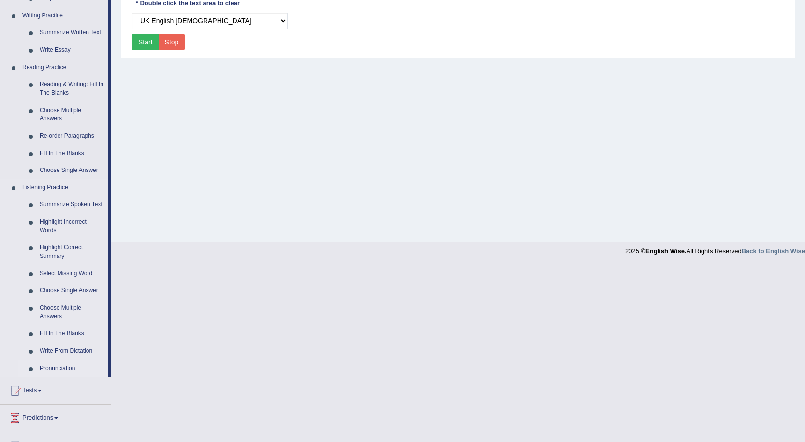
click at [51, 367] on link "Pronunciation" at bounding box center [71, 368] width 73 height 17
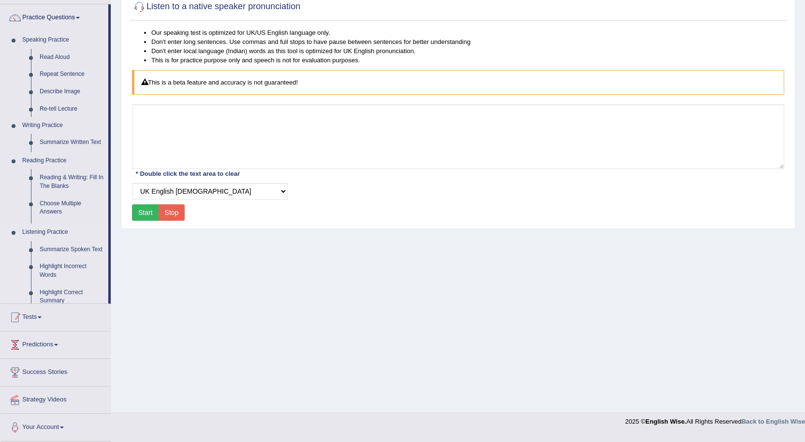
scroll to position [65, 0]
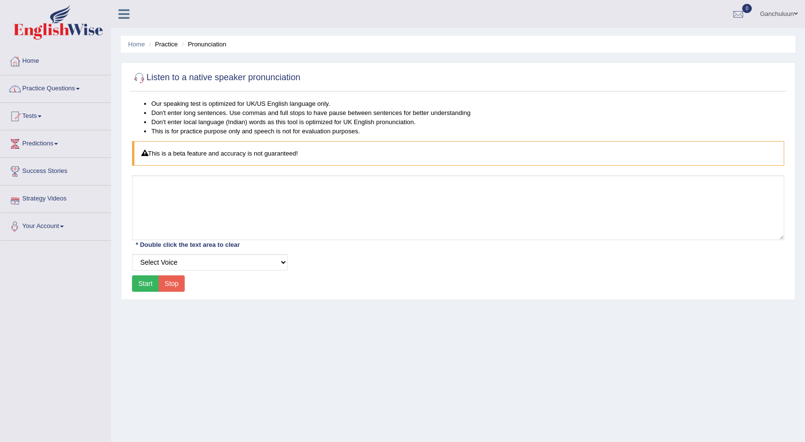
click at [76, 85] on link "Practice Questions" at bounding box center [55, 87] width 110 height 24
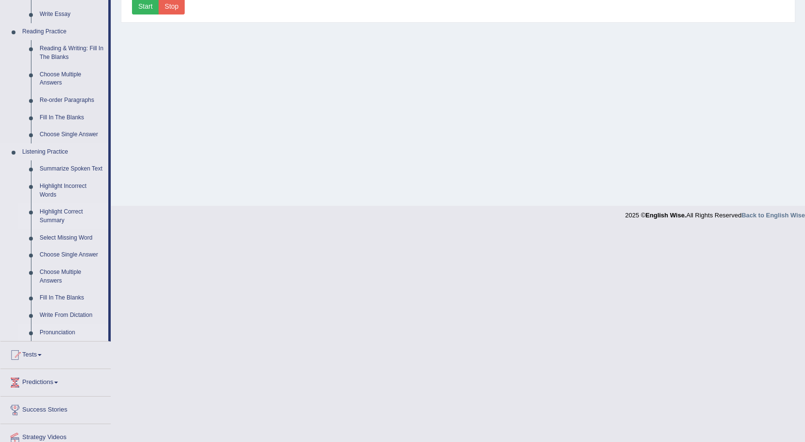
scroll to position [290, 0]
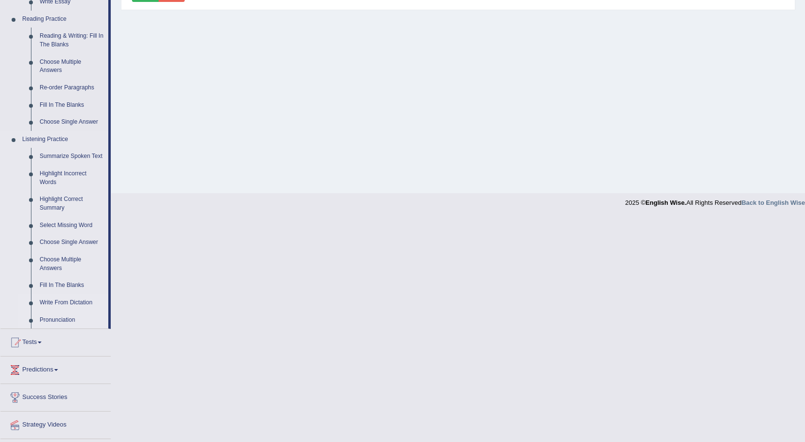
click at [67, 302] on link "Write From Dictation" at bounding box center [71, 302] width 73 height 17
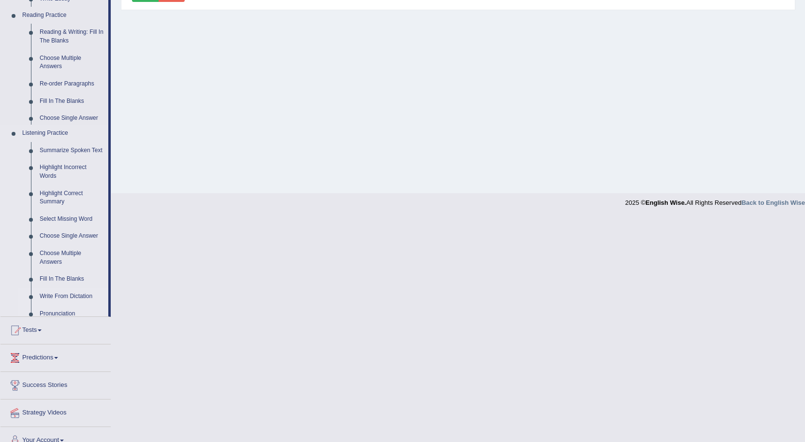
scroll to position [71, 0]
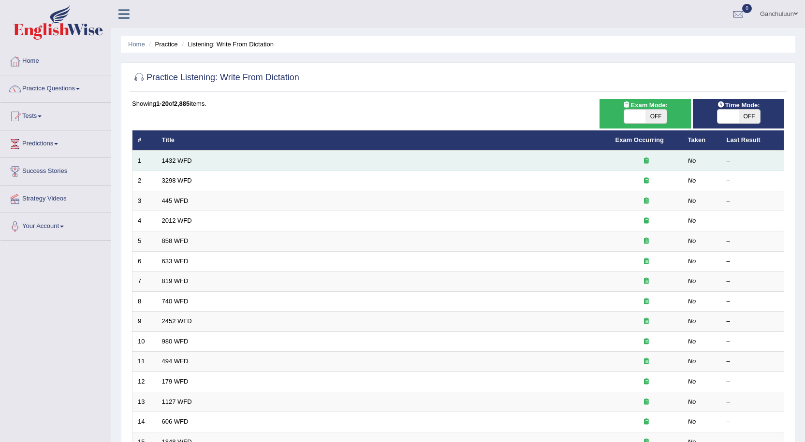
click at [168, 155] on td "1432 WFD" at bounding box center [383, 161] width 453 height 20
click at [175, 159] on link "1432 WFD" at bounding box center [177, 160] width 30 height 7
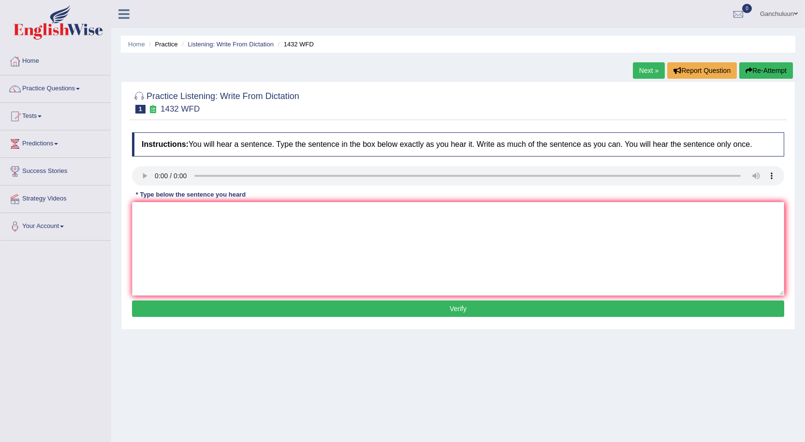
click at [490, 310] on button "Verify" at bounding box center [458, 309] width 652 height 16
click at [387, 240] on textarea at bounding box center [458, 249] width 652 height 94
type textarea "9520thge"
click at [423, 321] on div "Instructions: You will hear a sentence. Type the sentence in the box below exac…" at bounding box center [458, 226] width 657 height 197
click at [418, 307] on button "Verify" at bounding box center [458, 309] width 652 height 16
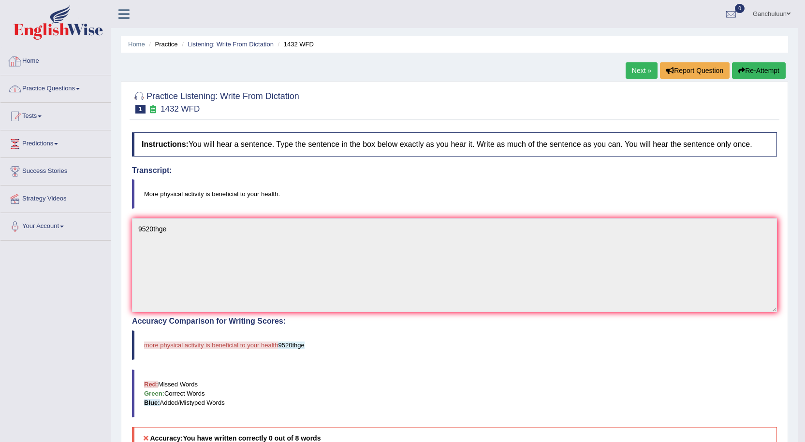
click at [40, 86] on link "Practice Questions" at bounding box center [55, 87] width 110 height 24
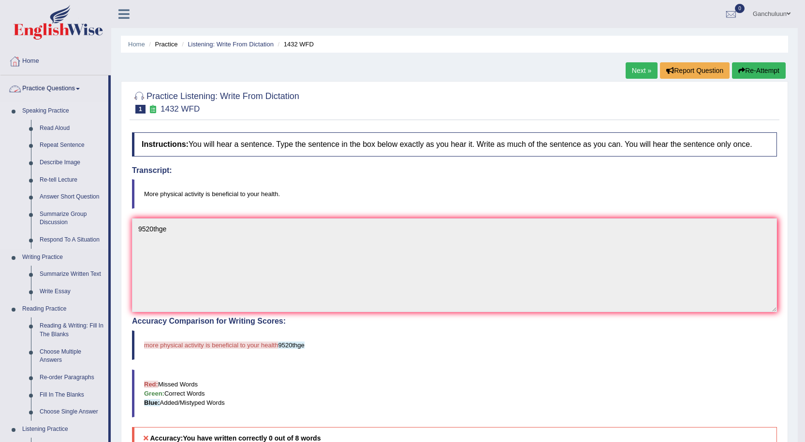
click at [36, 110] on link "Speaking Practice" at bounding box center [63, 110] width 90 height 17
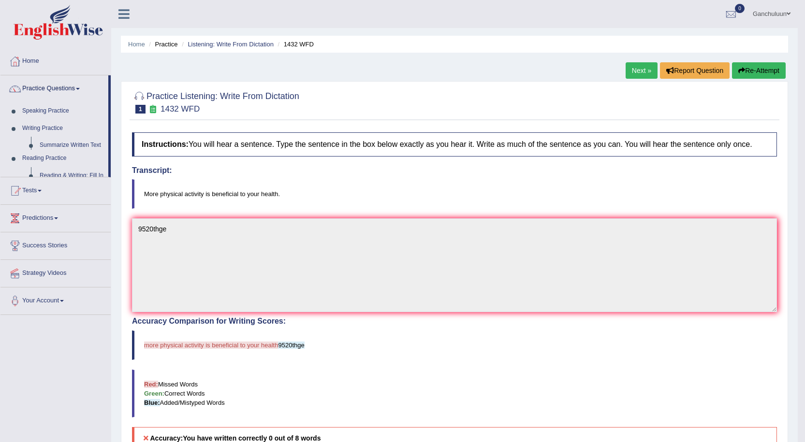
click at [44, 80] on link "Practice Questions" at bounding box center [54, 87] width 108 height 24
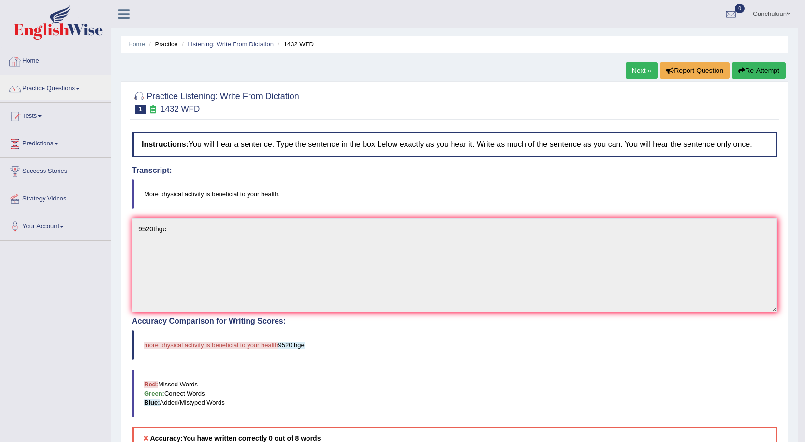
click at [37, 61] on link "Home" at bounding box center [55, 60] width 110 height 24
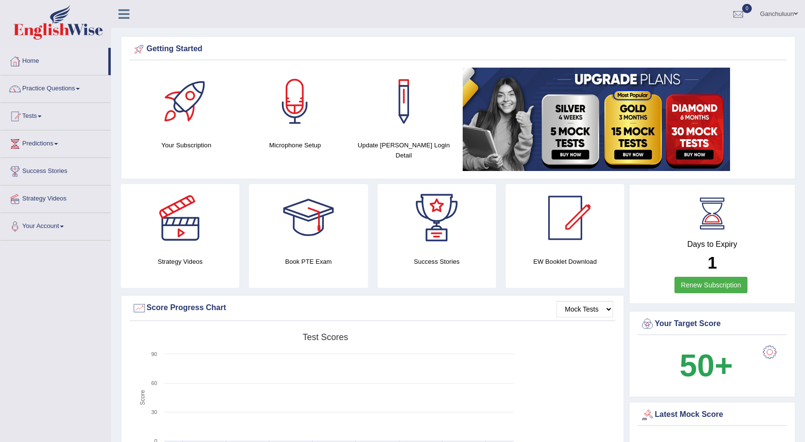
drag, startPoint x: 0, startPoint y: 0, endPoint x: 48, endPoint y: 91, distance: 103.4
click at [48, 88] on link "Practice Questions" at bounding box center [55, 87] width 110 height 24
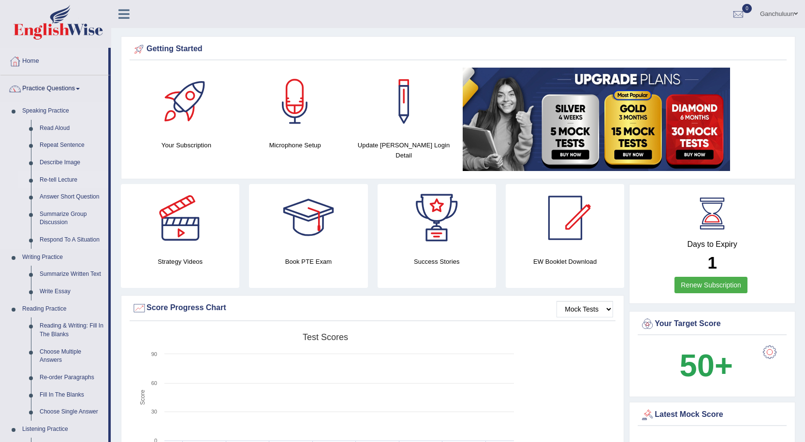
click at [44, 178] on link "Re-tell Lecture" at bounding box center [71, 180] width 73 height 17
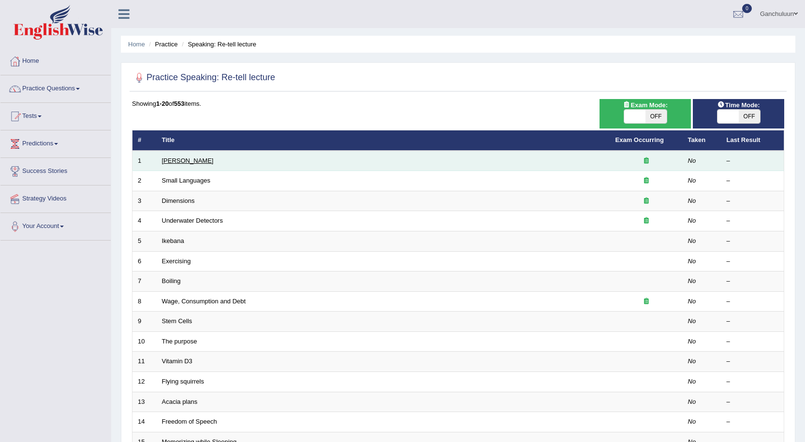
click at [170, 160] on link "[PERSON_NAME]" at bounding box center [188, 160] width 52 height 7
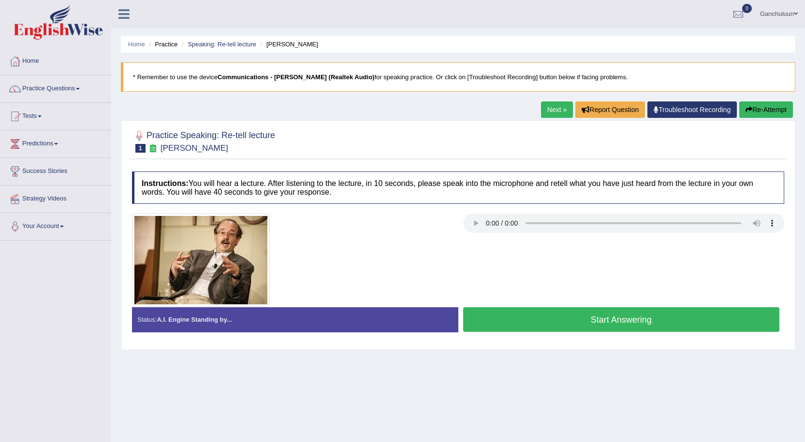
click at [555, 326] on button "Start Answering" at bounding box center [621, 319] width 317 height 25
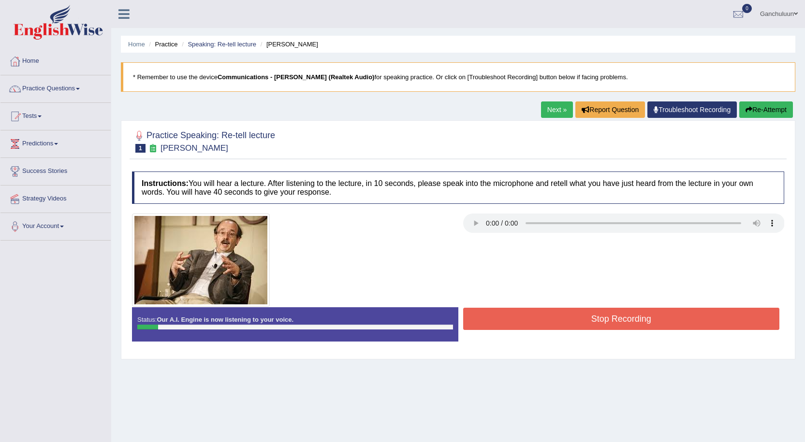
click at [539, 321] on button "Stop Recording" at bounding box center [621, 319] width 317 height 22
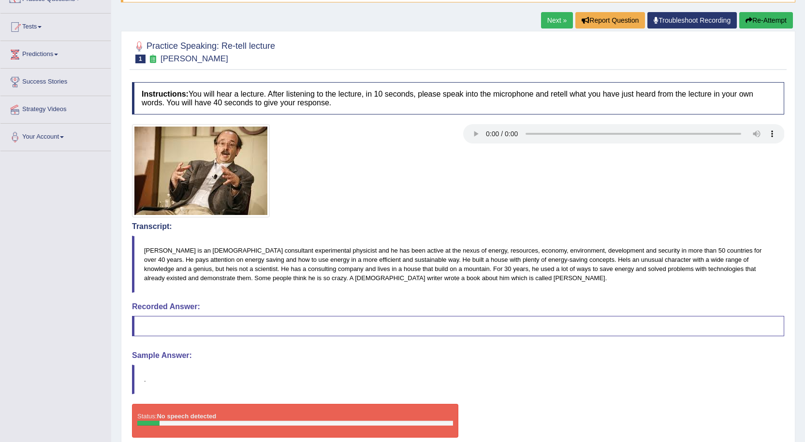
scroll to position [97, 0]
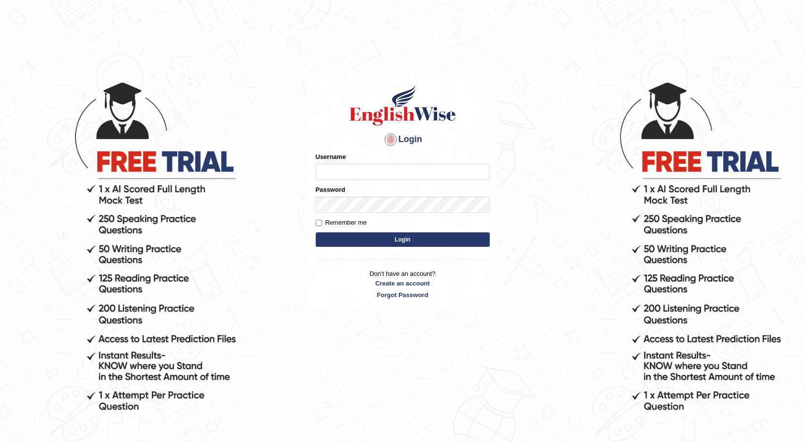
click at [353, 172] on input "Username" at bounding box center [403, 172] width 174 height 16
type input "ganchuluun"
click at [390, 237] on button "Login" at bounding box center [403, 239] width 174 height 15
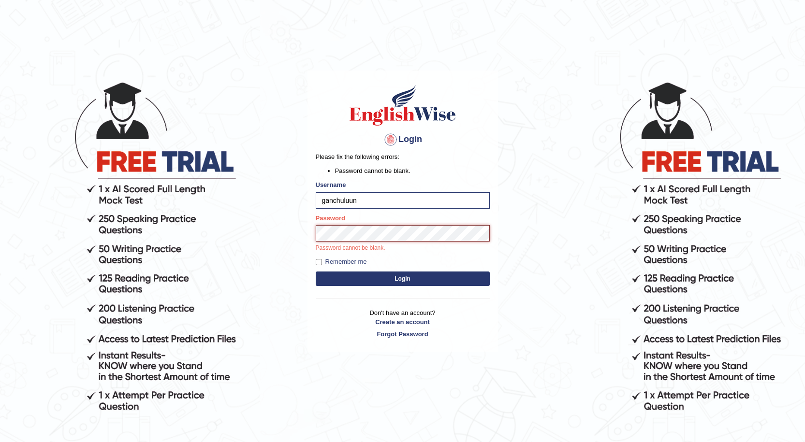
click at [316, 272] on button "Login" at bounding box center [403, 279] width 174 height 15
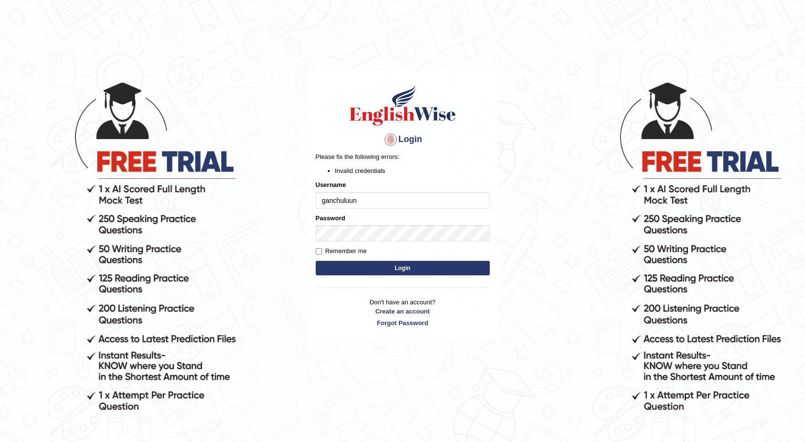
click at [357, 268] on button "Login" at bounding box center [403, 268] width 174 height 15
click at [316, 261] on button "Login" at bounding box center [403, 268] width 174 height 15
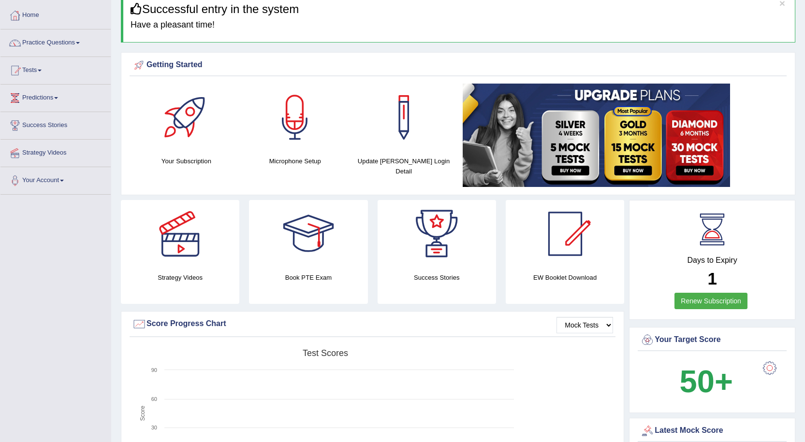
scroll to position [97, 0]
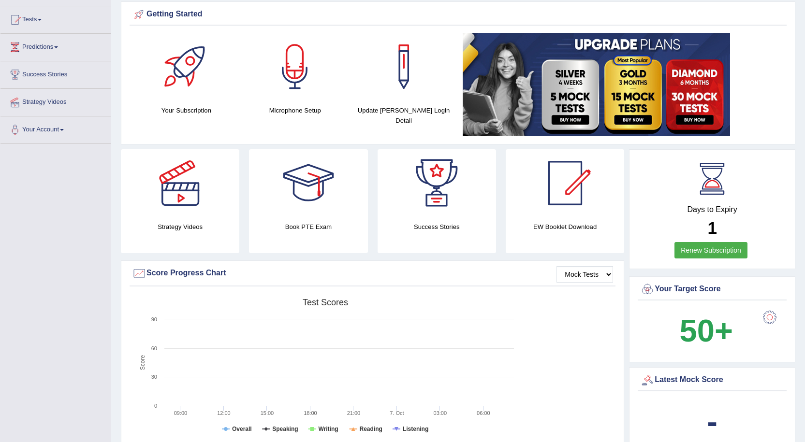
click at [715, 249] on link "Renew Subscription" at bounding box center [710, 250] width 73 height 16
